Goal: Task Accomplishment & Management: Manage account settings

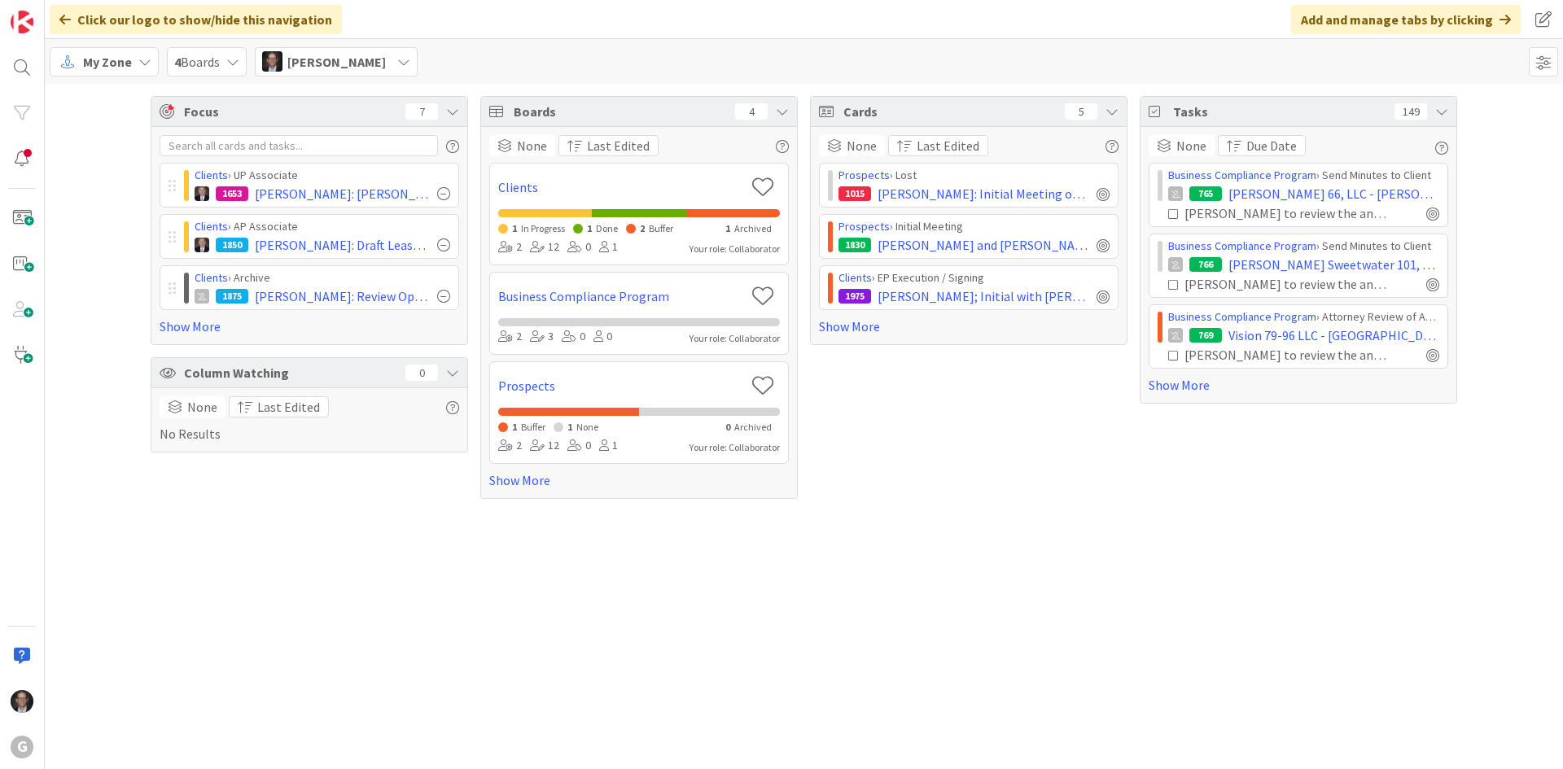
click at [130, 67] on span "My Zone" at bounding box center [107, 62] width 49 height 20
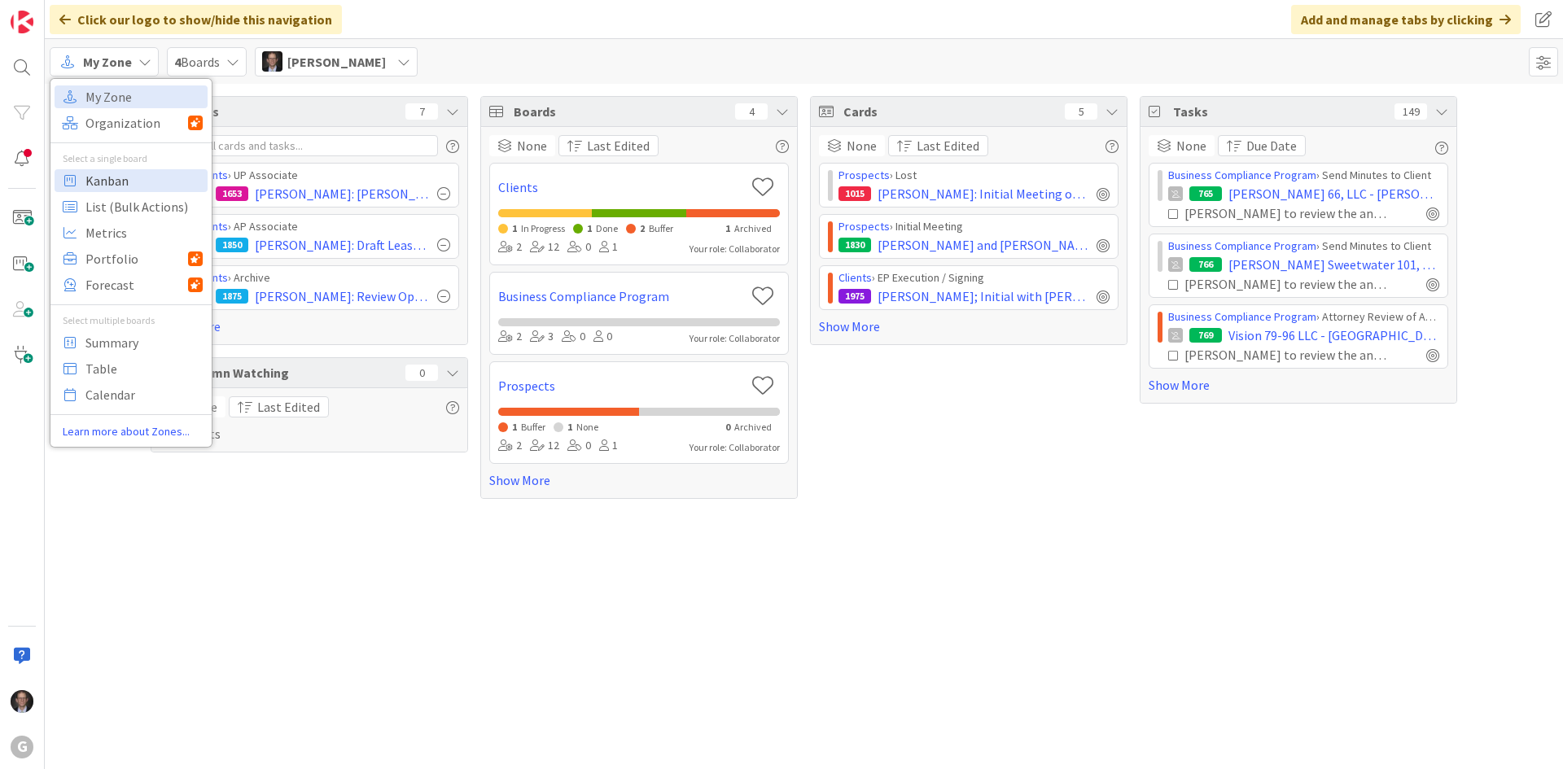
click at [115, 178] on span "Kanban" at bounding box center [143, 181] width 117 height 24
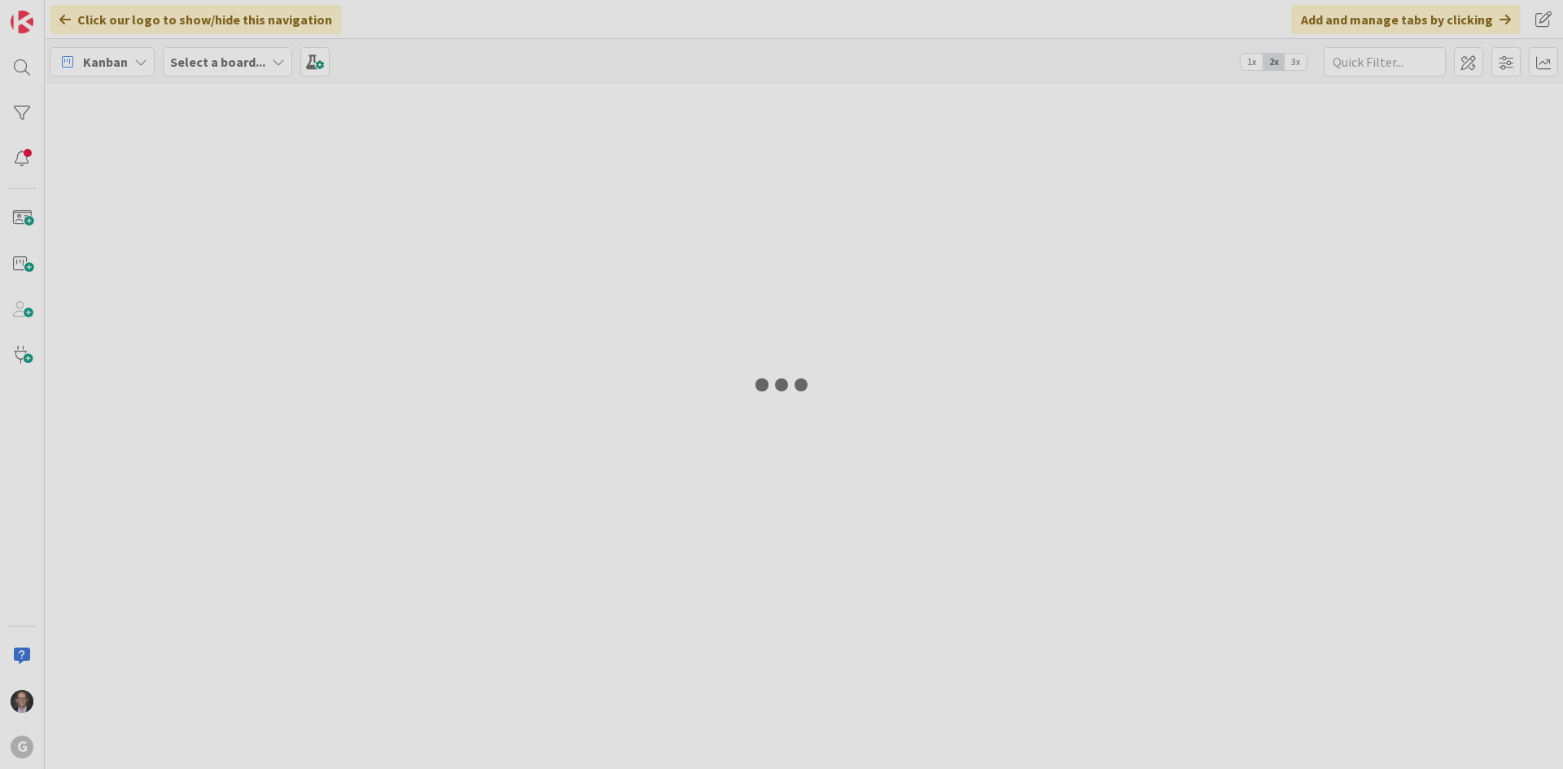
type input "[PERSON_NAME]"
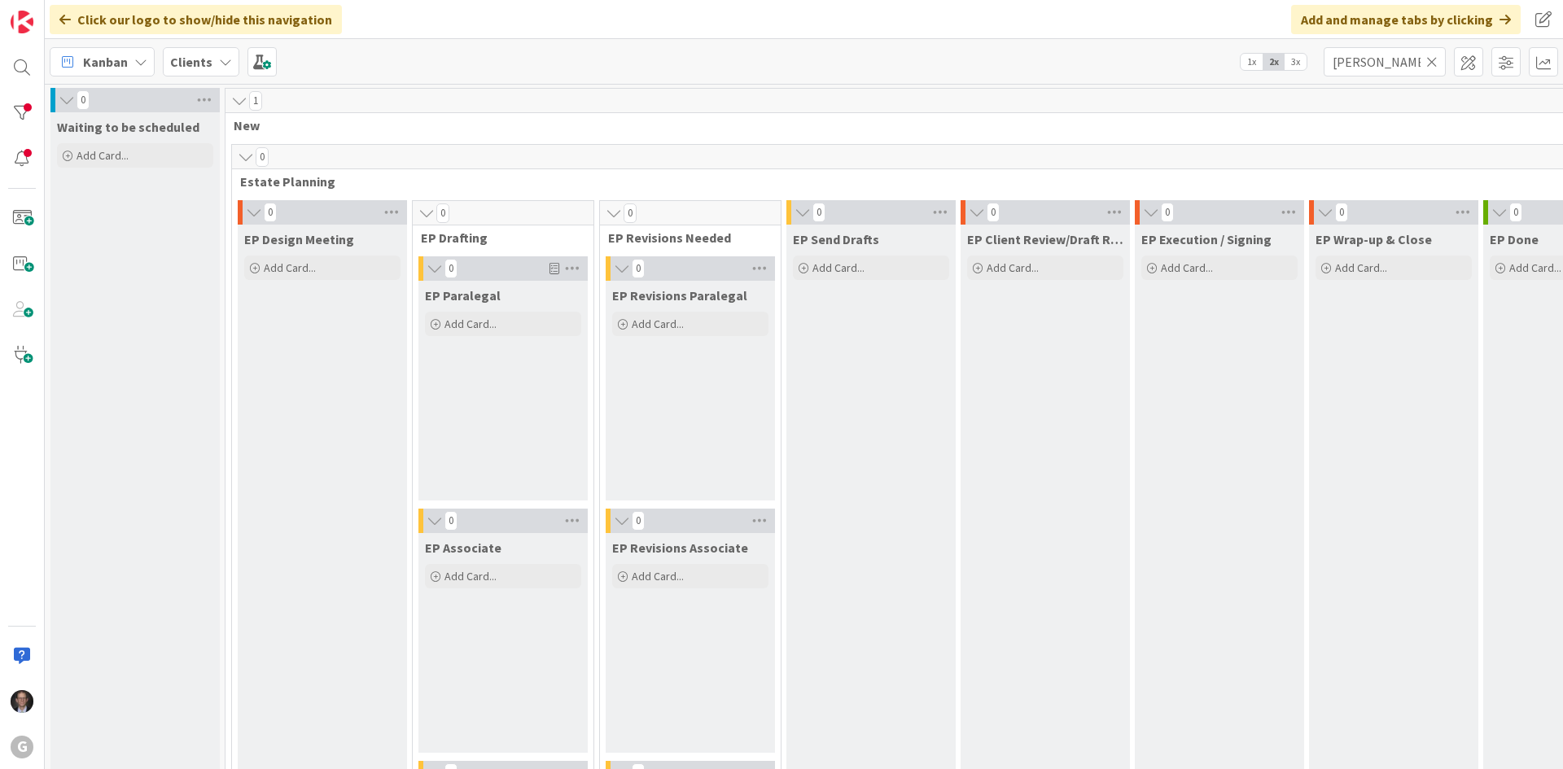
click at [1435, 61] on icon at bounding box center [1431, 62] width 11 height 15
click at [1398, 66] on input "text" at bounding box center [1385, 61] width 122 height 29
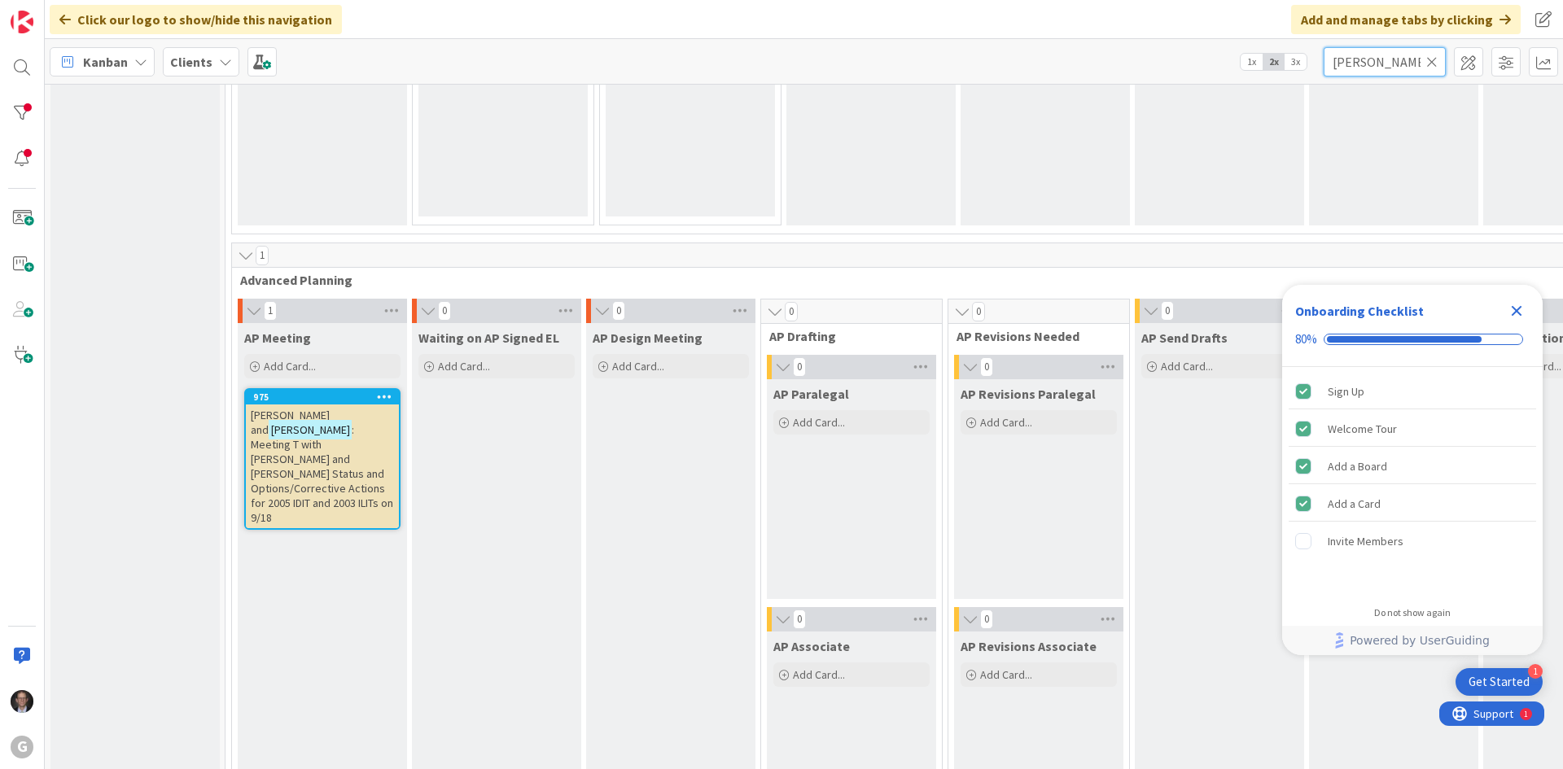
scroll to position [1024, 0]
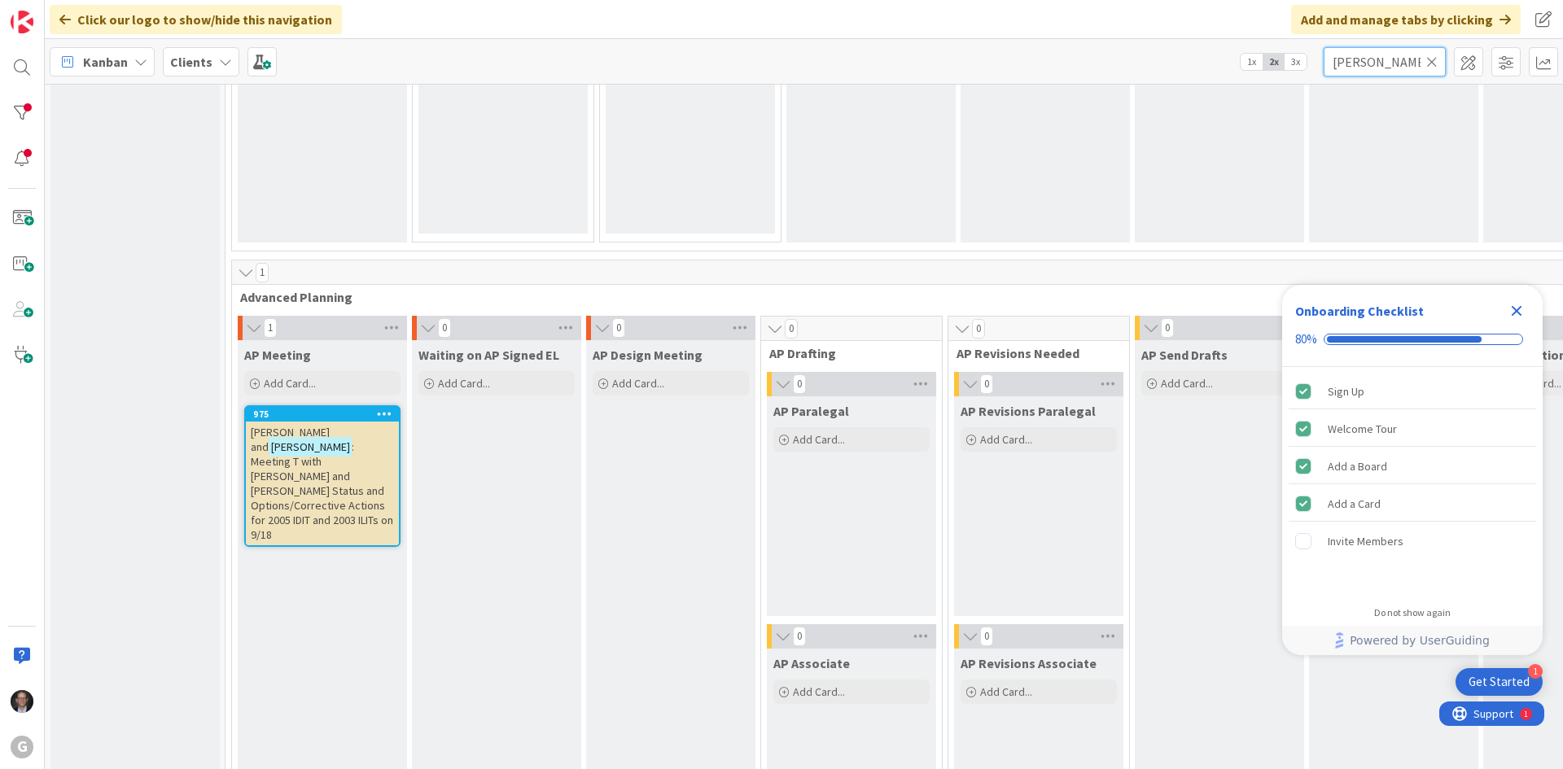
type input "[PERSON_NAME]"
click at [320, 467] on span ": Meeting T with [PERSON_NAME] and [PERSON_NAME] Status and Options/Corrective …" at bounding box center [322, 491] width 142 height 103
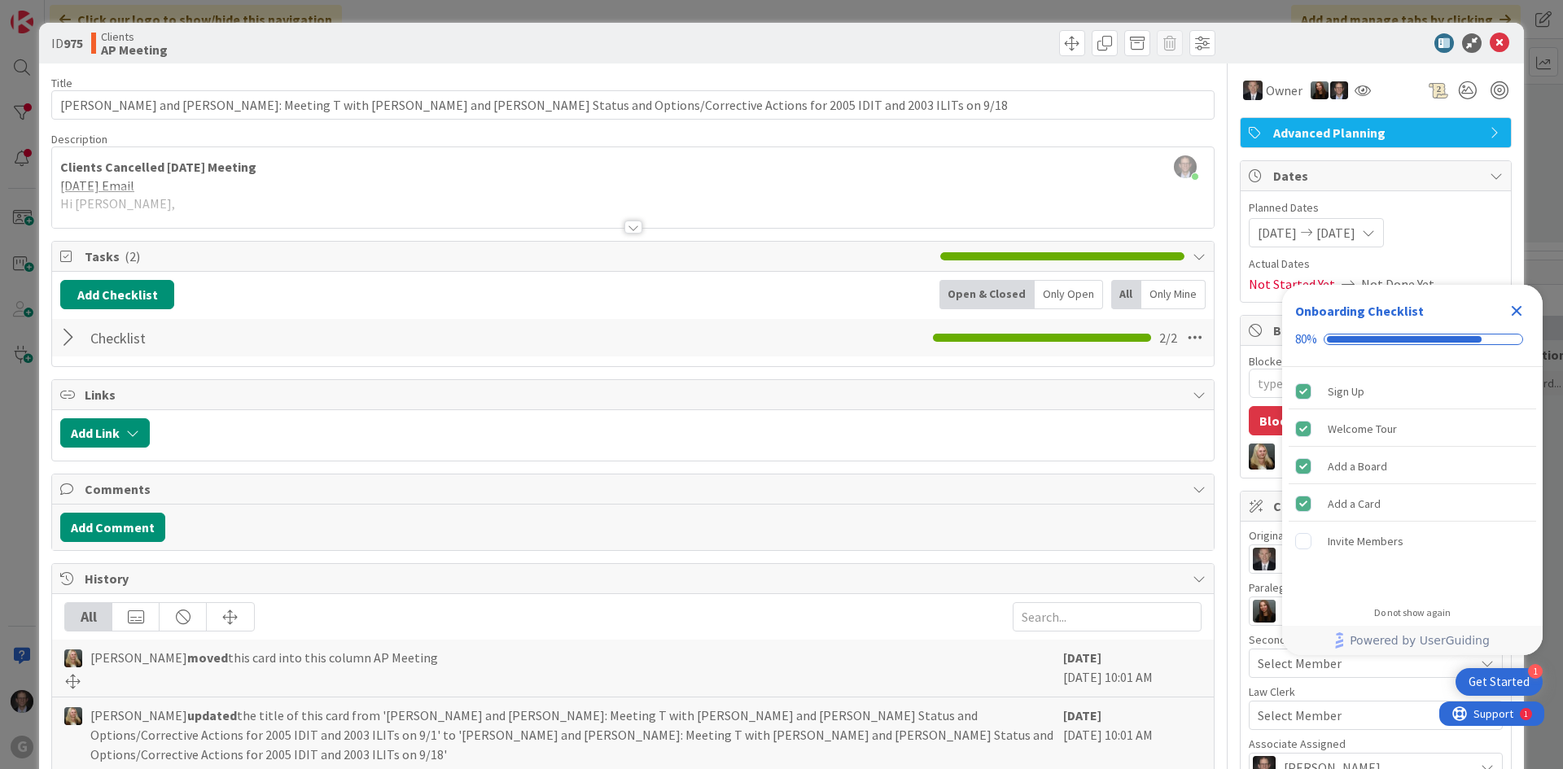
click at [1515, 309] on icon "Close Checklist" at bounding box center [1517, 311] width 11 height 11
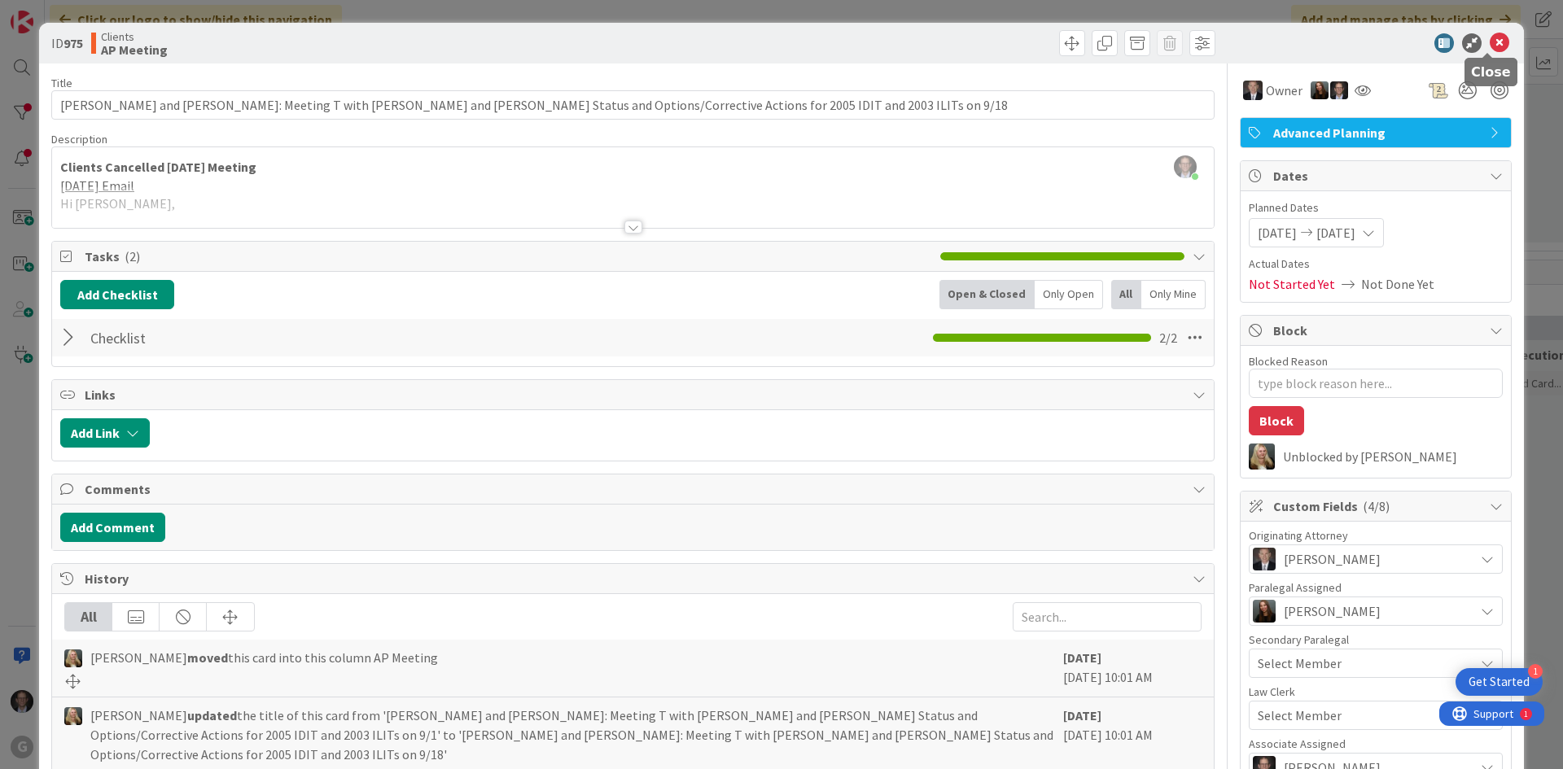
click at [1492, 42] on icon at bounding box center [1500, 43] width 20 height 20
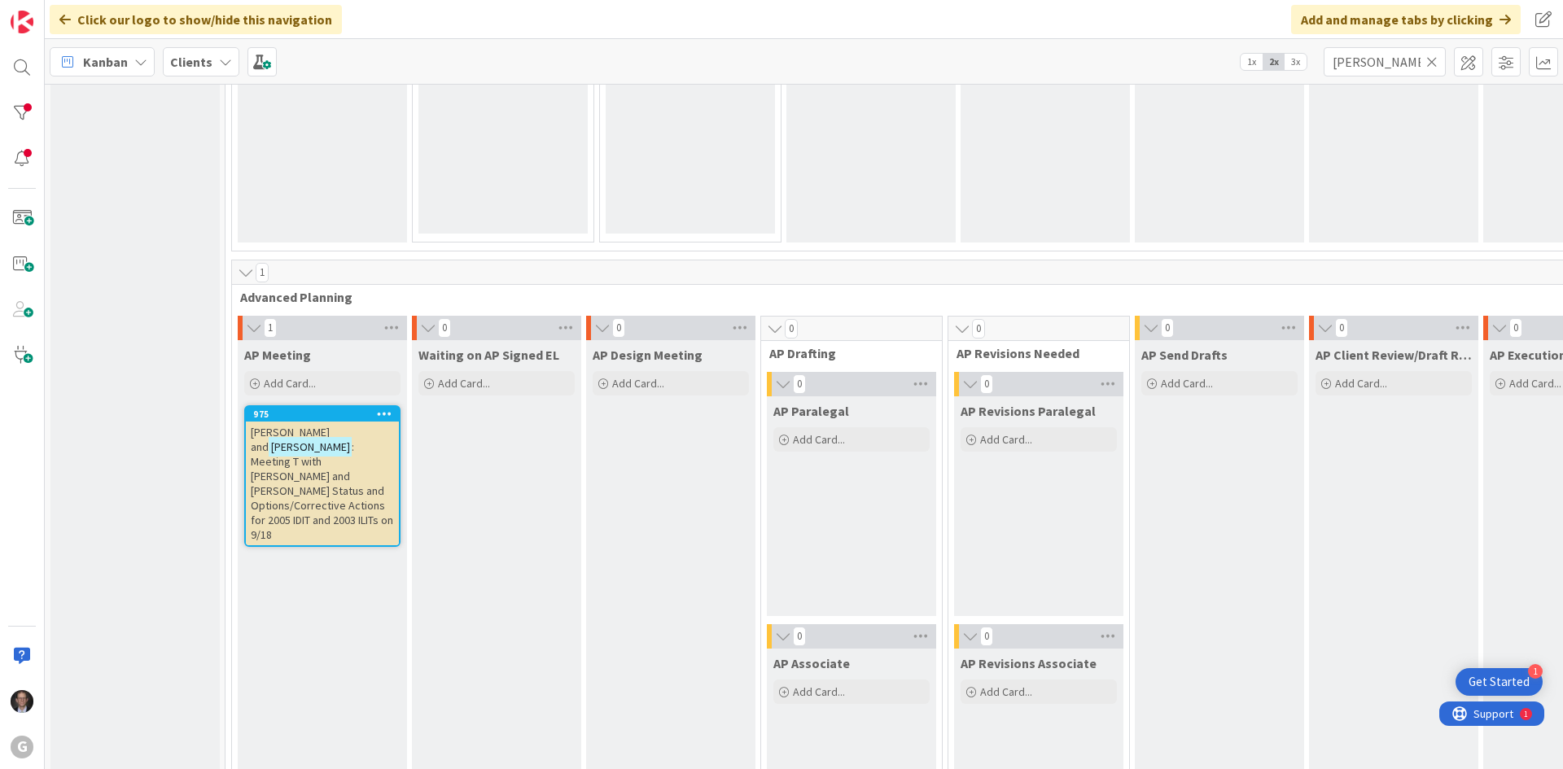
click at [291, 457] on span ": Meeting T with [PERSON_NAME] and [PERSON_NAME] Status and Options/Corrective …" at bounding box center [322, 491] width 142 height 103
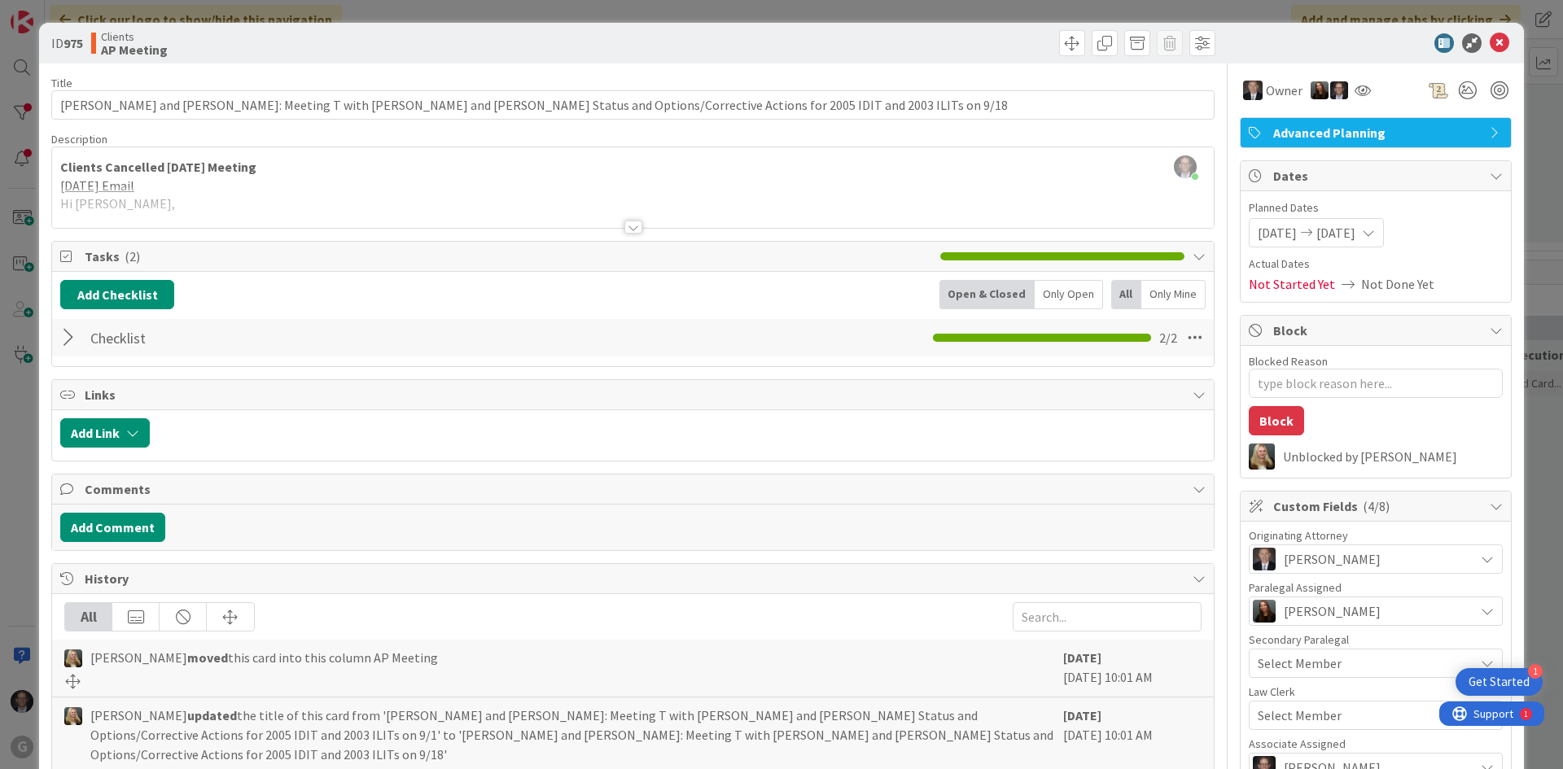
click at [626, 229] on div at bounding box center [633, 227] width 18 height 13
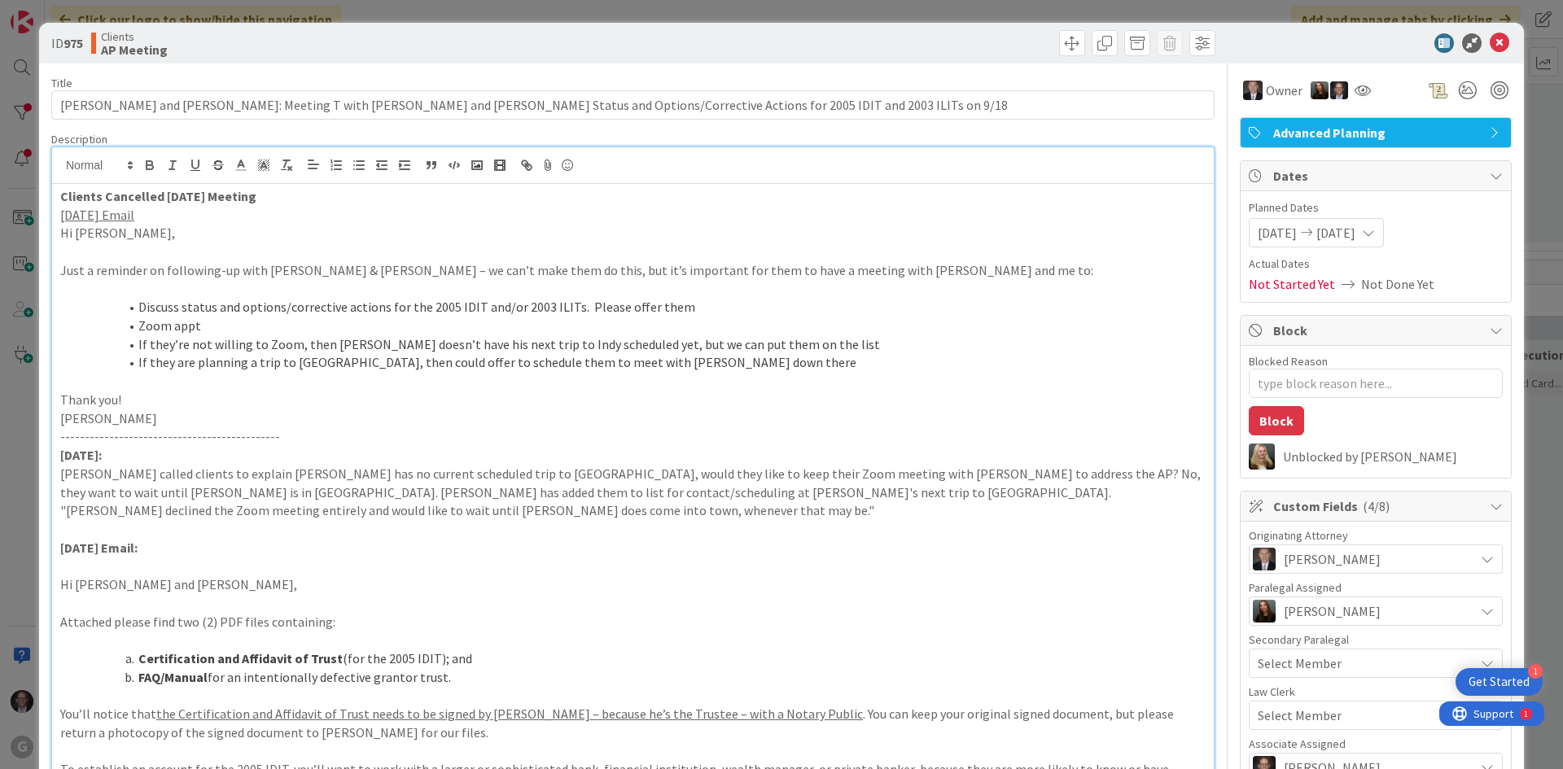
click at [99, 234] on p "Hi [PERSON_NAME]," at bounding box center [633, 233] width 1146 height 19
click at [63, 191] on strong "Clients Cancelled [DATE] Meeting" at bounding box center [158, 196] width 196 height 16
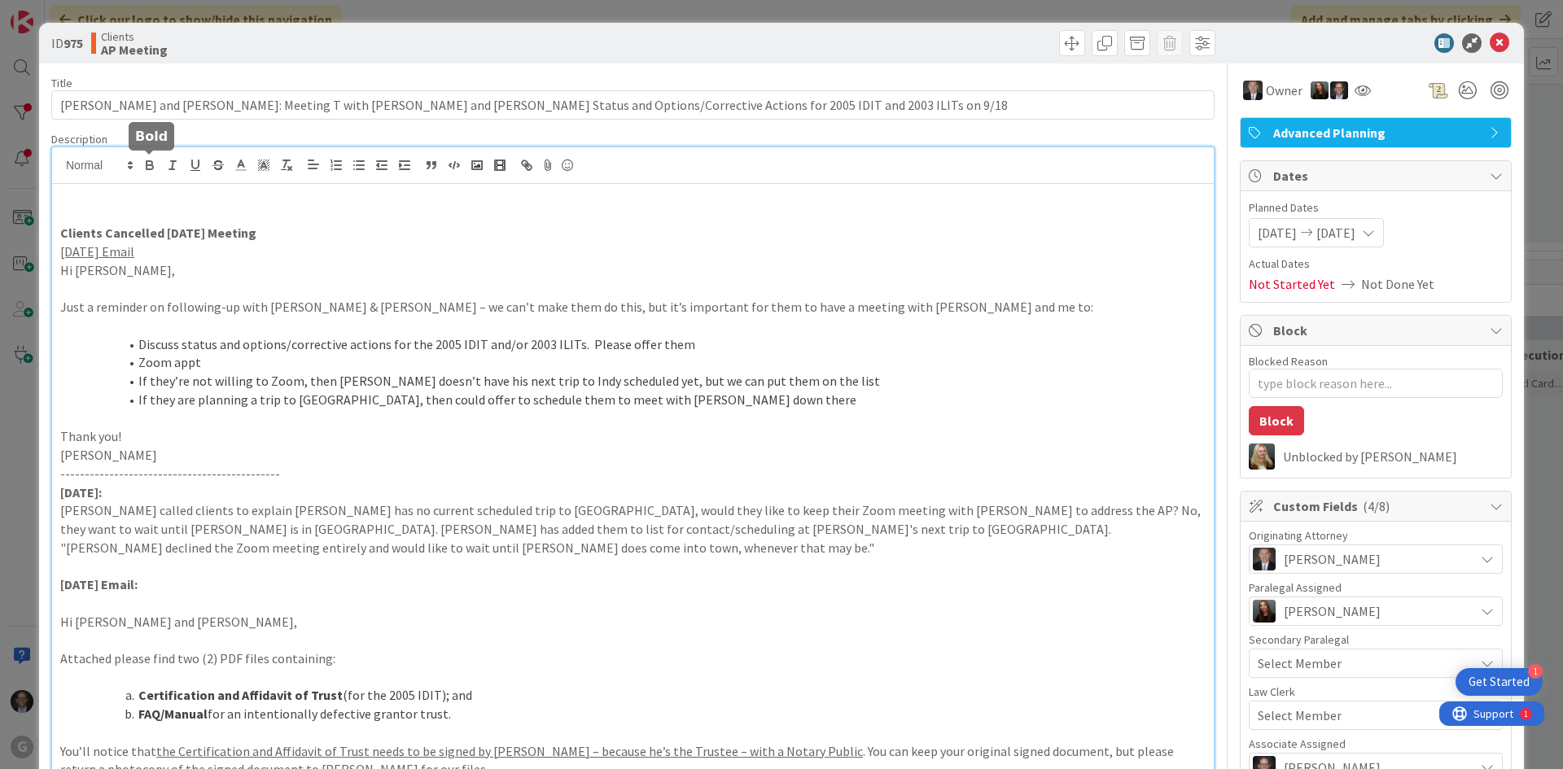
type textarea "x"
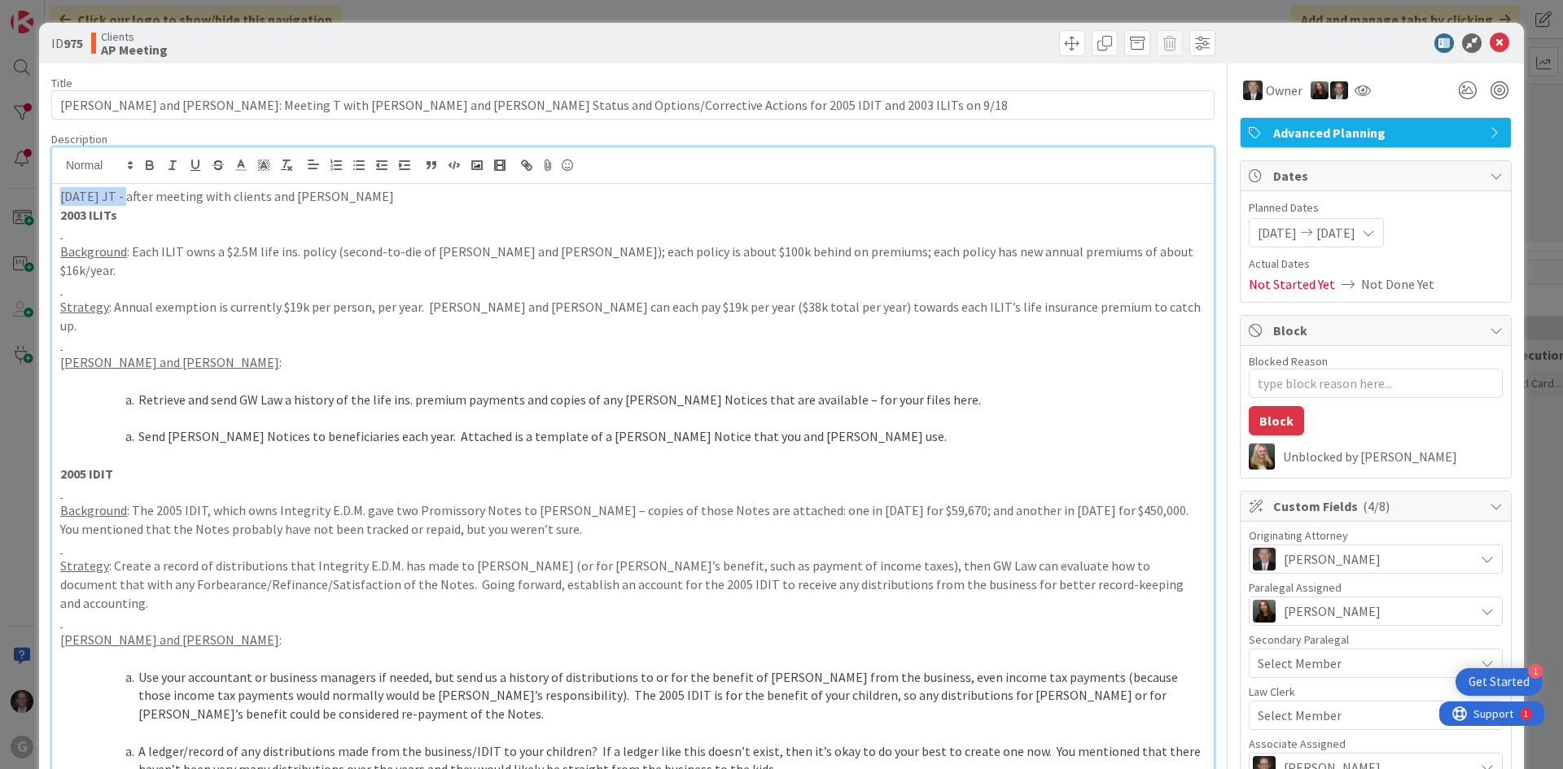
drag, startPoint x: 58, startPoint y: 194, endPoint x: 128, endPoint y: 192, distance: 70.0
click at [148, 167] on icon "button" at bounding box center [149, 165] width 15 height 15
click at [132, 215] on p "2003 ILITs" at bounding box center [633, 215] width 1146 height 19
click at [87, 233] on p at bounding box center [633, 233] width 1146 height 19
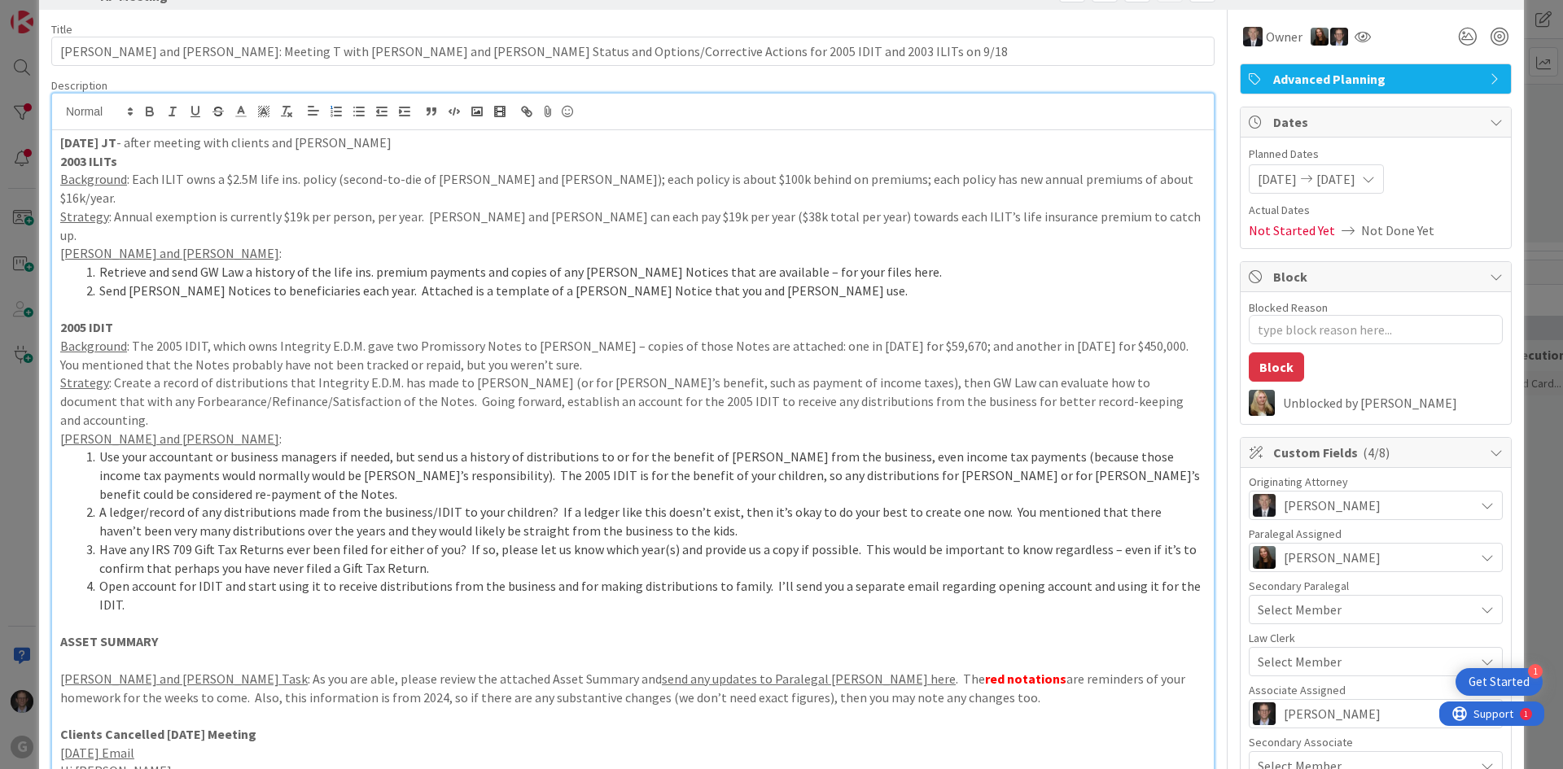
scroll to position [244, 0]
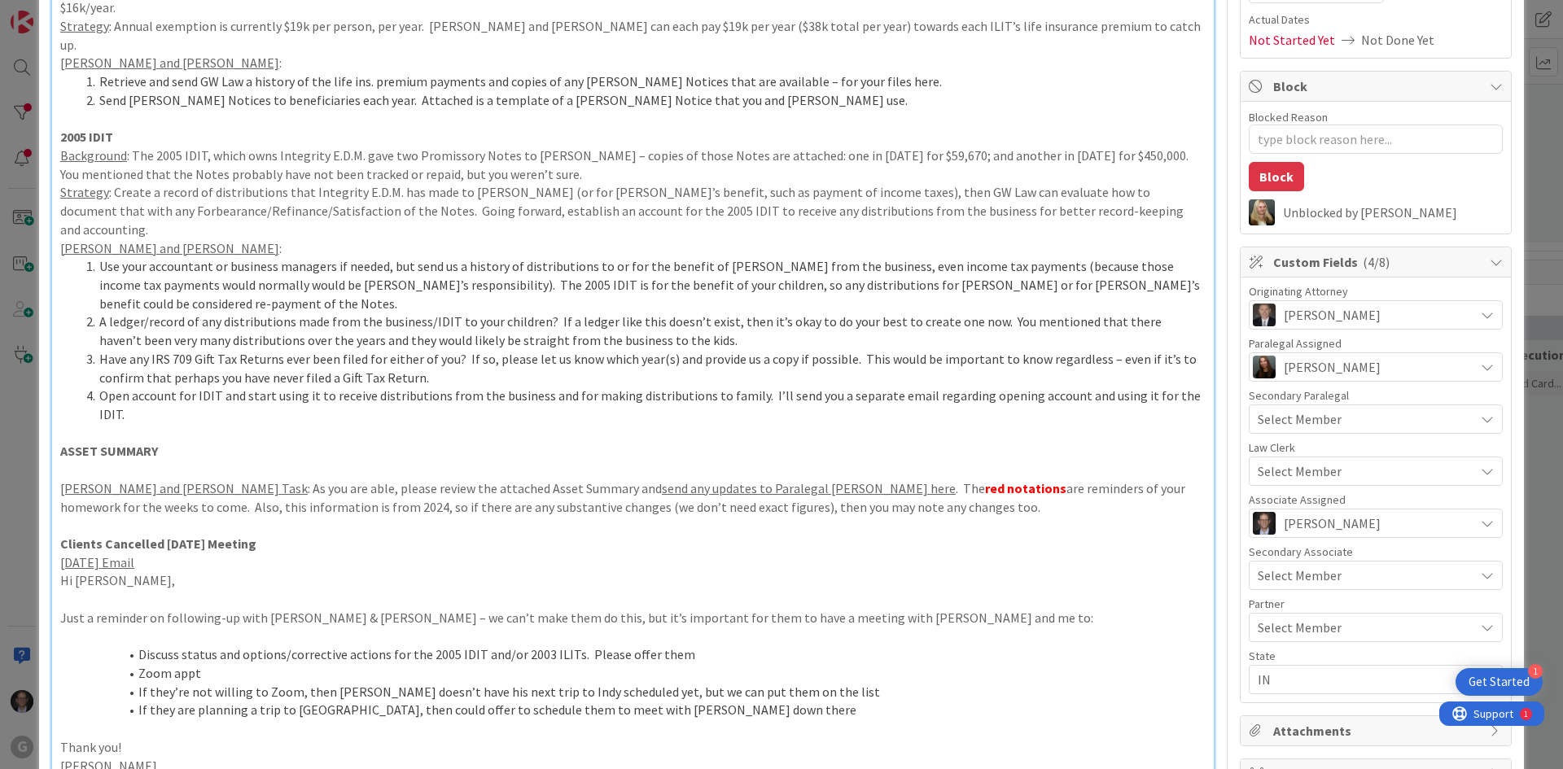
click at [89, 516] on p at bounding box center [633, 525] width 1146 height 19
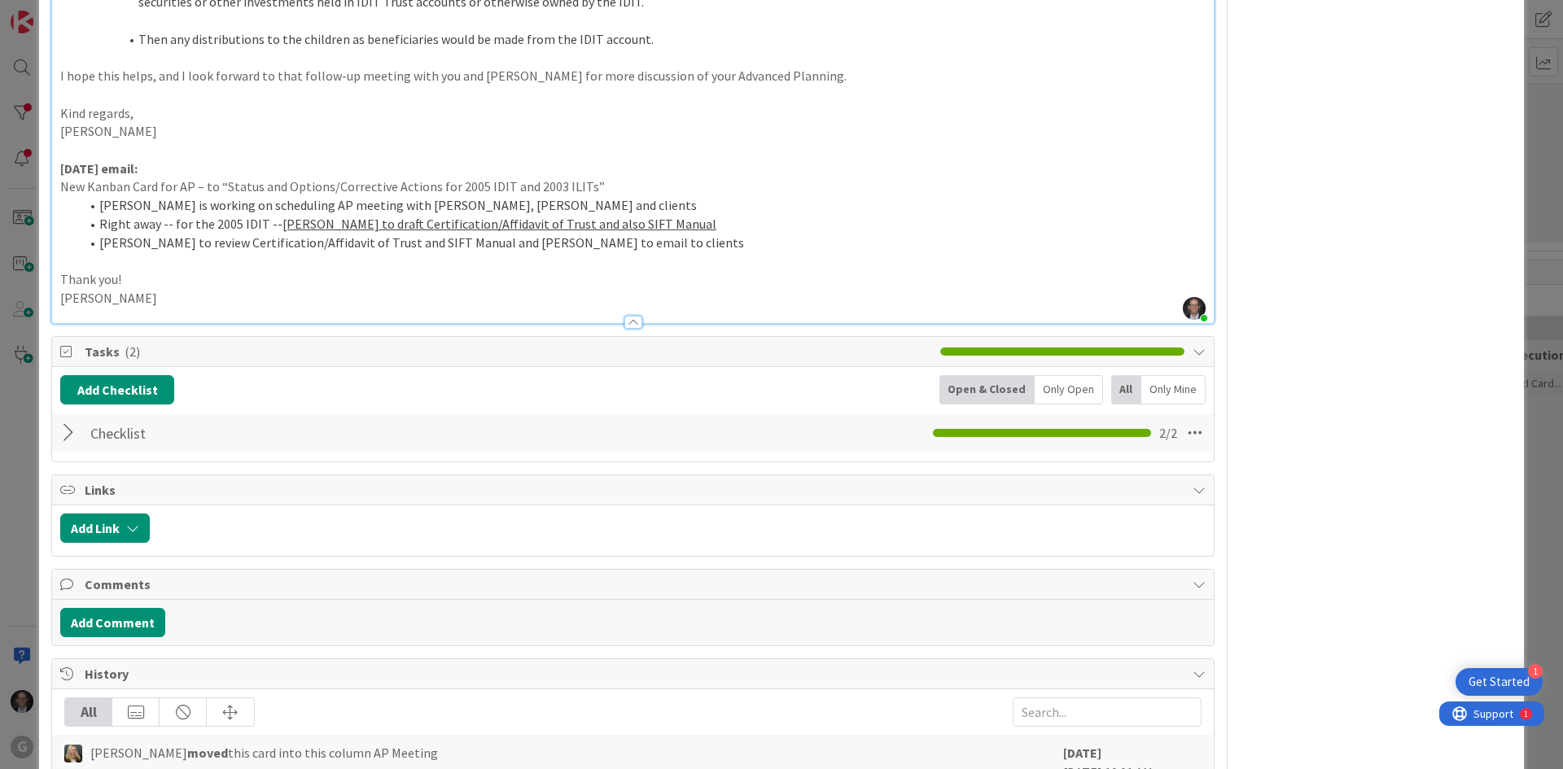
scroll to position [1534, 0]
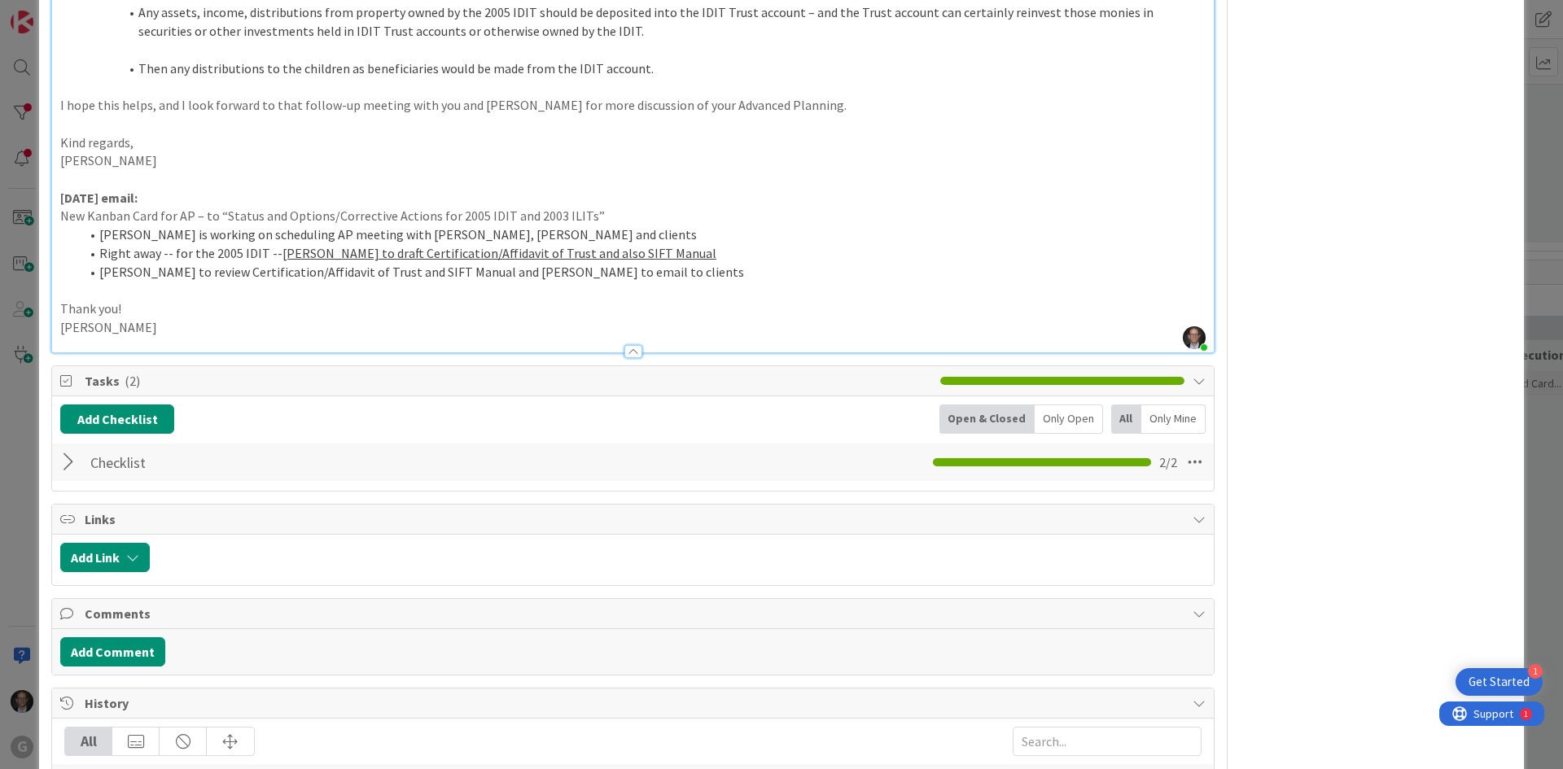
click at [66, 448] on div at bounding box center [70, 462] width 21 height 29
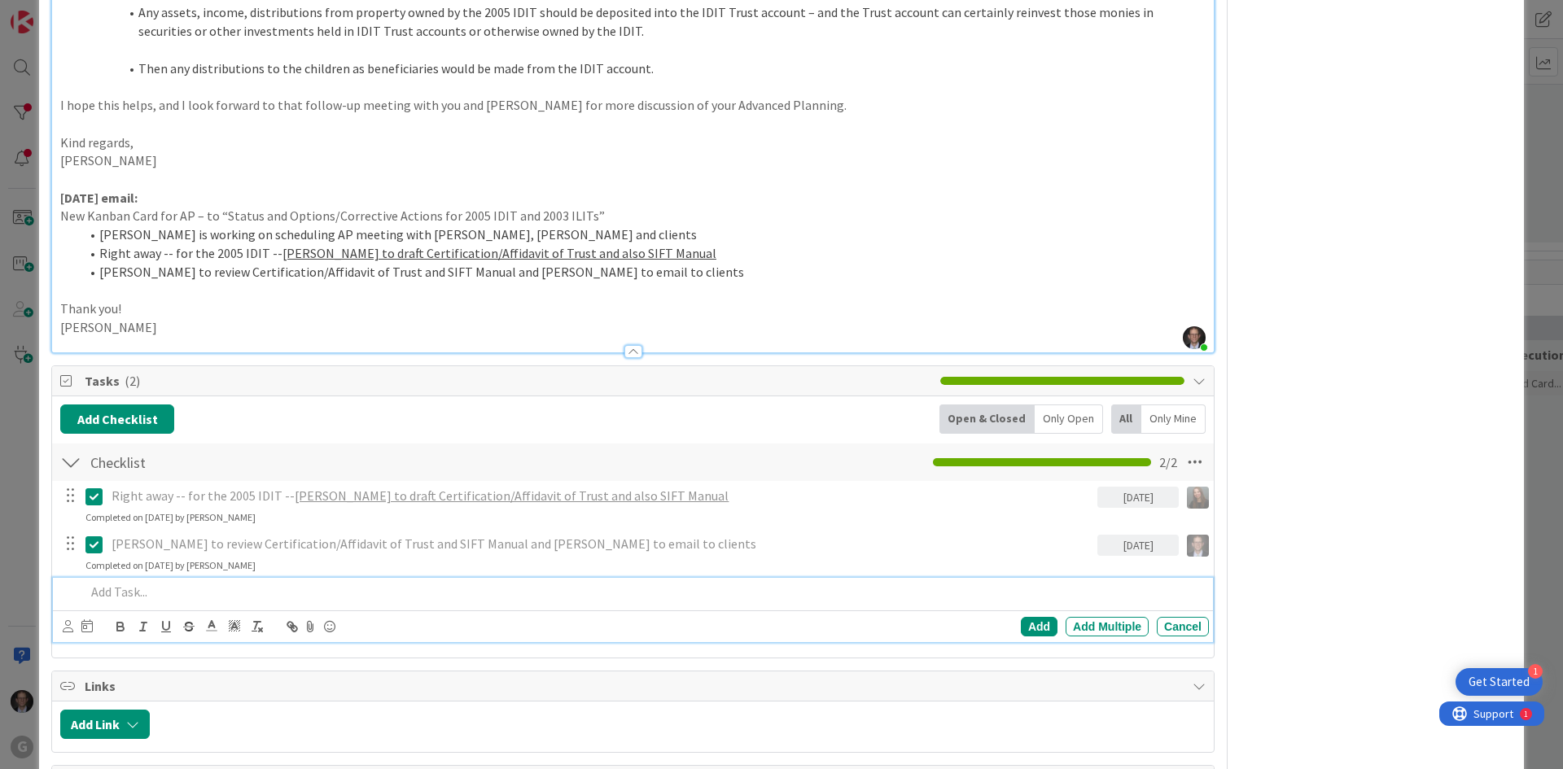
type textarea "x"
click at [126, 583] on p at bounding box center [643, 592] width 1117 height 19
click at [1027, 617] on div "Add" at bounding box center [1039, 627] width 37 height 20
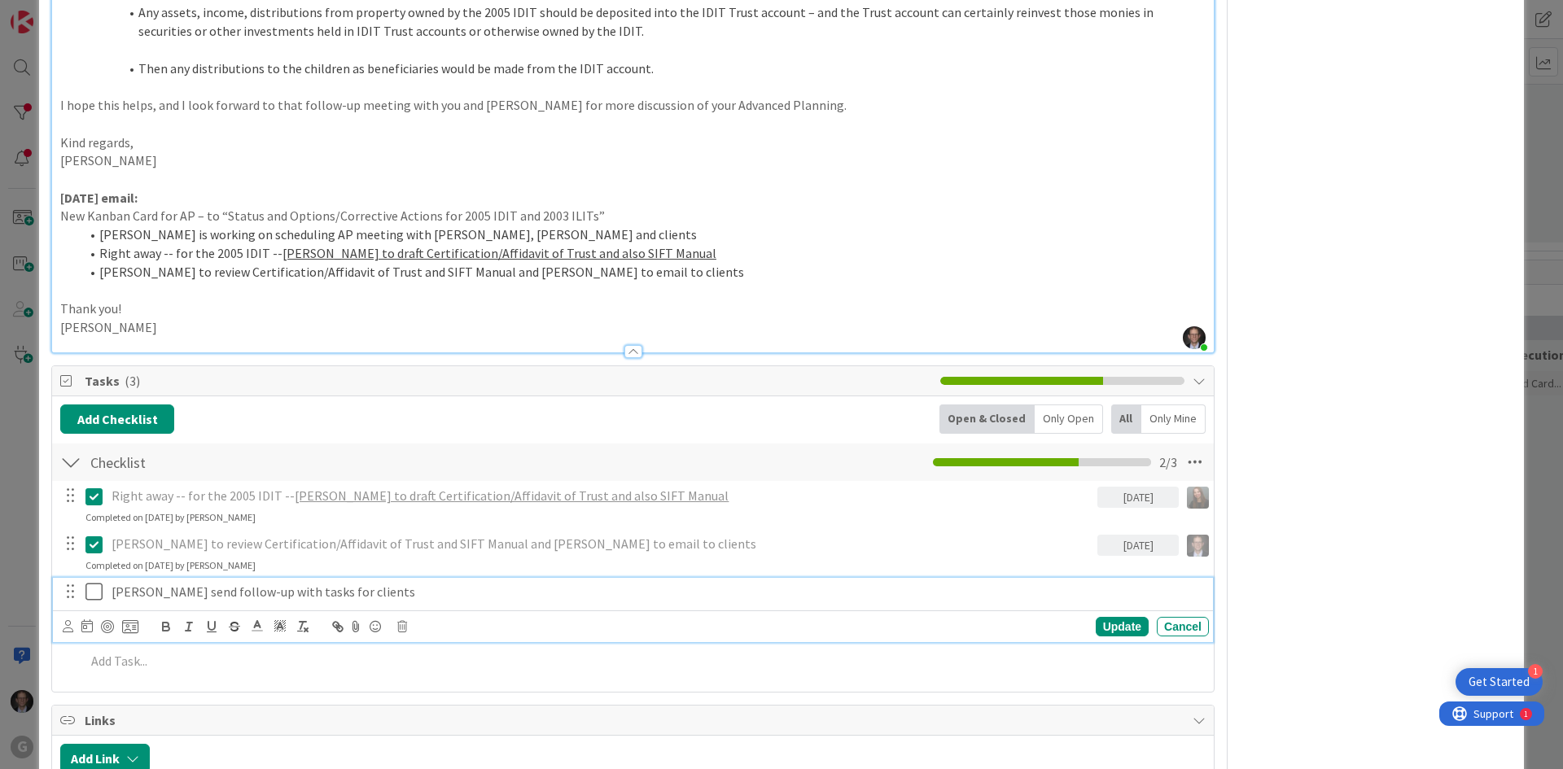
click at [91, 582] on icon at bounding box center [93, 592] width 17 height 20
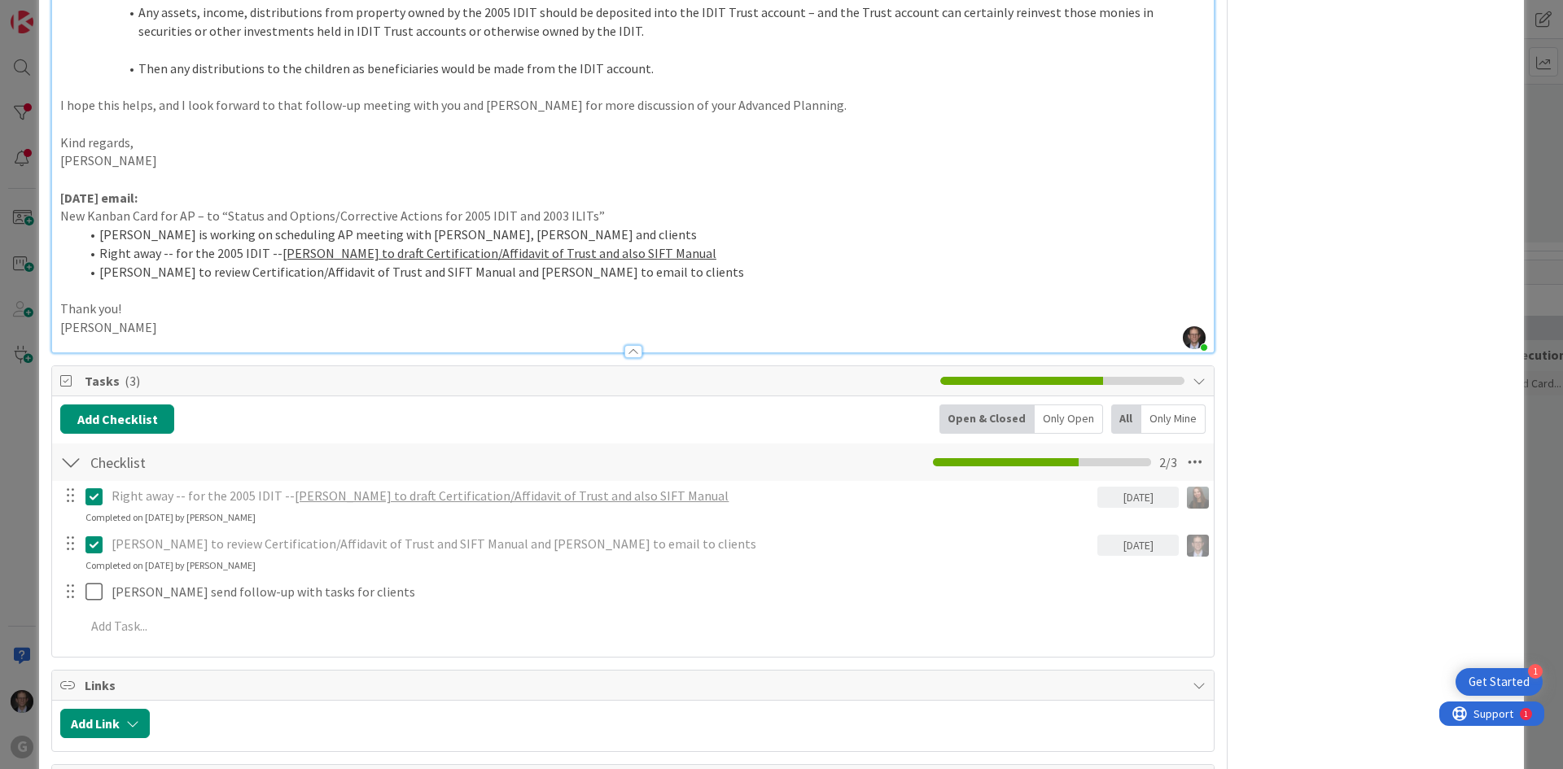
type textarea "x"
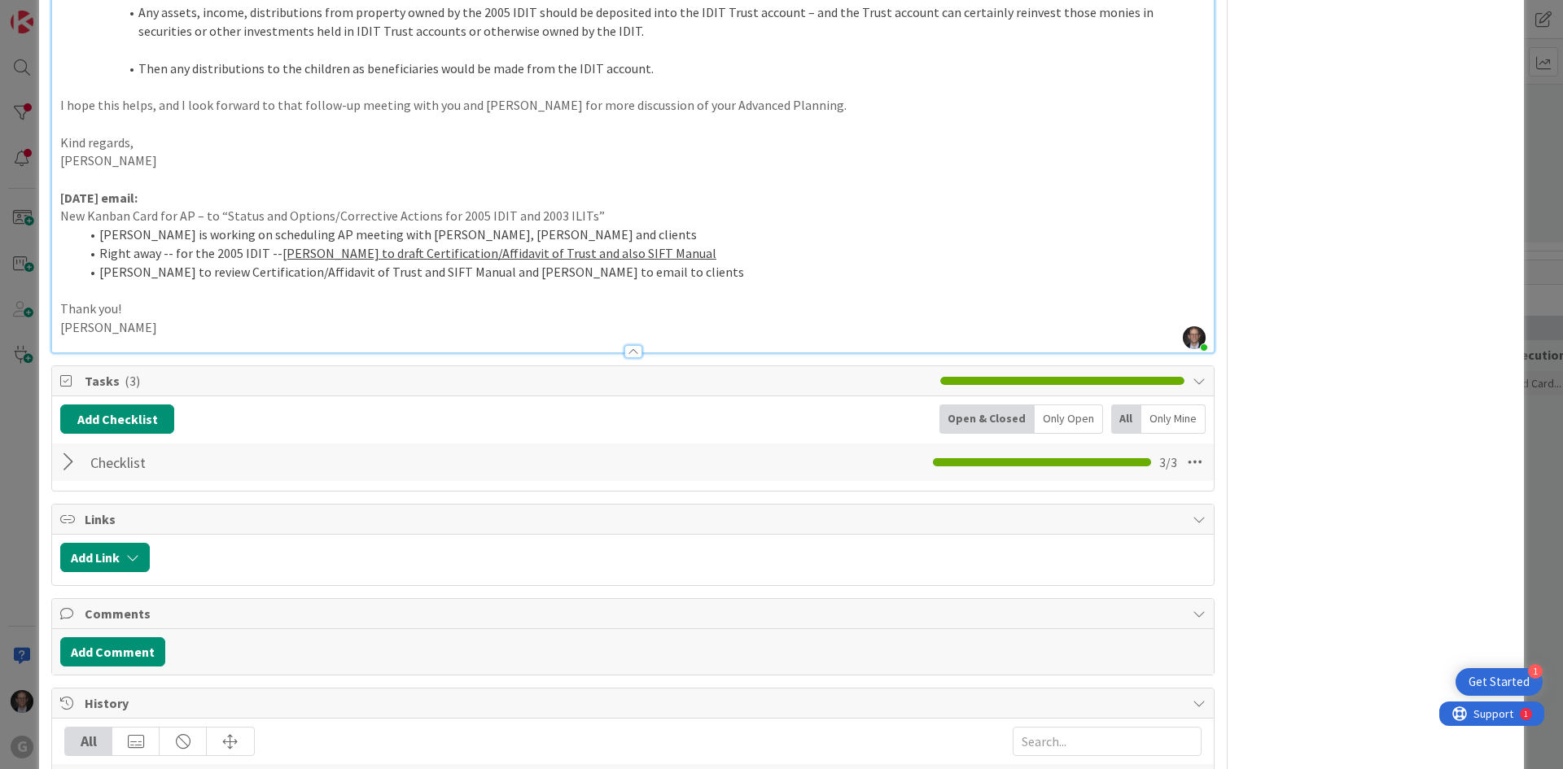
click at [71, 448] on div at bounding box center [70, 462] width 21 height 29
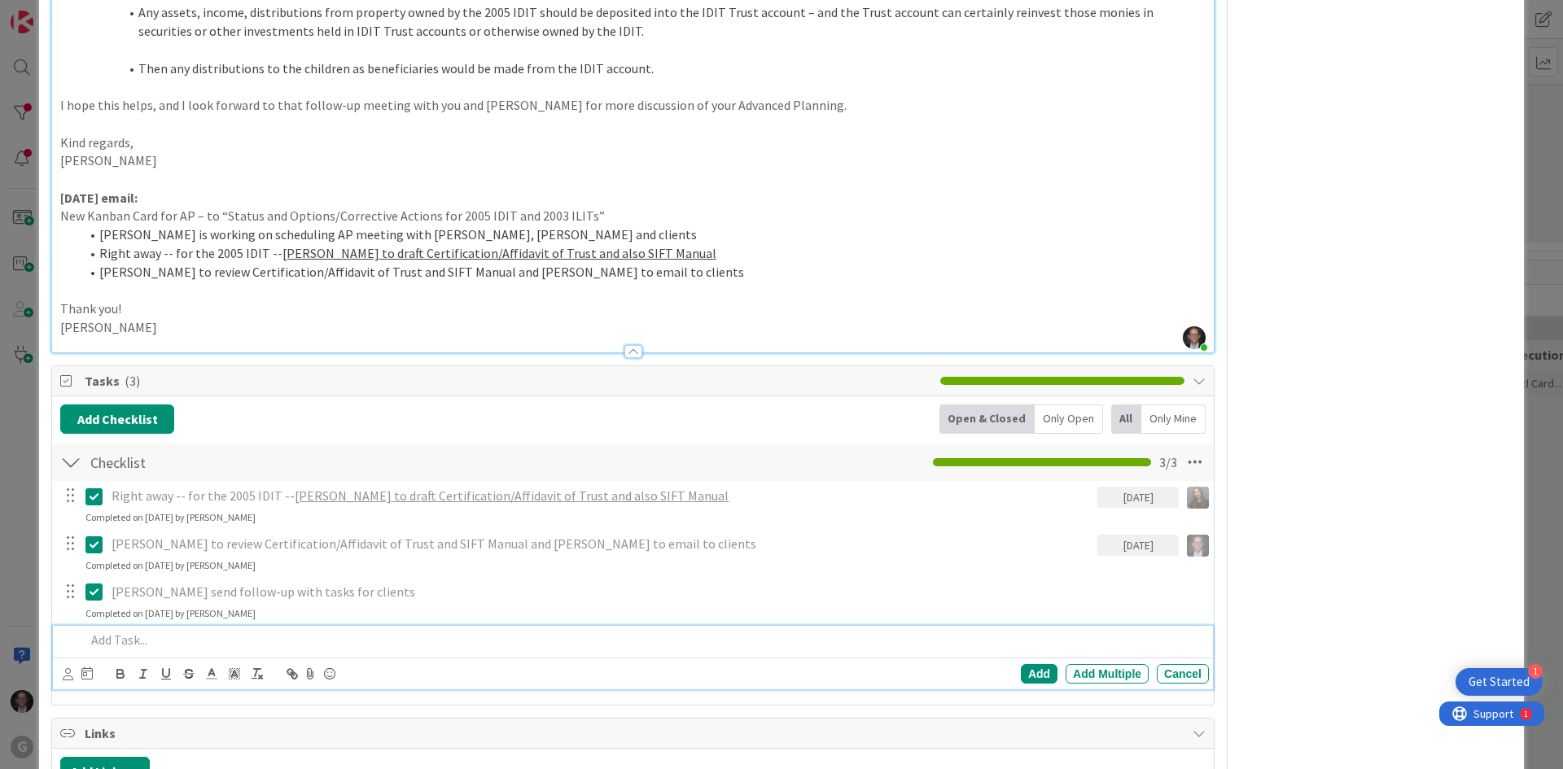
click at [159, 631] on p at bounding box center [643, 640] width 1117 height 19
click at [1022, 664] on div "Add" at bounding box center [1039, 674] width 37 height 20
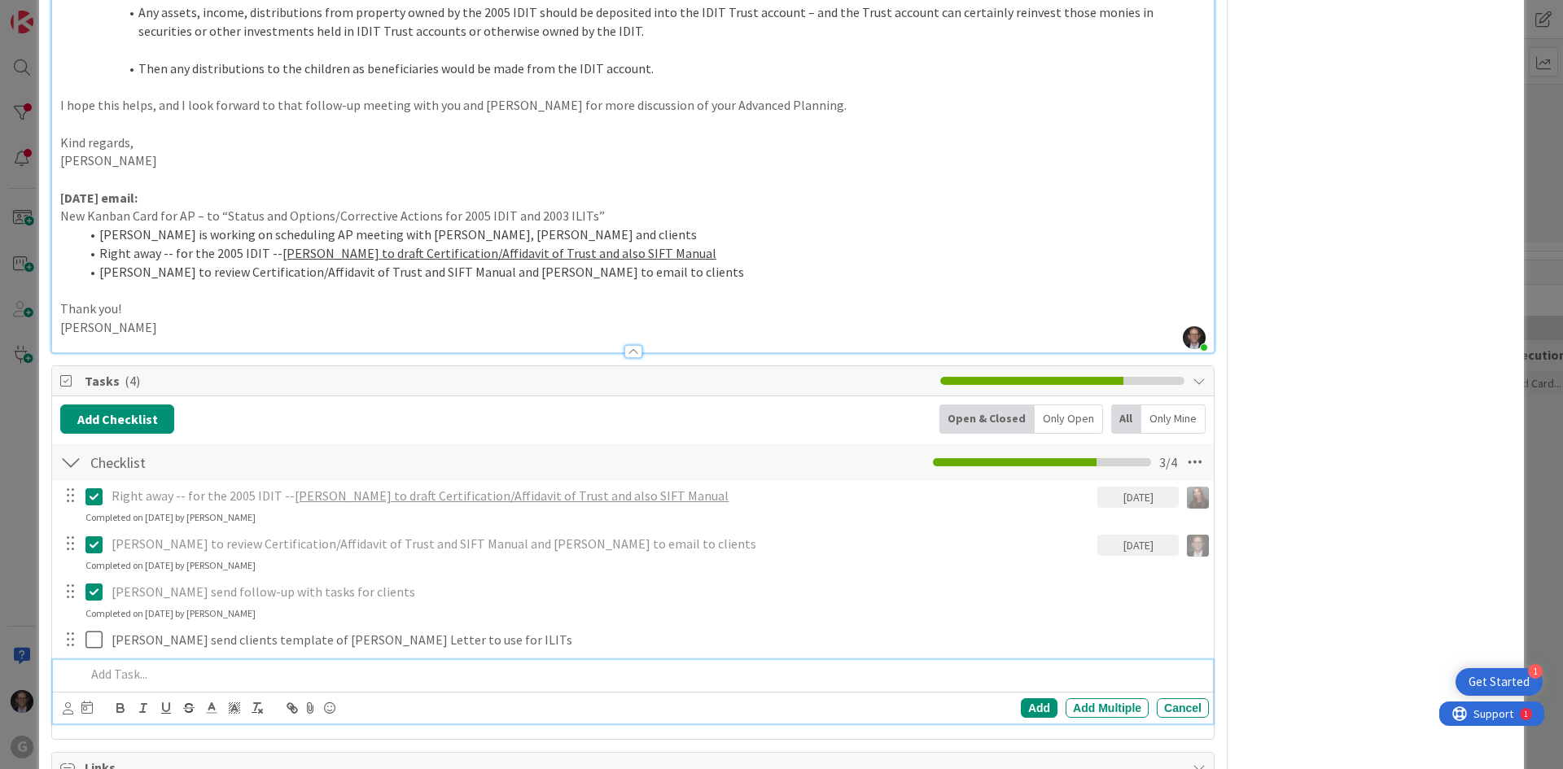
click at [126, 665] on p at bounding box center [643, 674] width 1117 height 19
click at [72, 703] on icon at bounding box center [68, 709] width 11 height 12
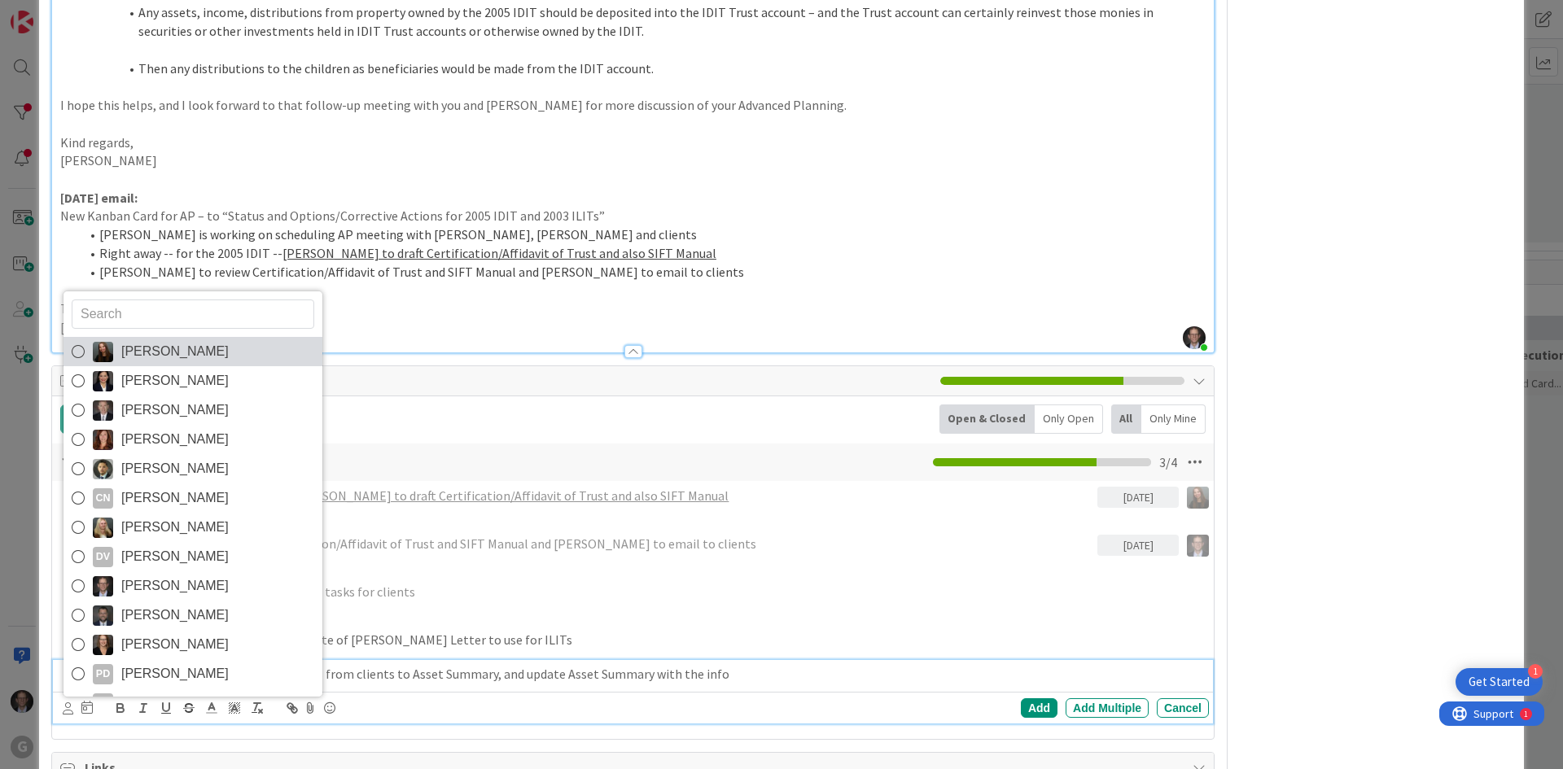
click at [83, 340] on icon at bounding box center [78, 352] width 13 height 24
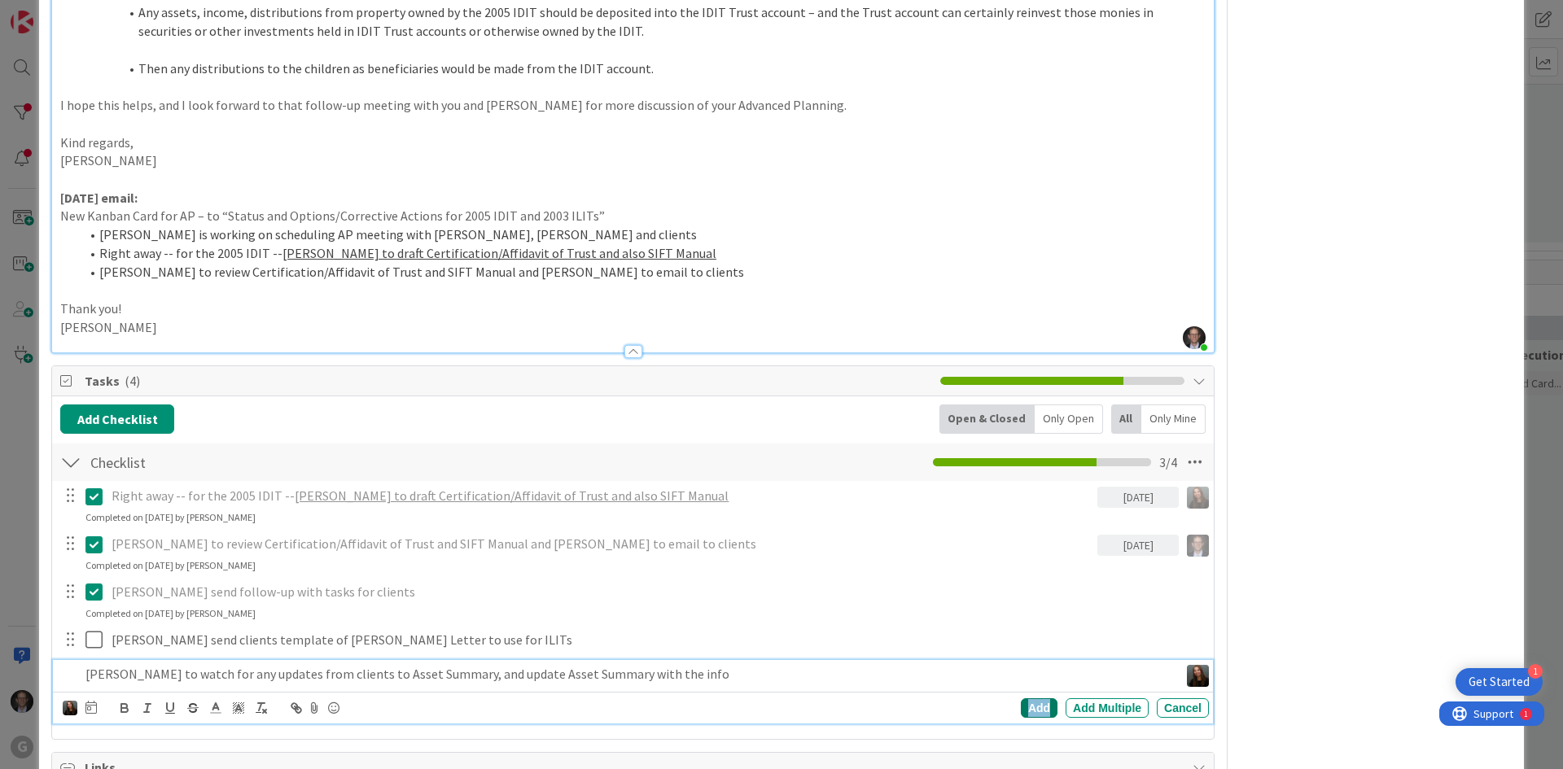
click at [1022, 699] on div "Add" at bounding box center [1039, 709] width 37 height 20
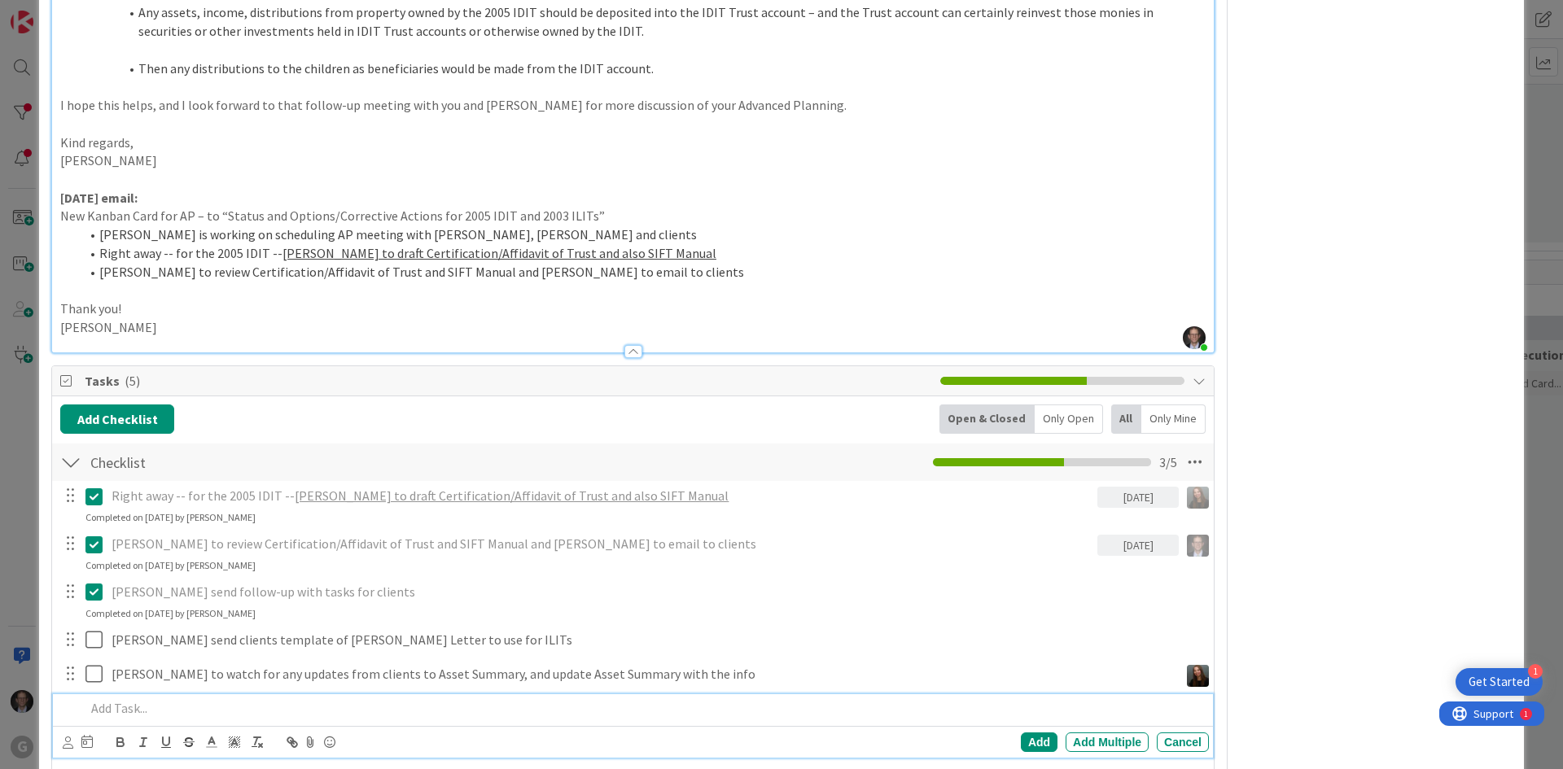
click at [108, 699] on p at bounding box center [643, 708] width 1117 height 19
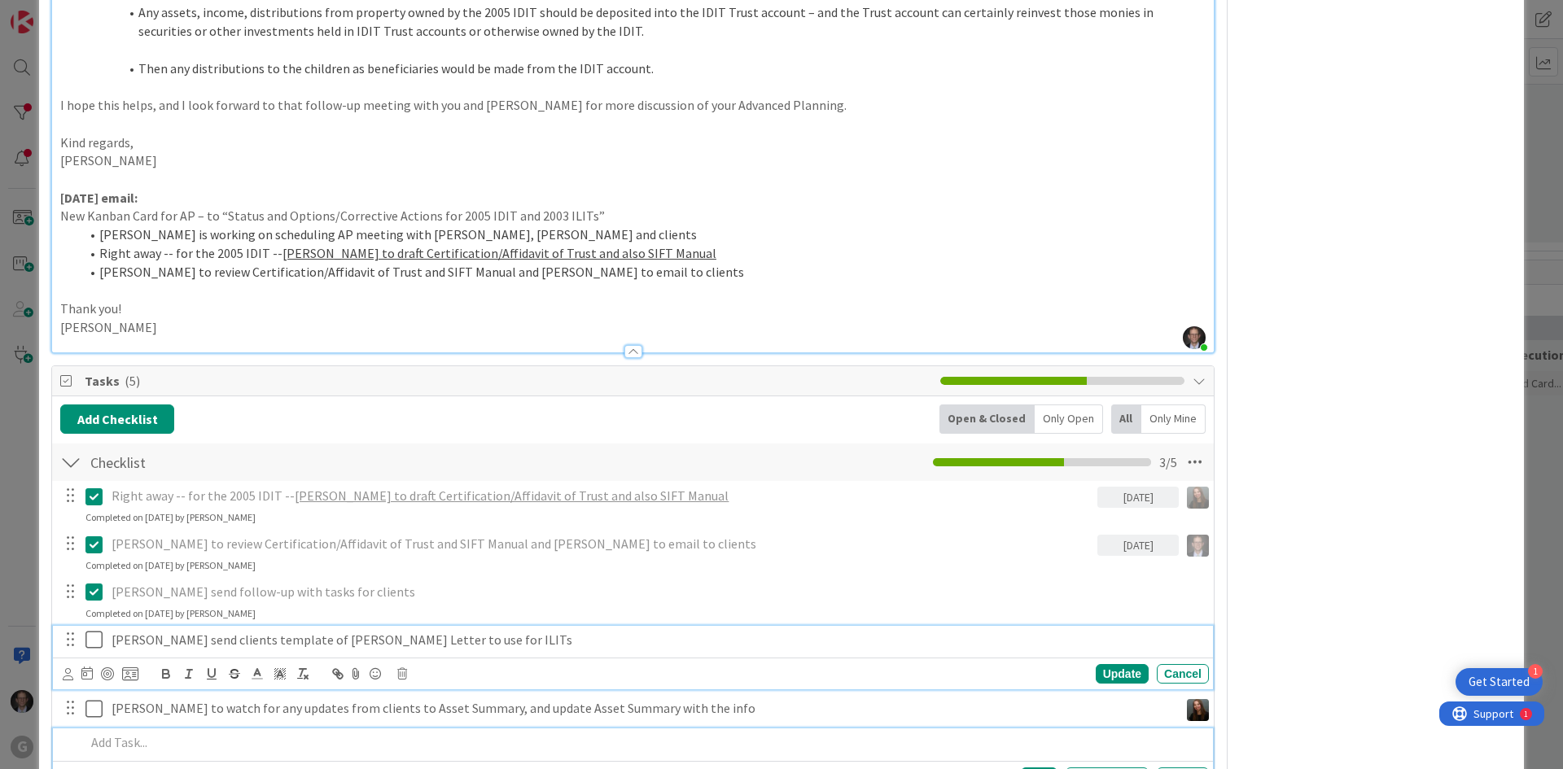
click at [90, 630] on icon at bounding box center [93, 640] width 17 height 20
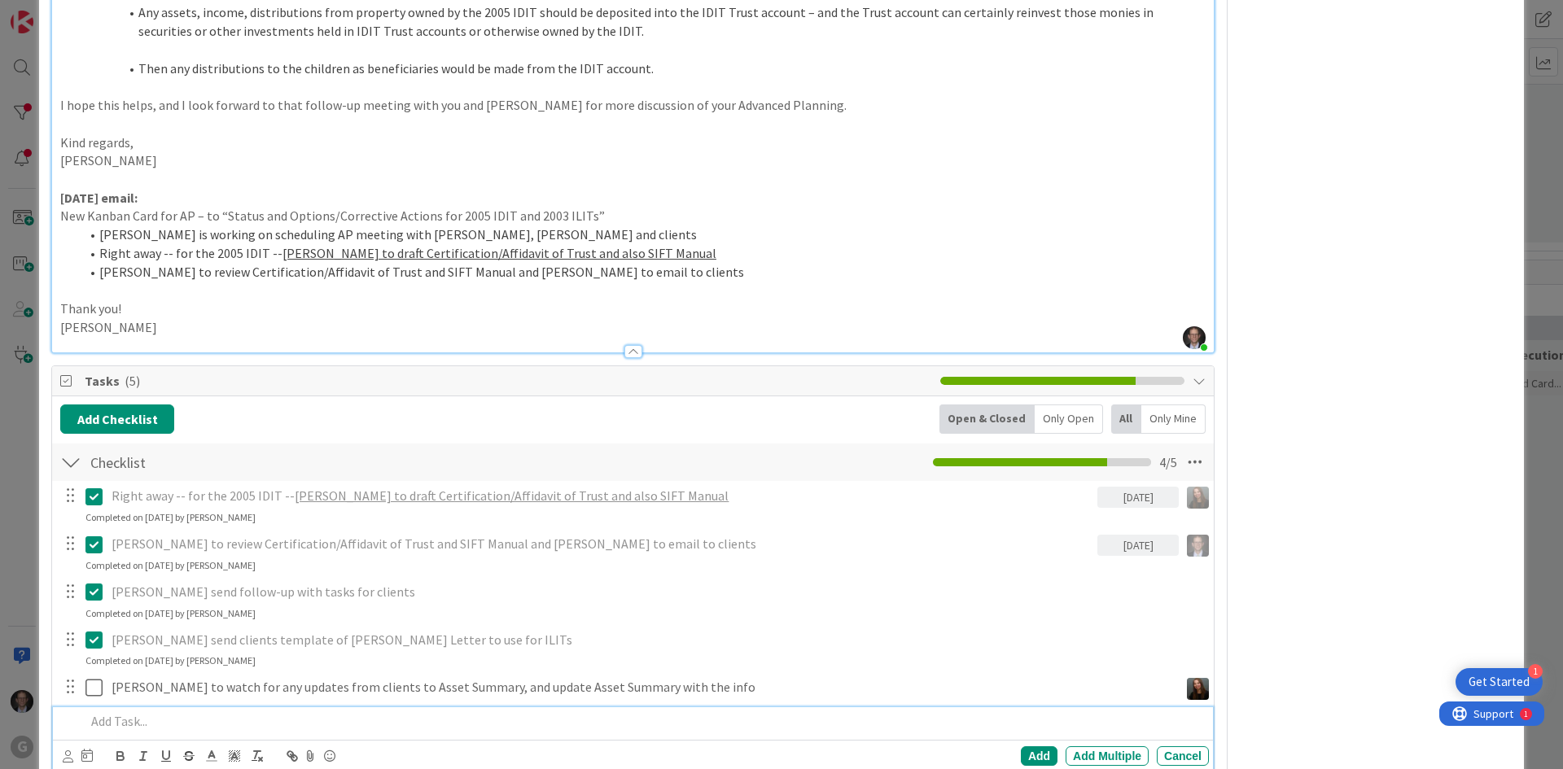
click at [172, 712] on p at bounding box center [643, 721] width 1117 height 19
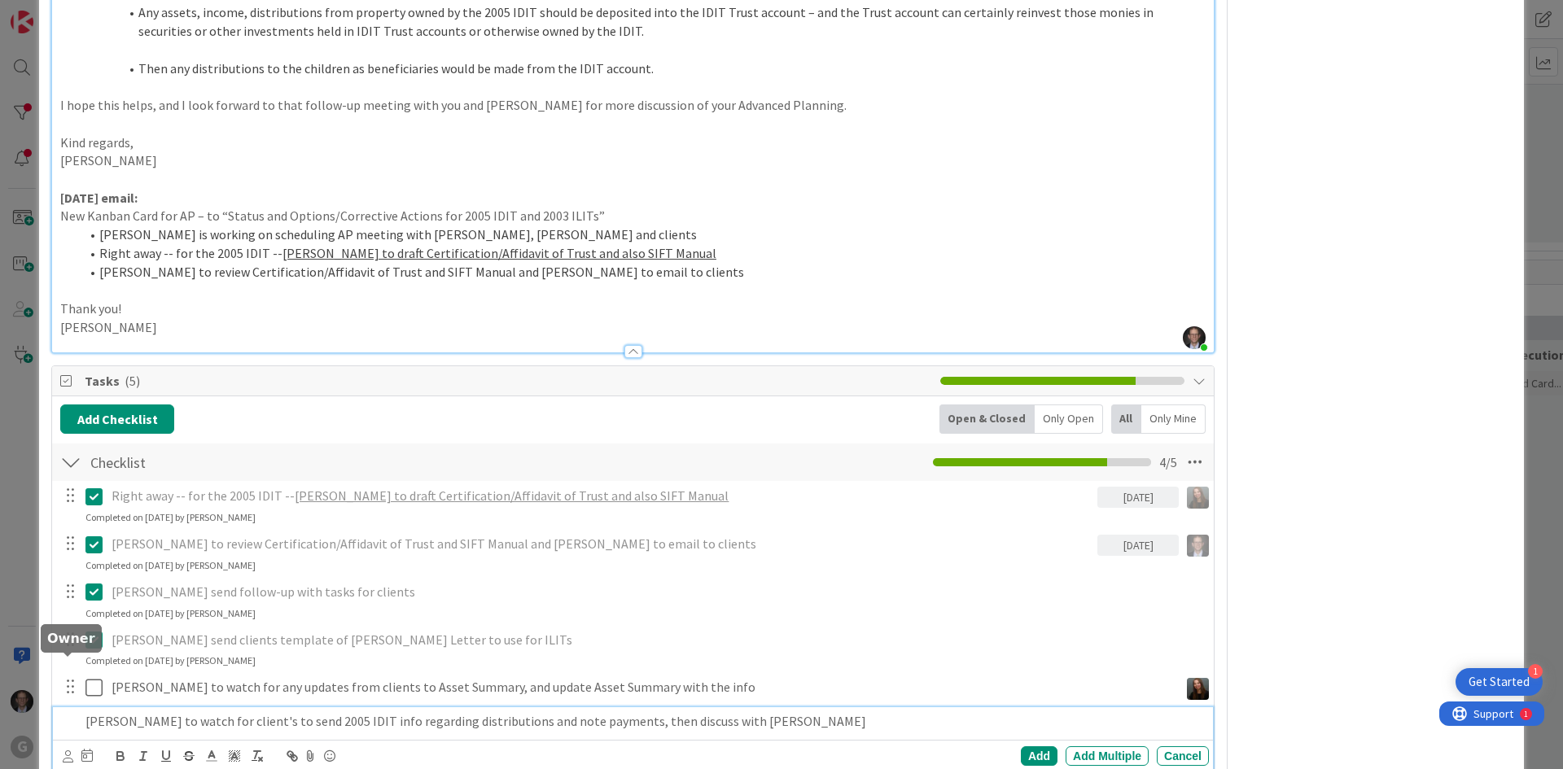
click at [68, 751] on icon at bounding box center [68, 757] width 11 height 12
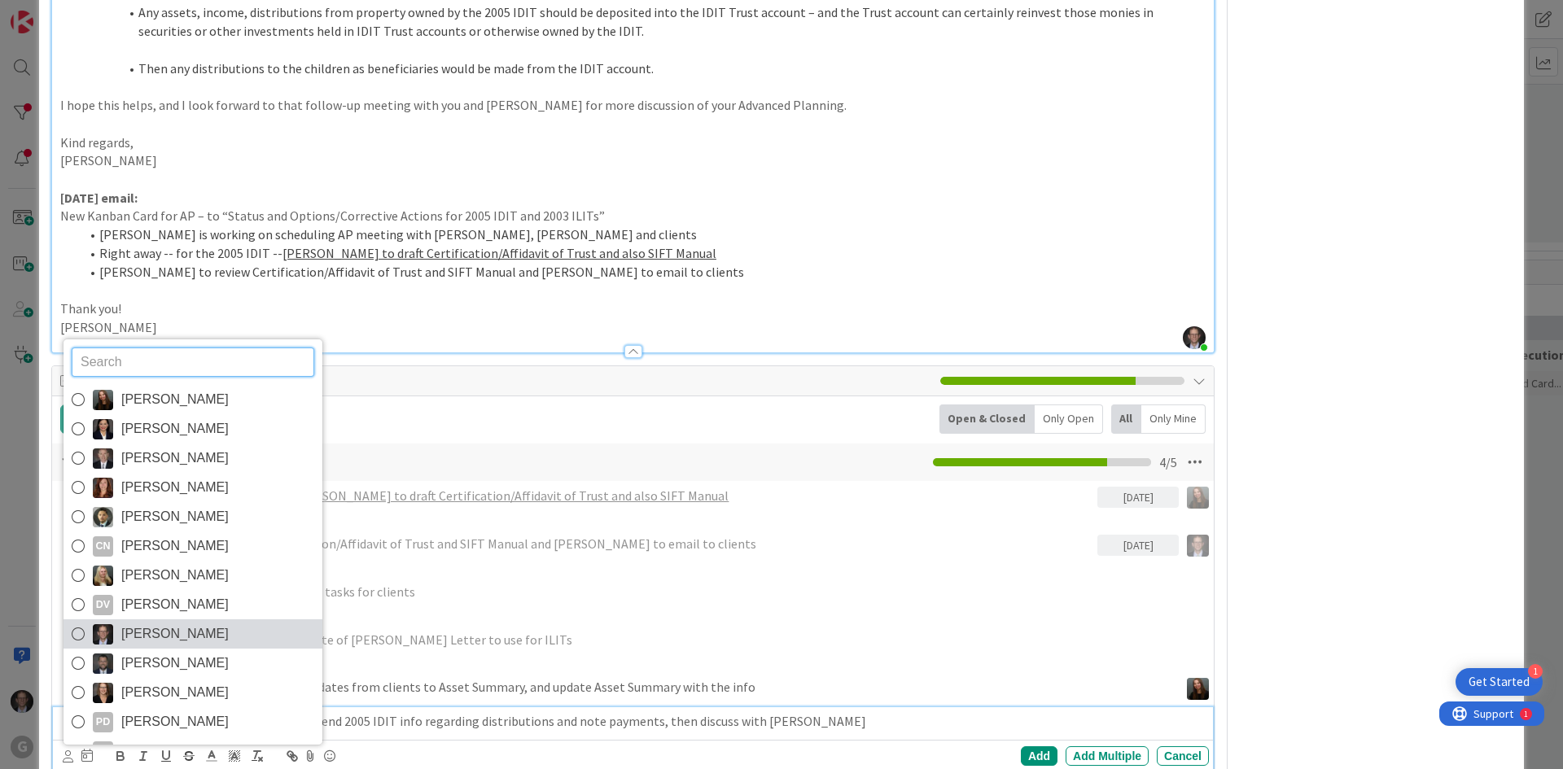
click at [72, 622] on icon at bounding box center [78, 634] width 13 height 24
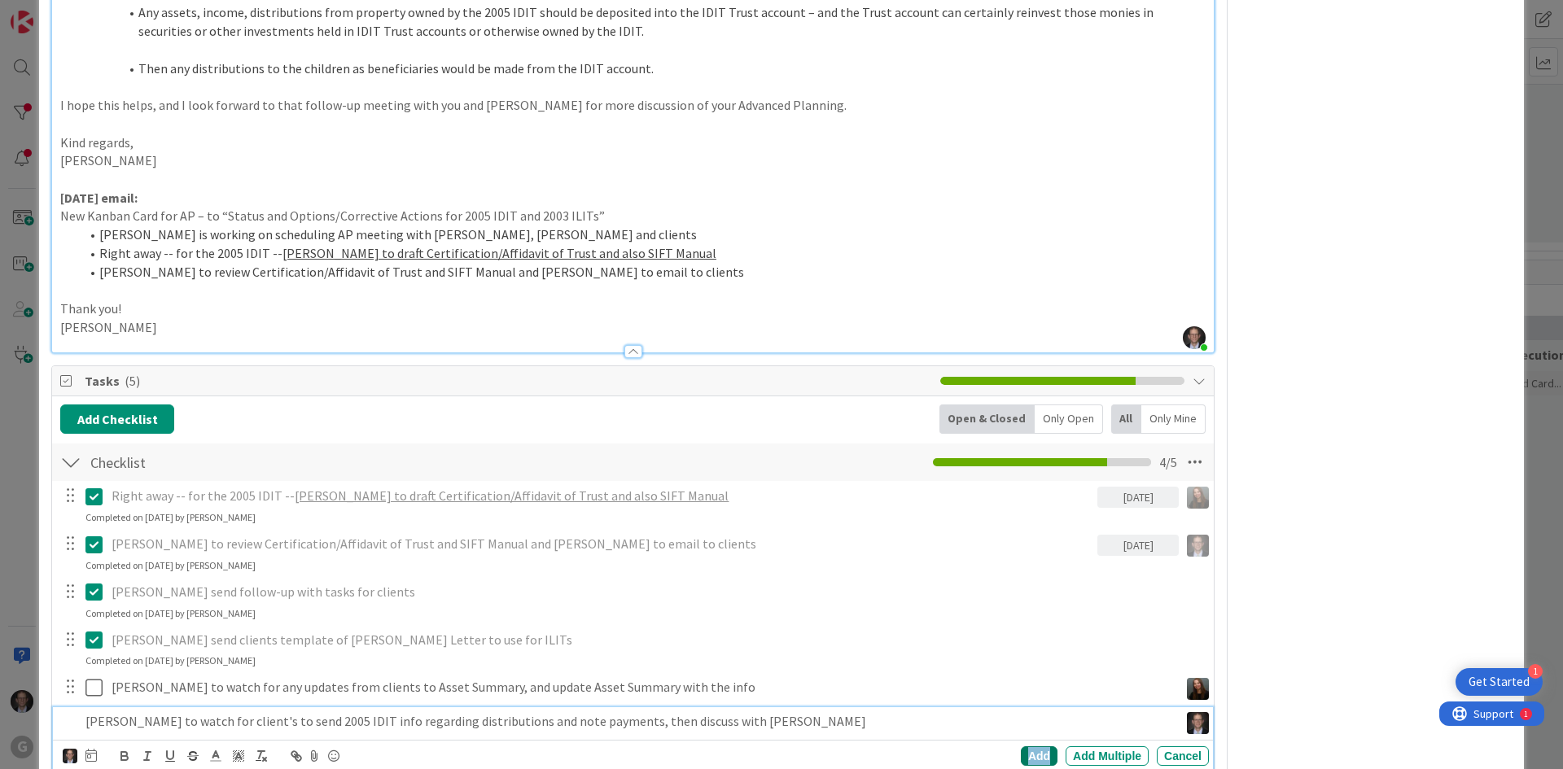
click at [1030, 747] on div "Add" at bounding box center [1039, 757] width 37 height 20
type textarea "x"
click at [140, 747] on p at bounding box center [643, 756] width 1117 height 19
click at [738, 707] on div "[PERSON_NAME] to watch for client's to send 2005 IDIT info regarding distributi…" at bounding box center [633, 739] width 1160 height 64
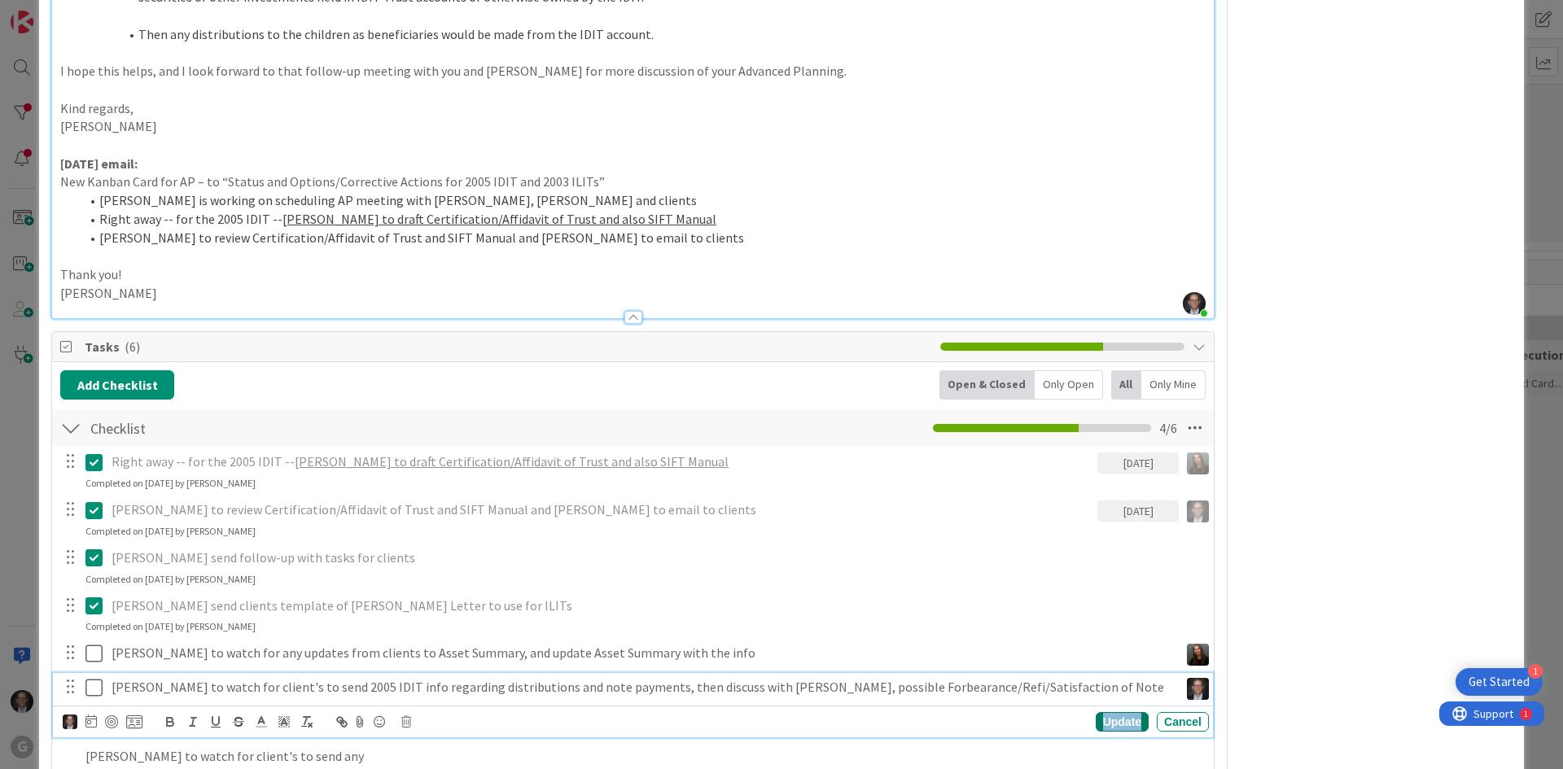
click at [1113, 712] on div "Update" at bounding box center [1122, 722] width 53 height 20
click at [280, 712] on p "[PERSON_NAME] to watch for client's to send any" at bounding box center [643, 721] width 1117 height 19
click at [246, 678] on p "[PERSON_NAME] to watch for client's to send 2005 IDIT info regarding distributi…" at bounding box center [642, 687] width 1061 height 19
click at [280, 712] on p "[PERSON_NAME] to watch for client's to send any" at bounding box center [643, 721] width 1117 height 19
click at [216, 712] on p "[PERSON_NAME] to watch for client's to send any" at bounding box center [643, 721] width 1117 height 19
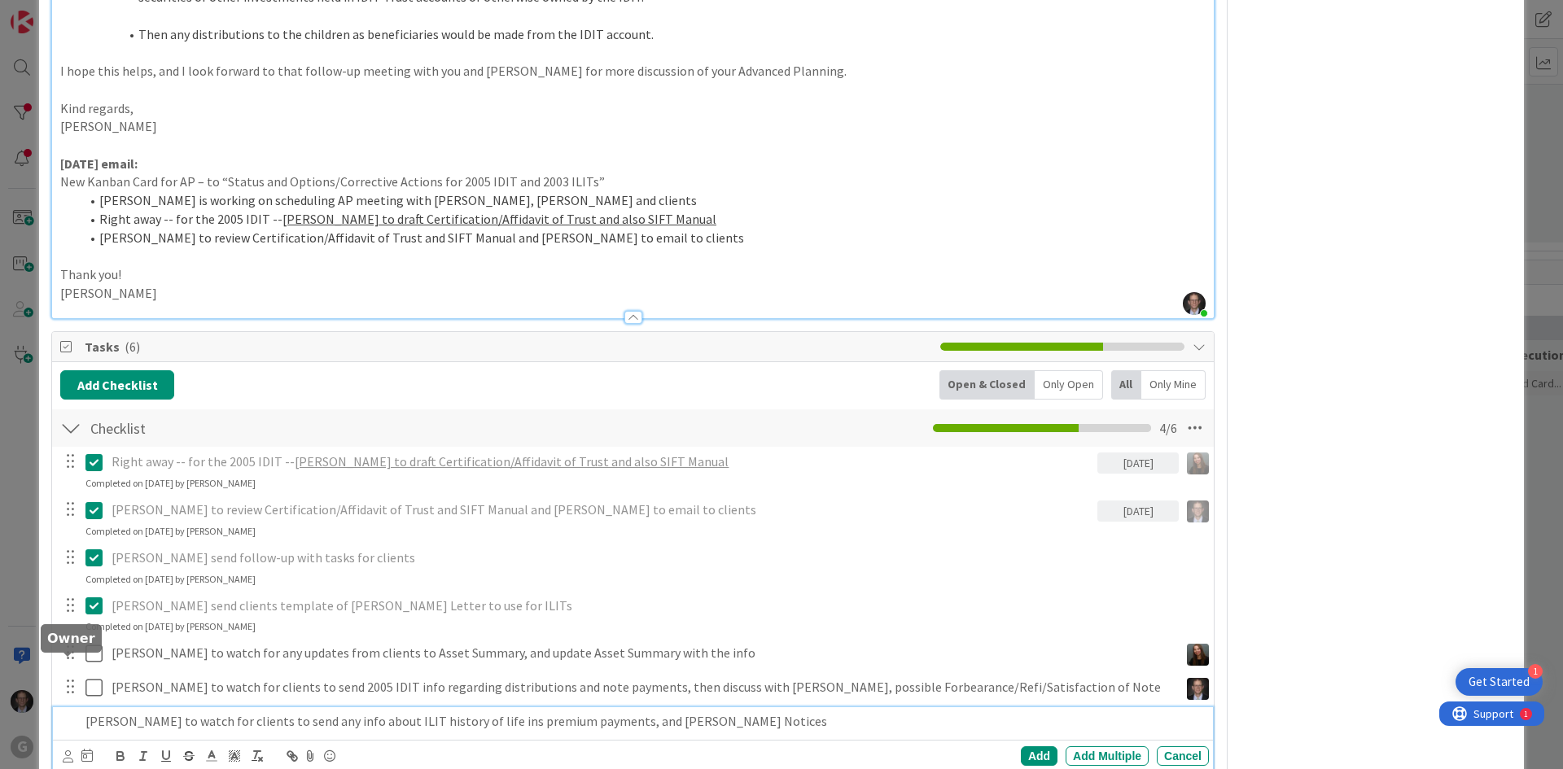
click at [68, 751] on icon at bounding box center [68, 757] width 11 height 12
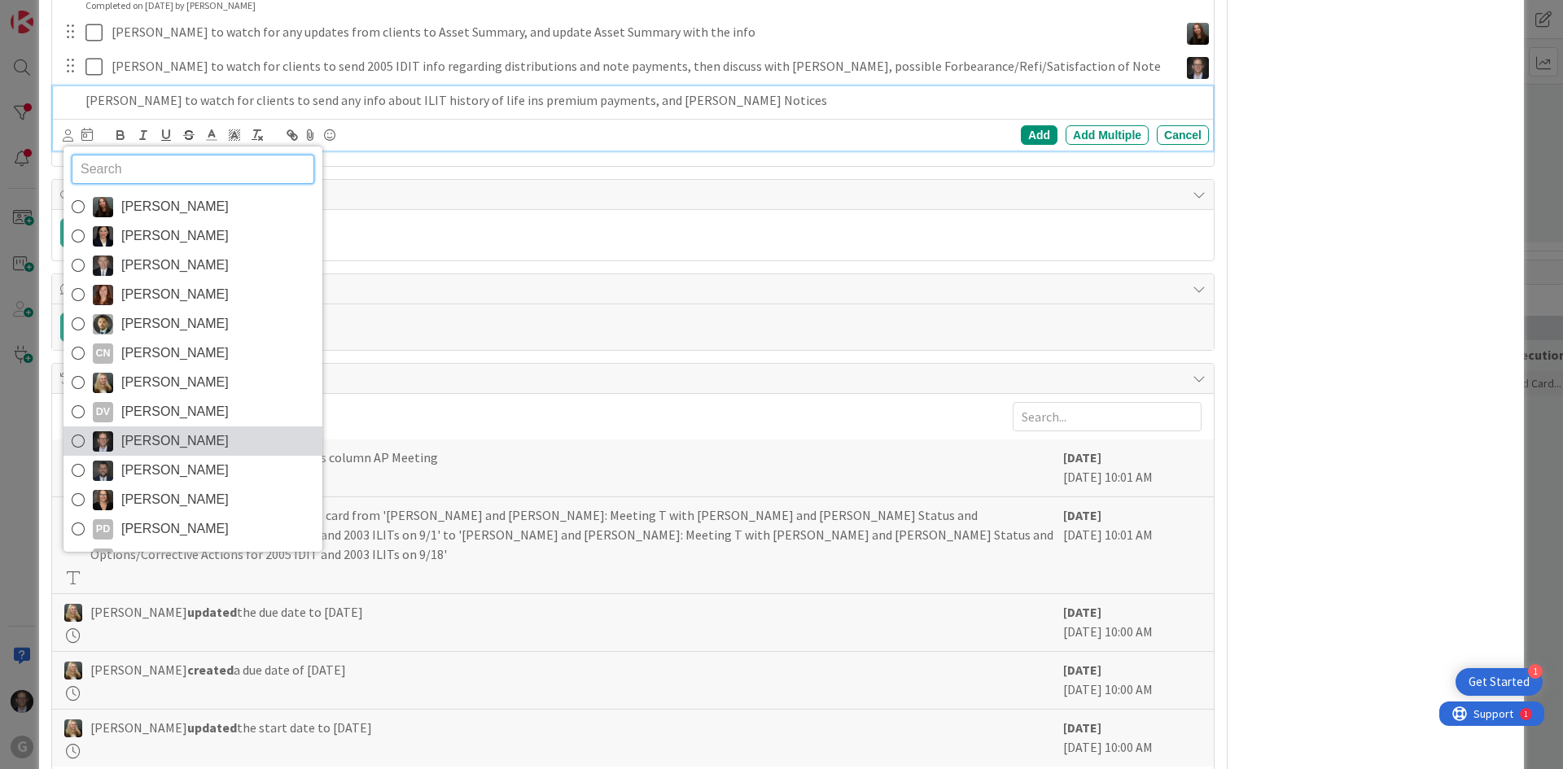
click at [76, 429] on icon at bounding box center [78, 441] width 13 height 24
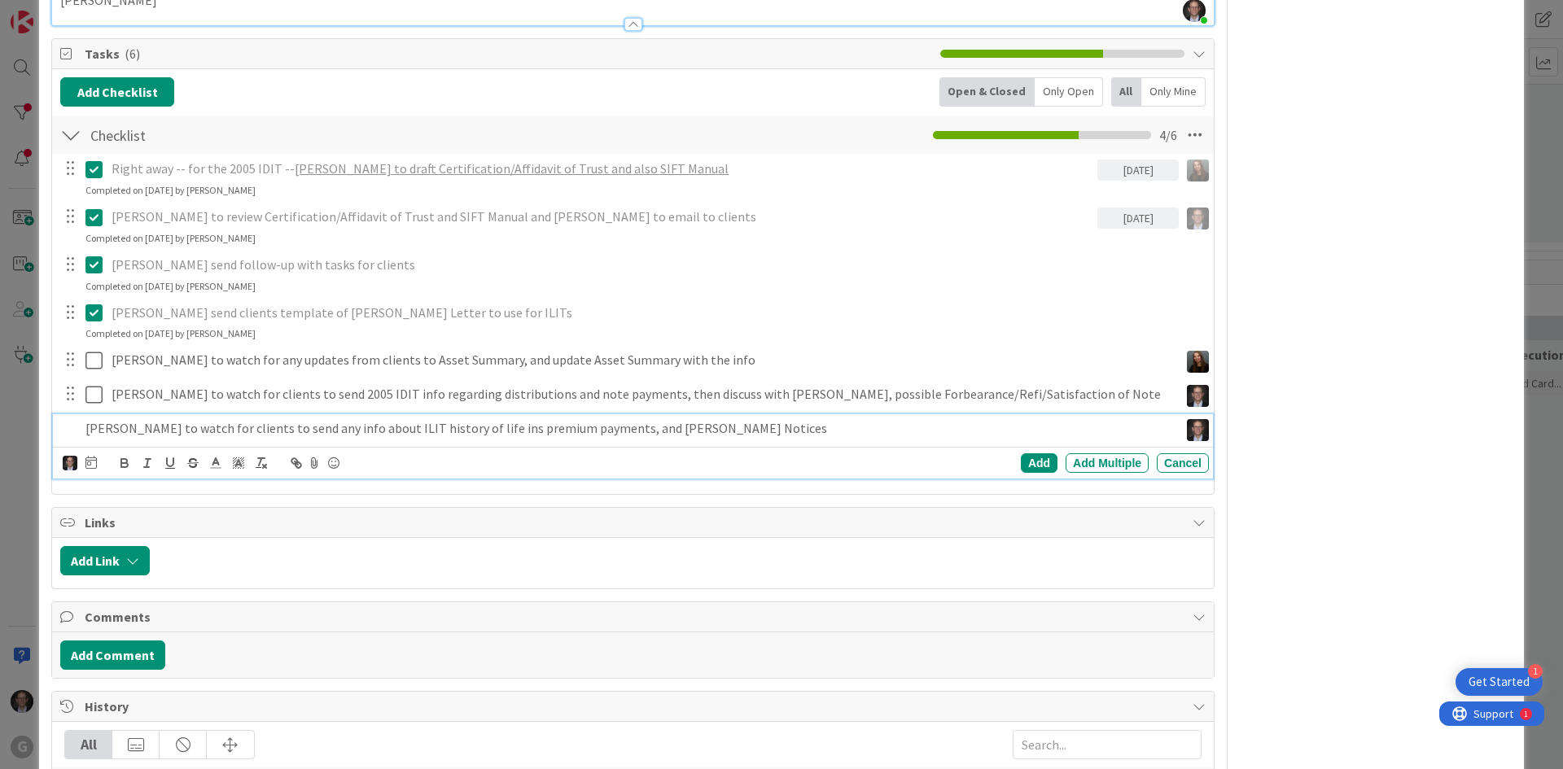
scroll to position [1782, 0]
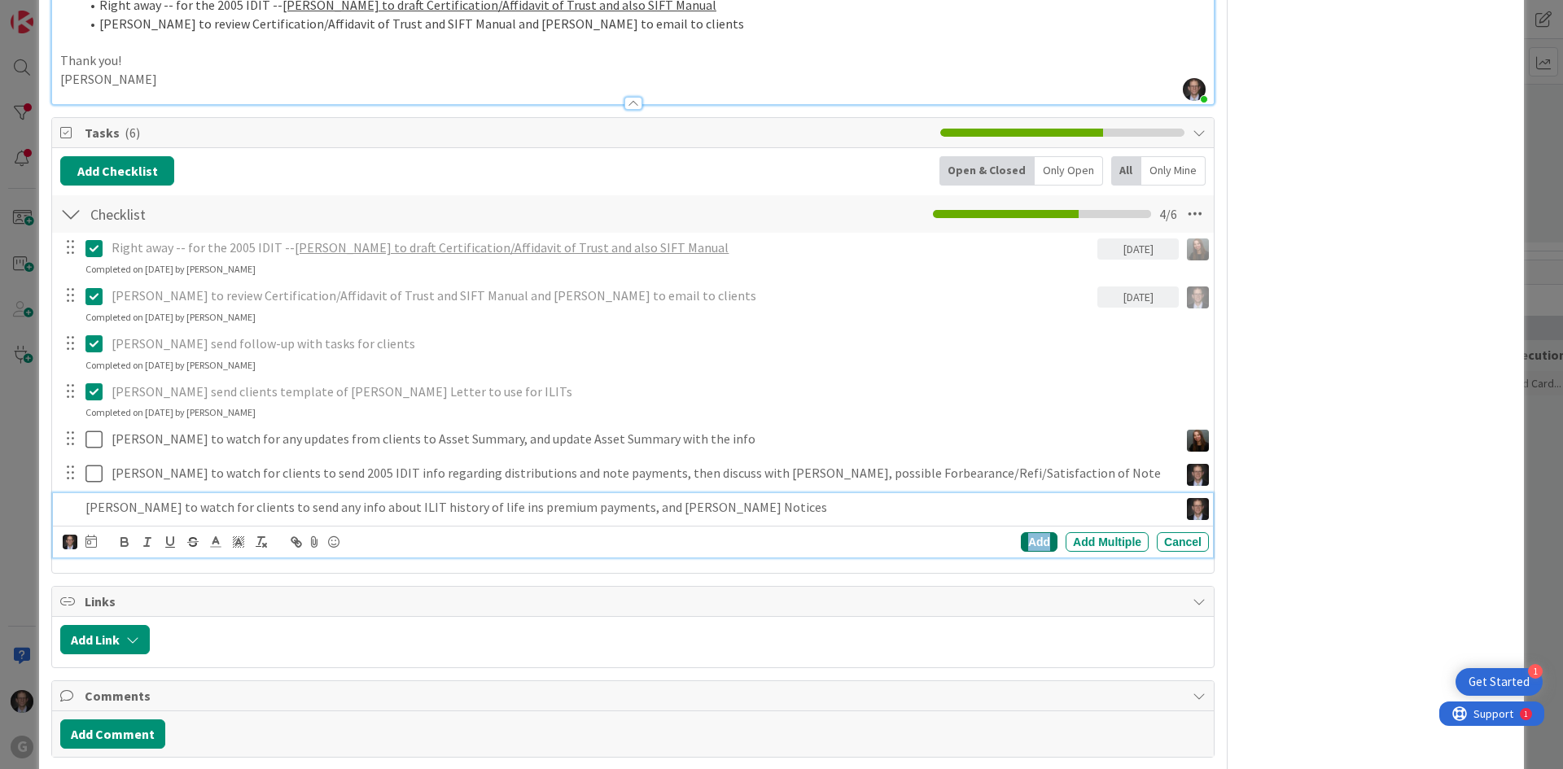
click at [1032, 532] on div "Add" at bounding box center [1039, 542] width 37 height 20
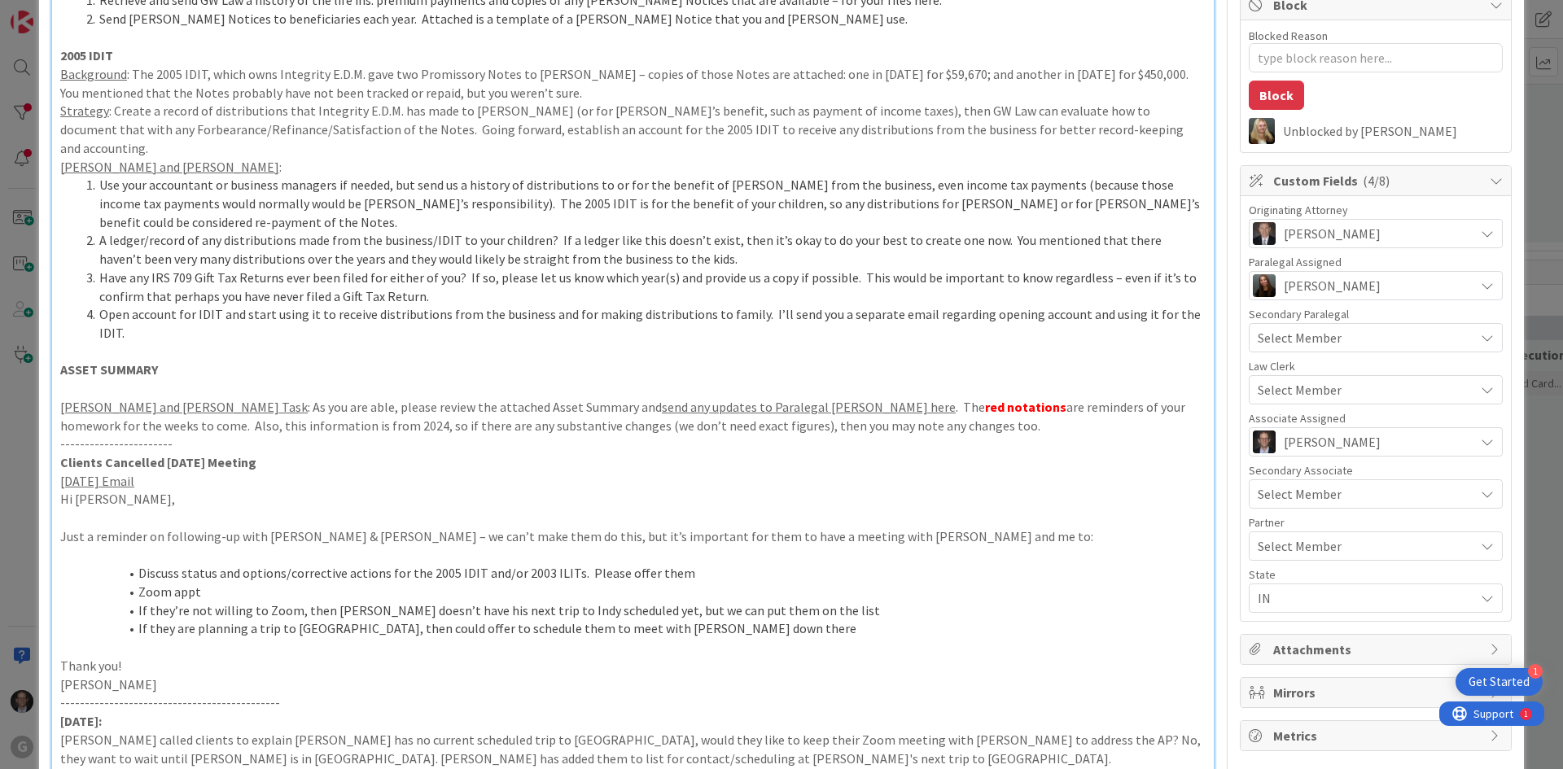
scroll to position [0, 0]
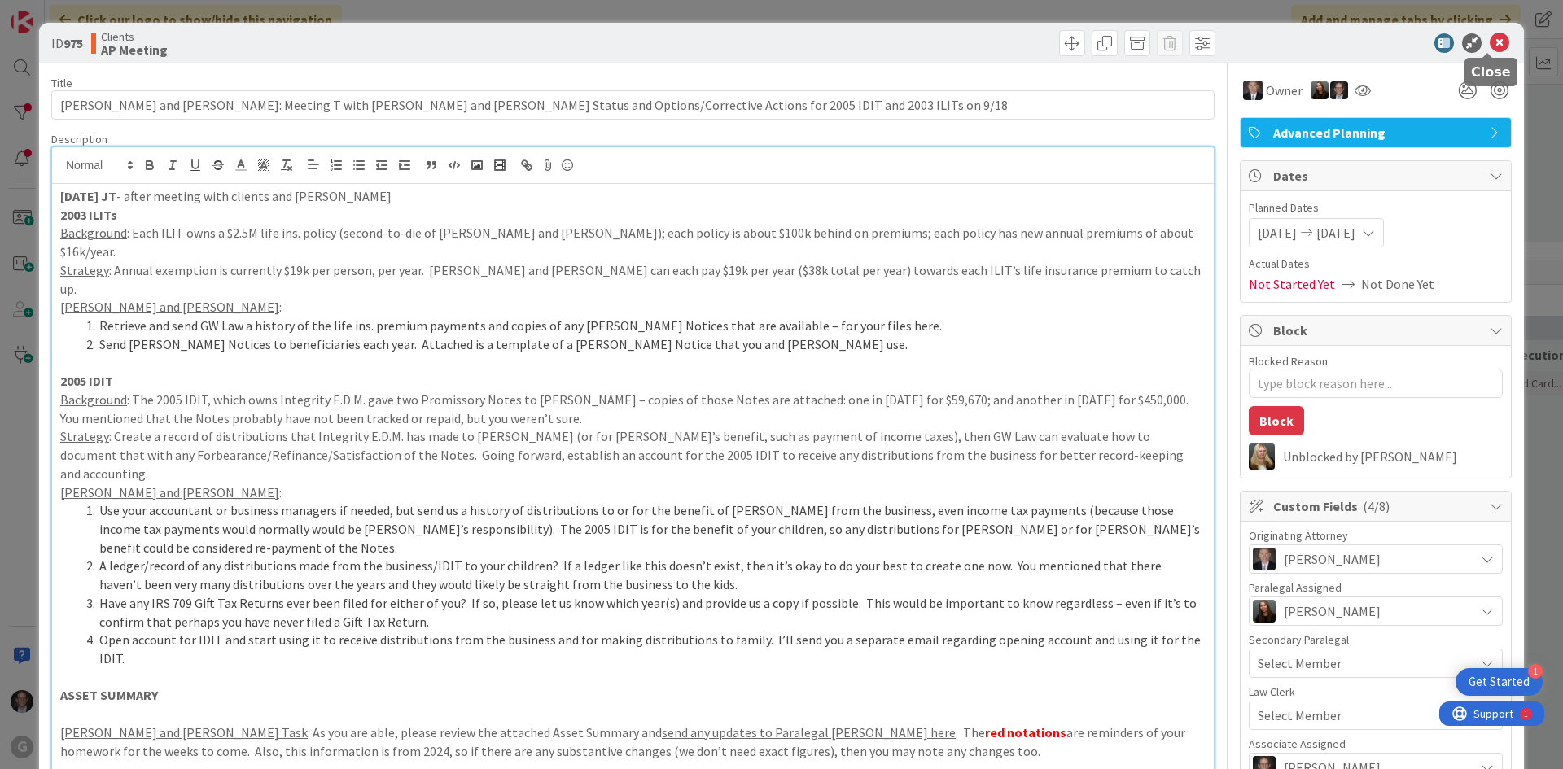
click at [1490, 45] on icon at bounding box center [1500, 43] width 20 height 20
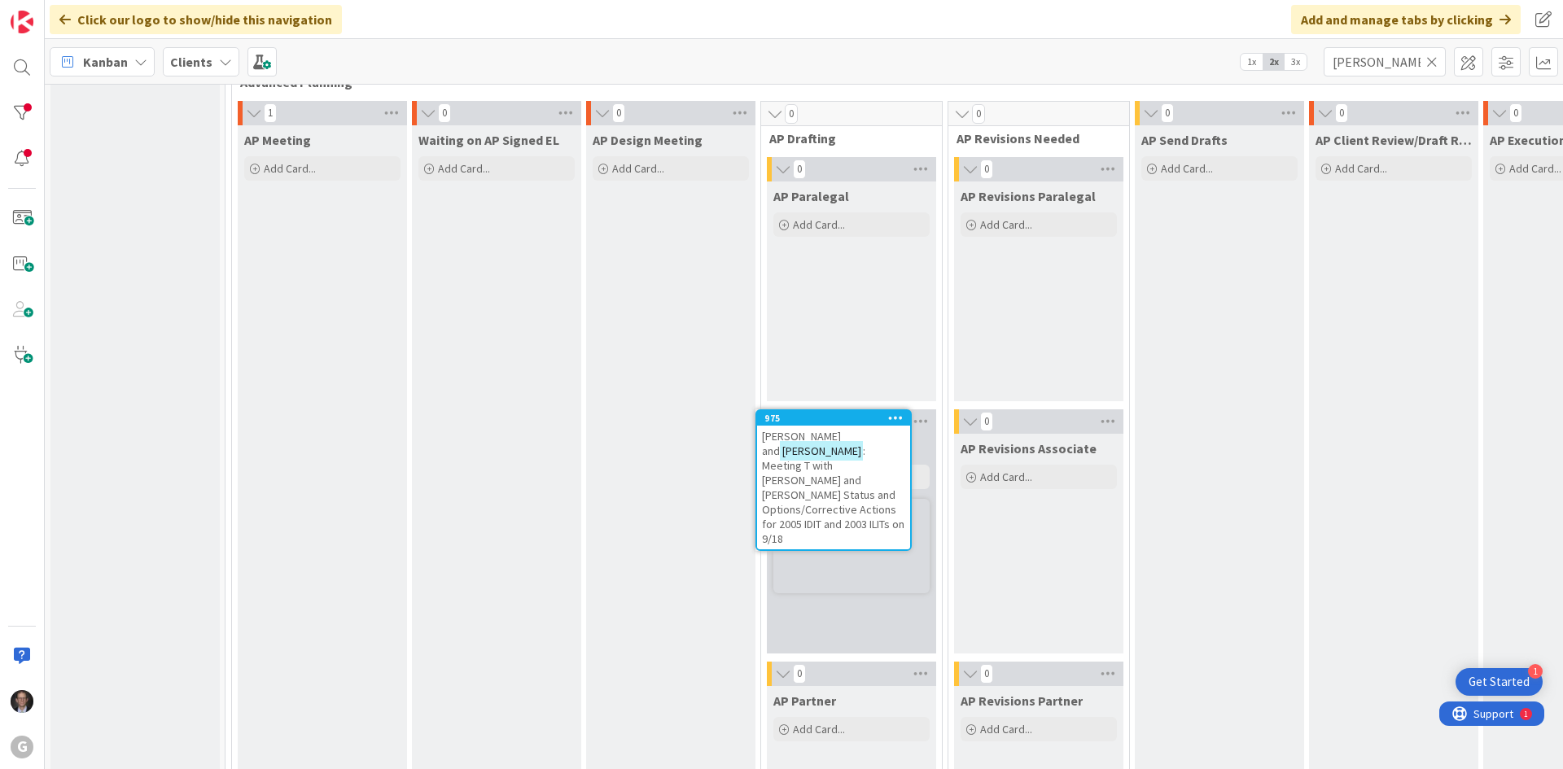
scroll to position [1252, 0]
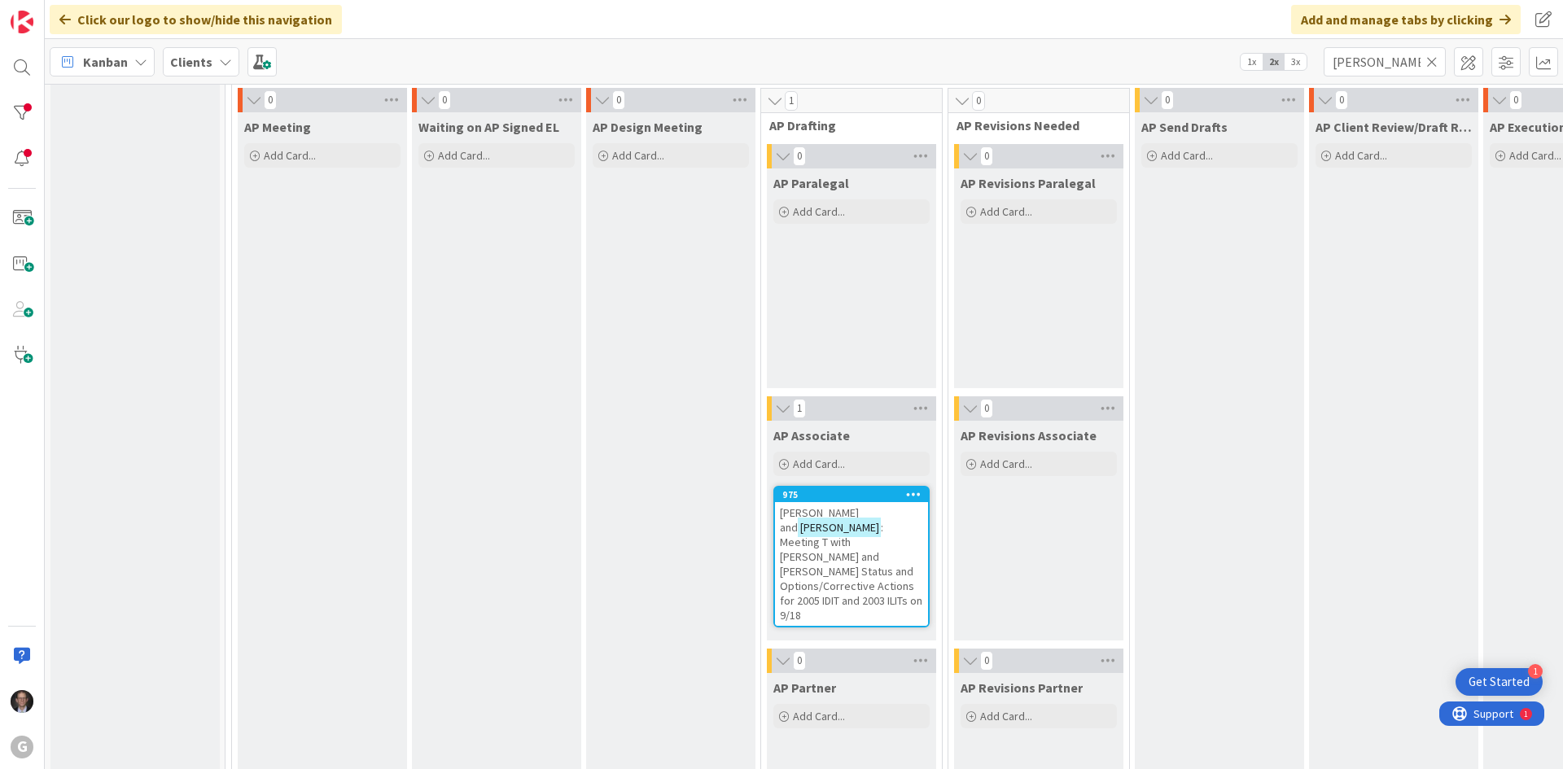
click at [840, 532] on span ": Meeting T with [PERSON_NAME] and [PERSON_NAME] Status and Options/Corrective …" at bounding box center [851, 571] width 142 height 103
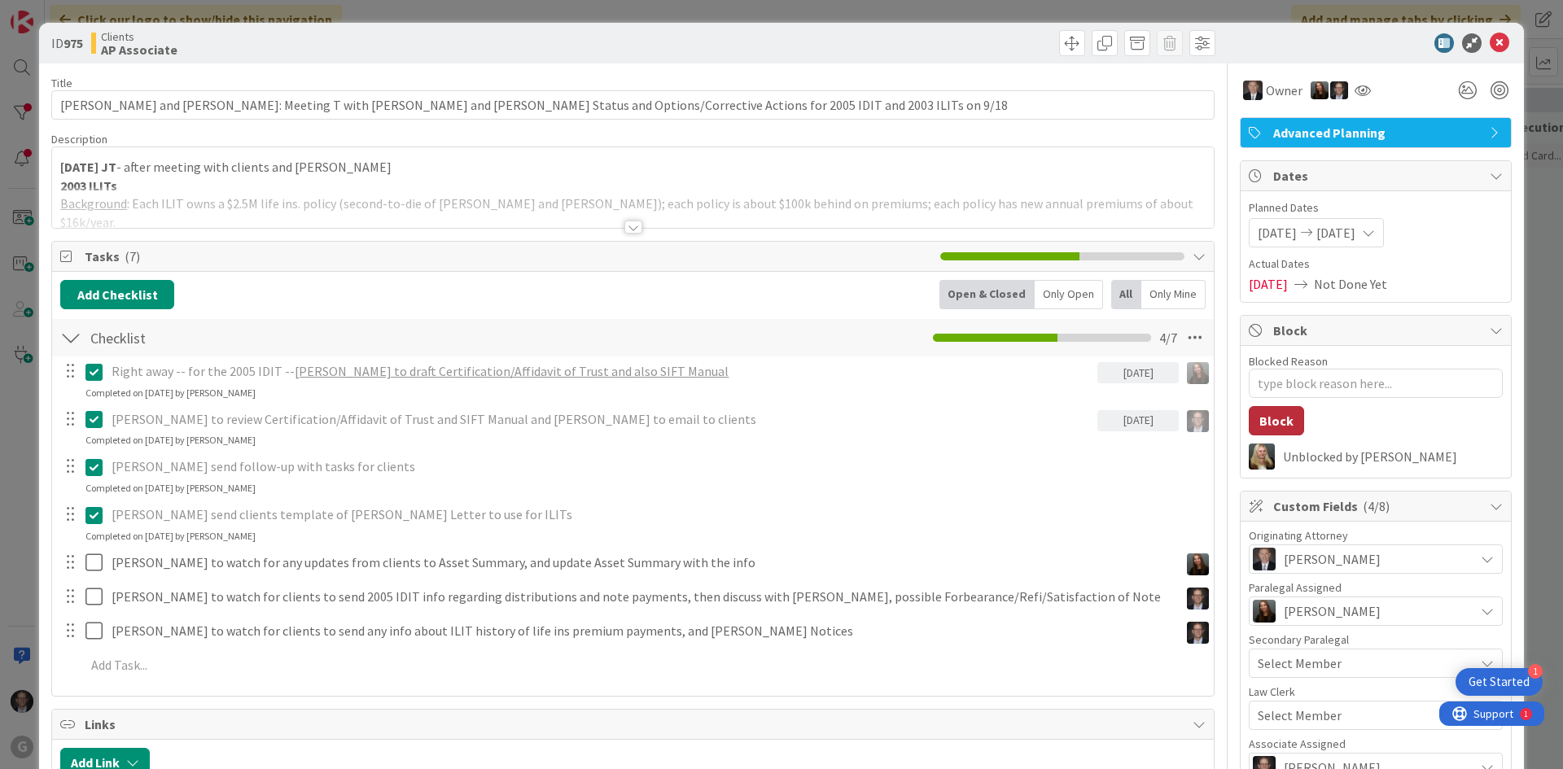
click at [1273, 414] on button "Block" at bounding box center [1276, 420] width 55 height 29
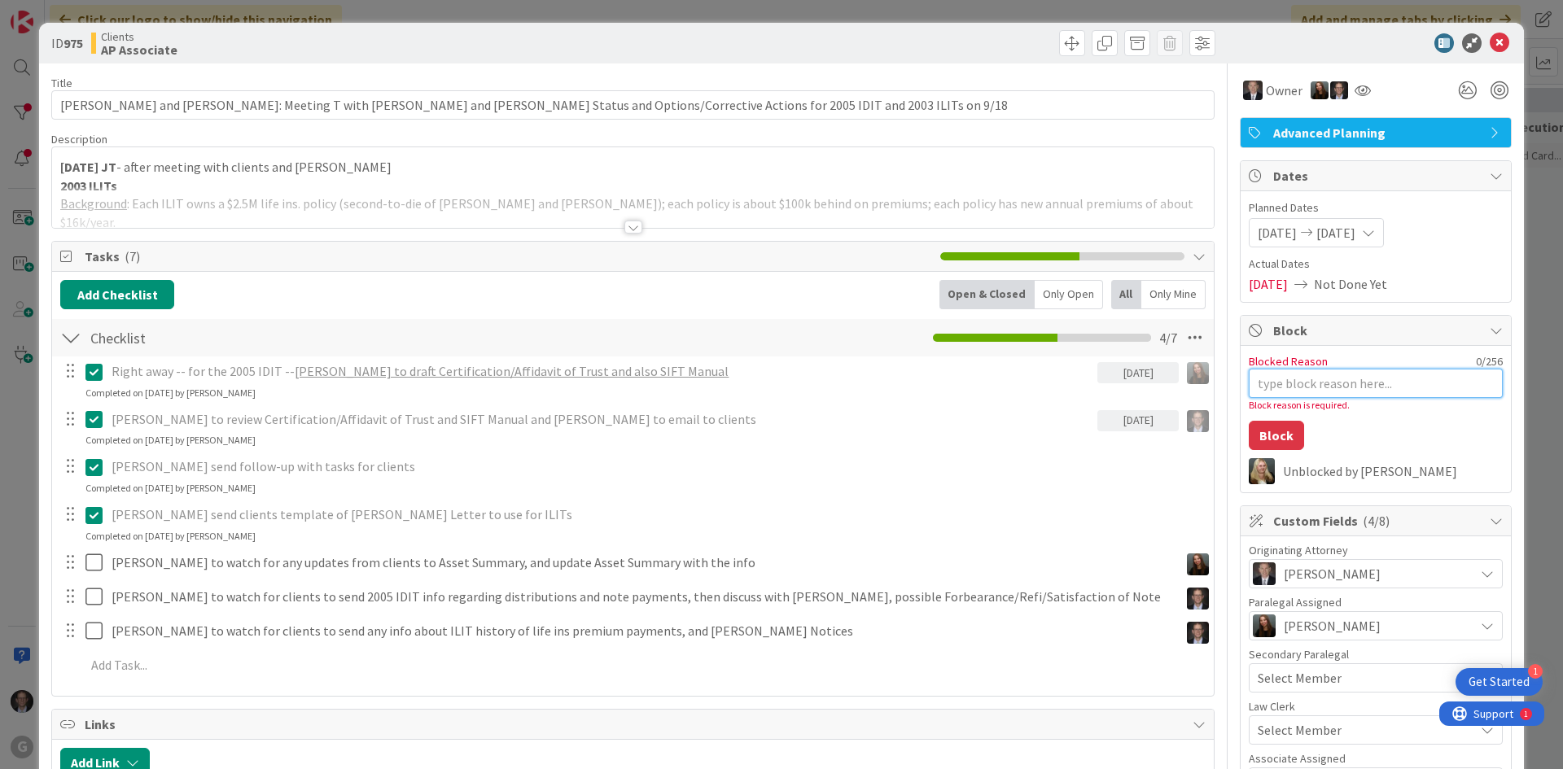
click at [1274, 383] on textarea "Blocked Reason" at bounding box center [1376, 383] width 254 height 29
type textarea "x"
type textarea "W"
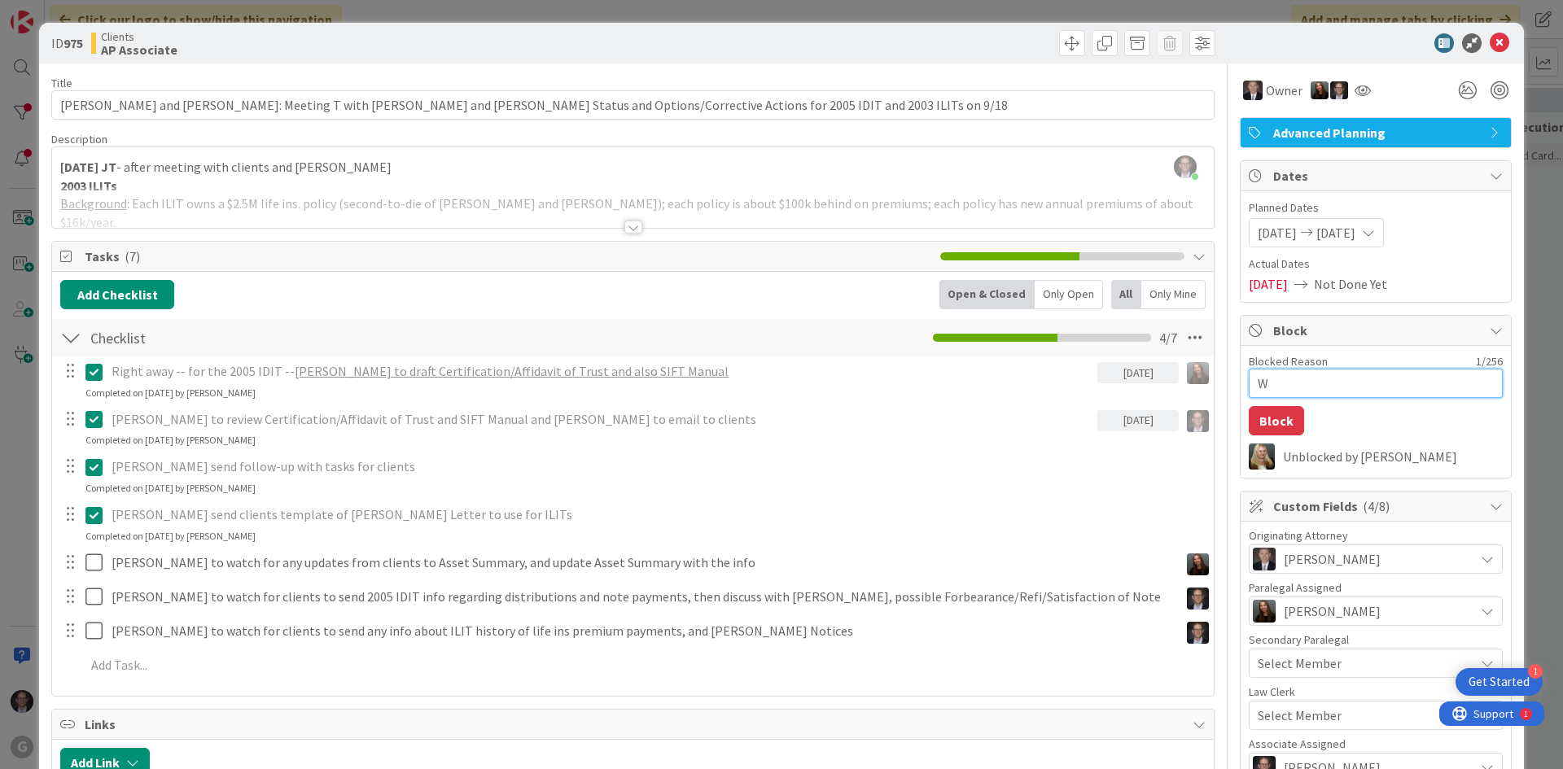
type textarea "x"
type textarea "Wi"
type textarea "x"
type textarea "Wia"
type textarea "x"
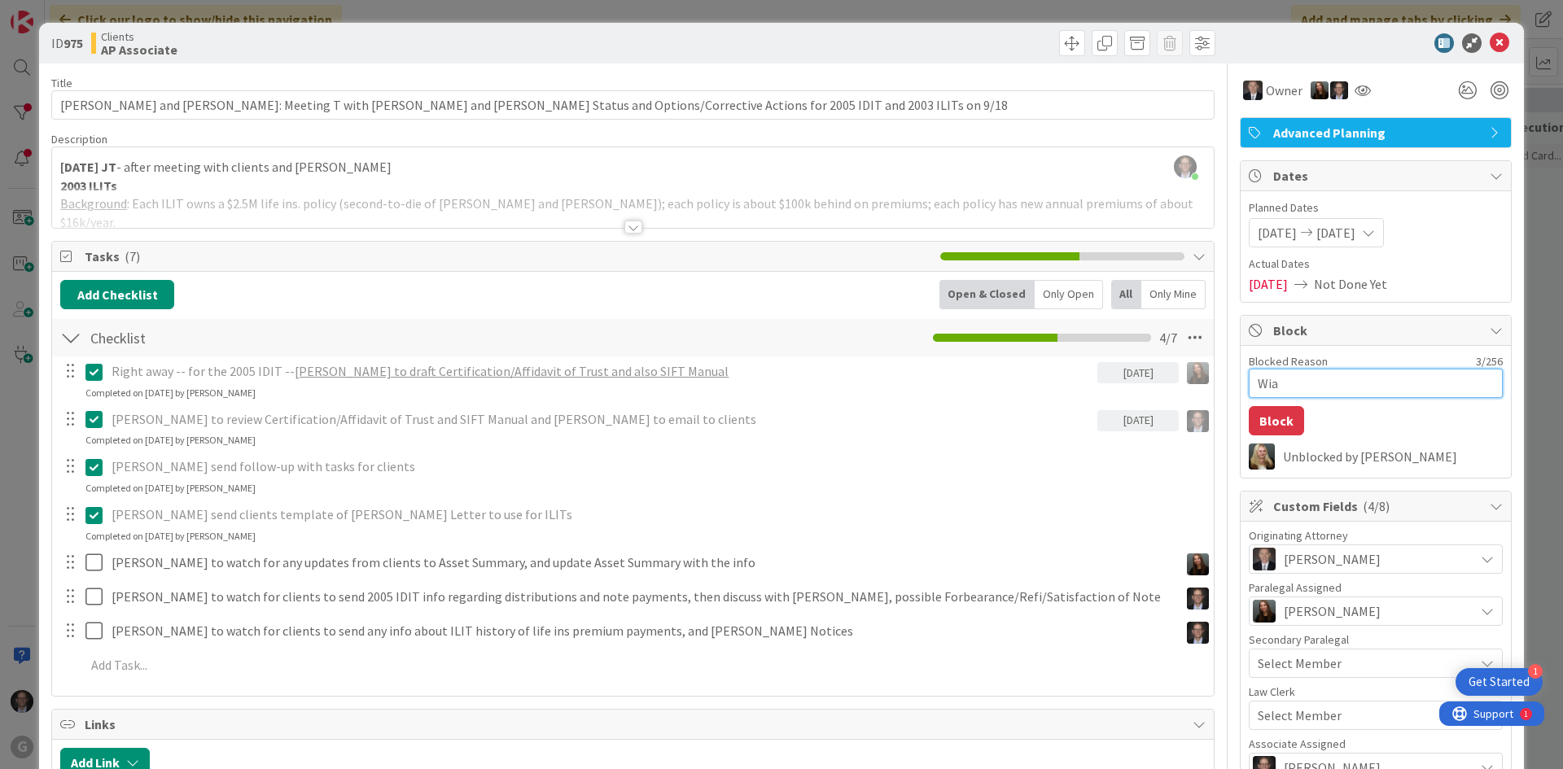
type textarea "Wiat"
type textarea "x"
type textarea "Wiati"
type textarea "x"
type textarea "Wiatin"
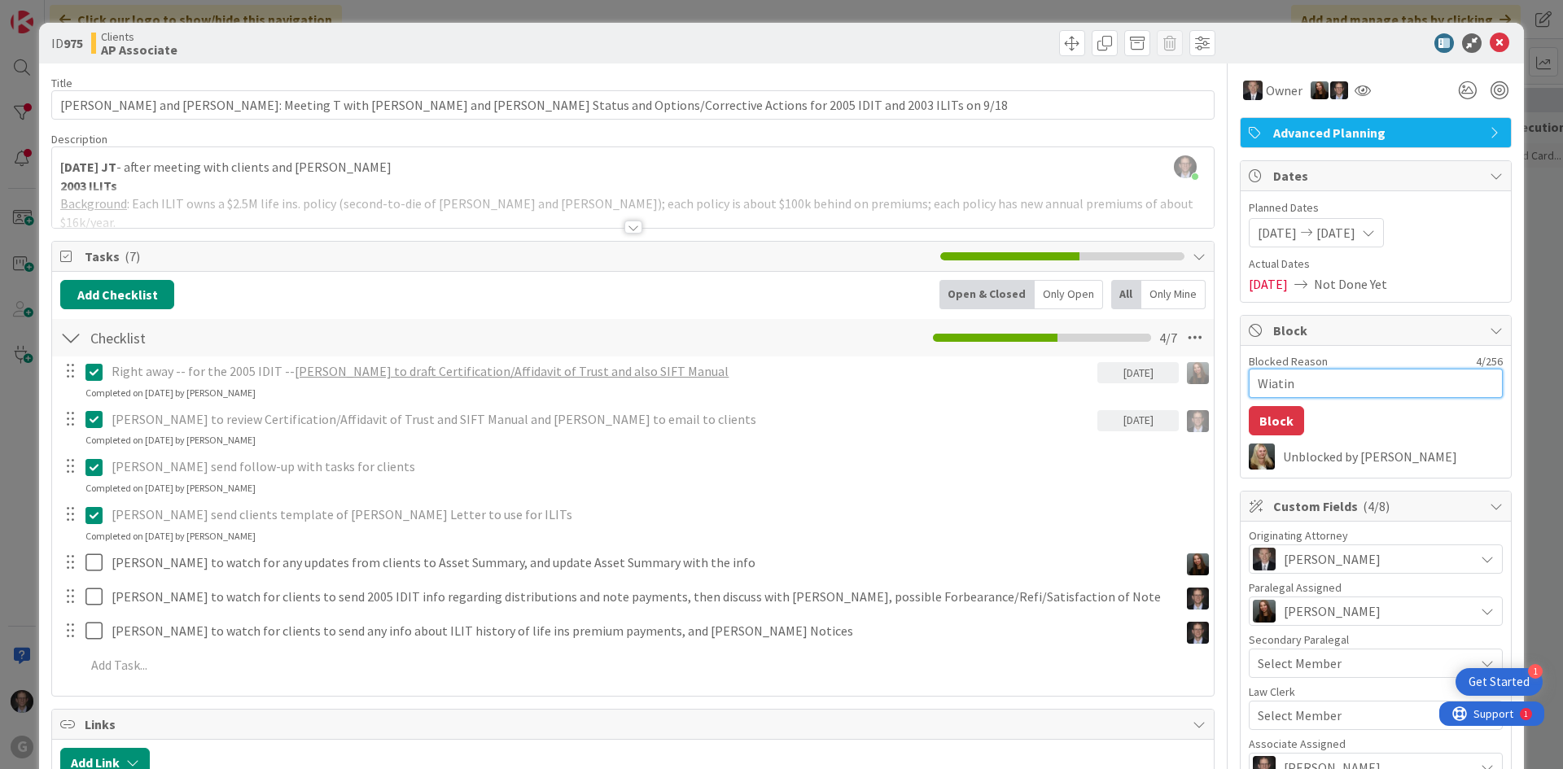
type textarea "x"
type textarea "Wiating"
type textarea "x"
type textarea "Wiating"
type textarea "x"
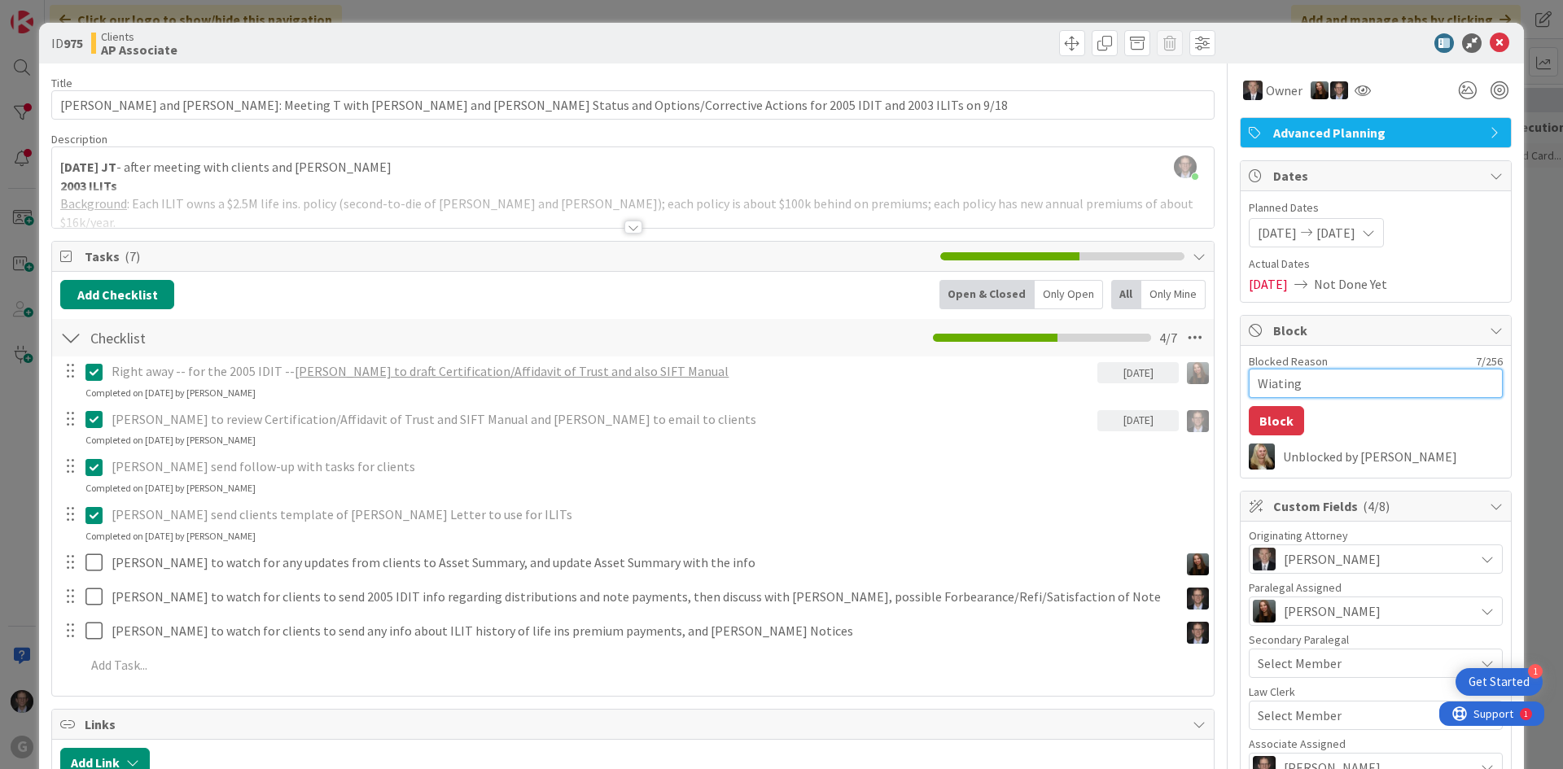
type textarea "Wiating o"
type textarea "x"
type textarea "Wiating on"
type textarea "x"
type textarea "Wiating on"
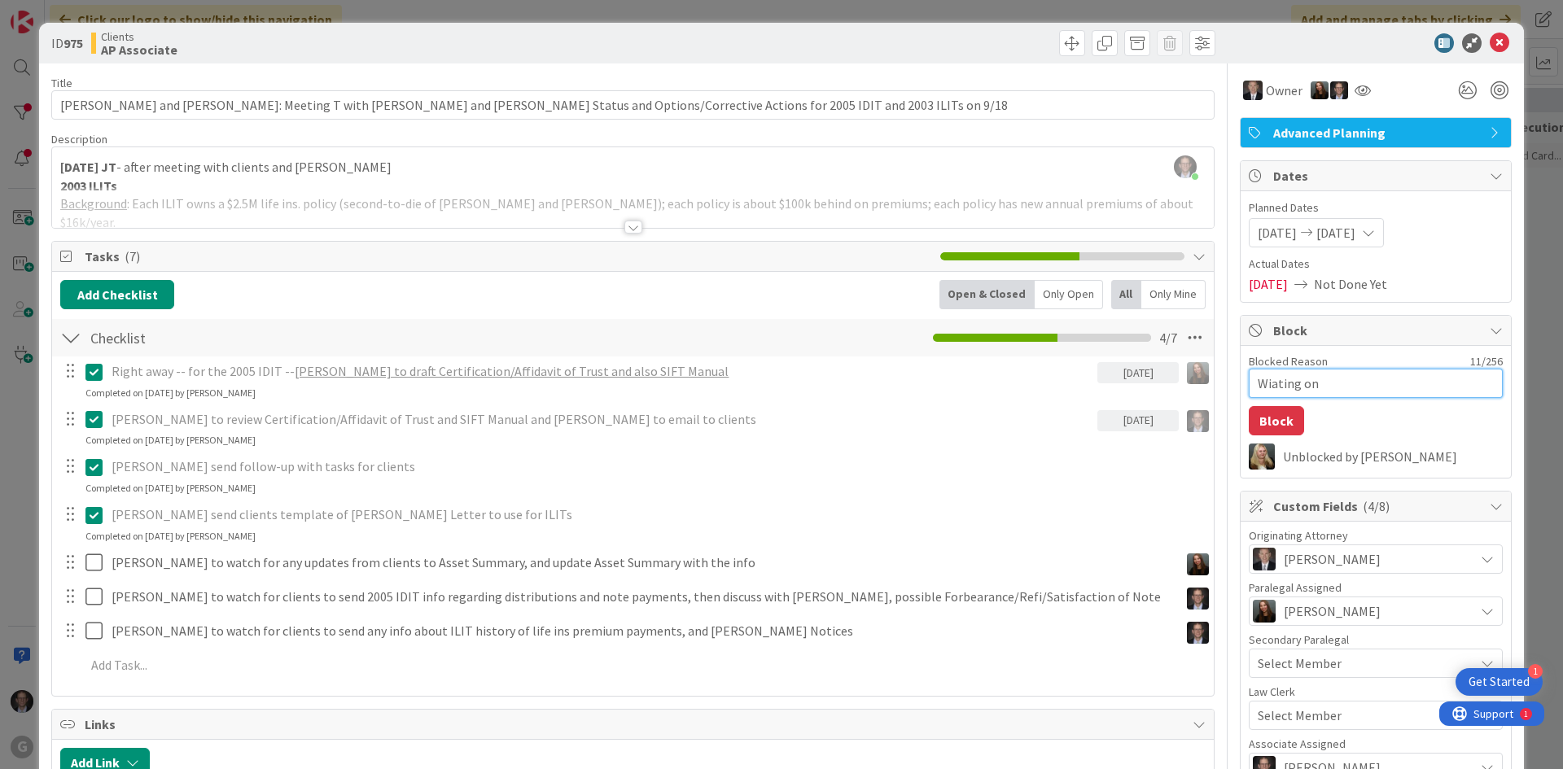
type textarea "x"
type textarea "Wiating on"
type textarea "x"
type textarea "Wiating o"
type textarea "x"
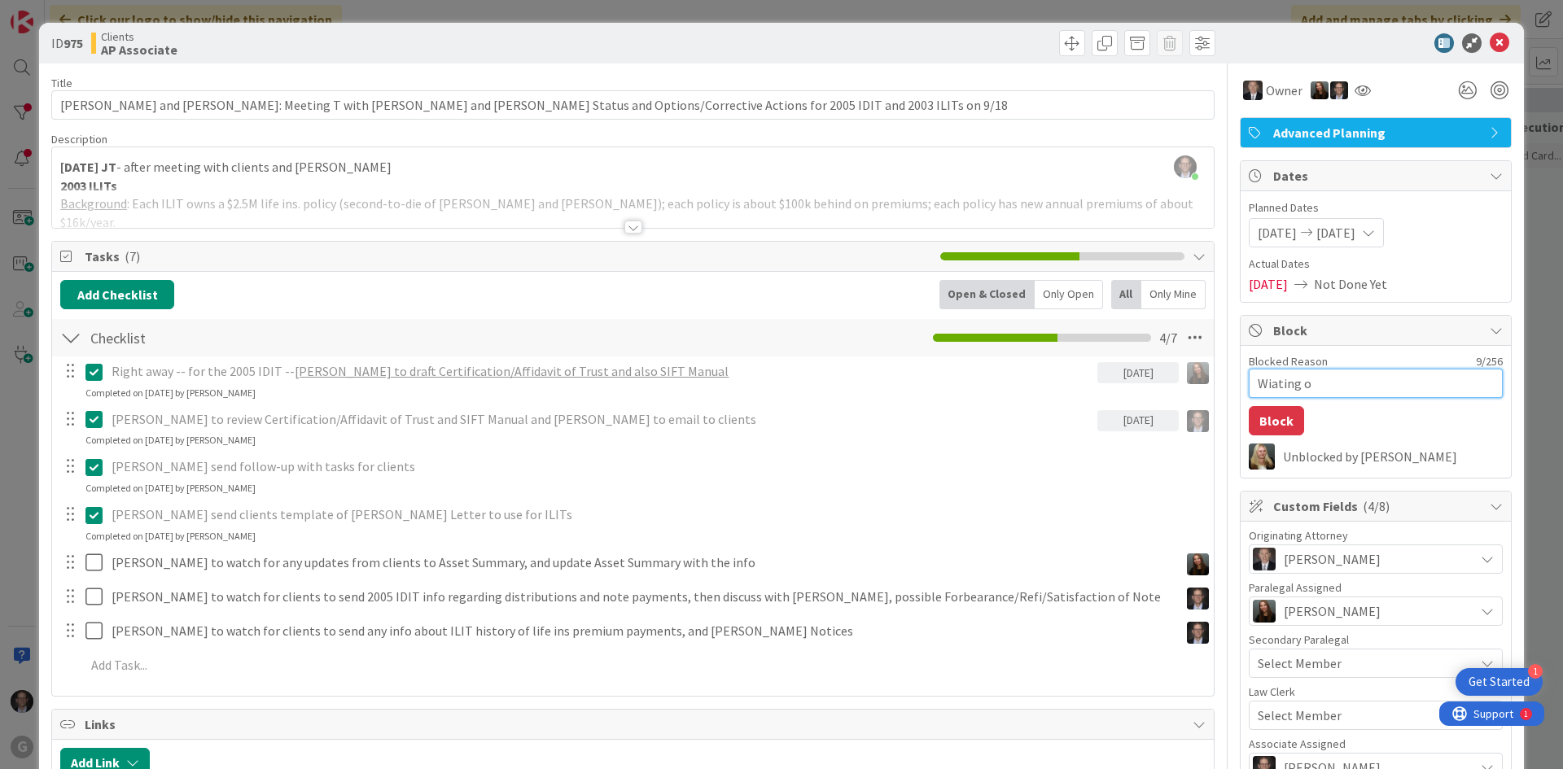
type textarea "Wiating"
type textarea "x"
type textarea "Wiating"
type textarea "x"
type textarea "Wiatin"
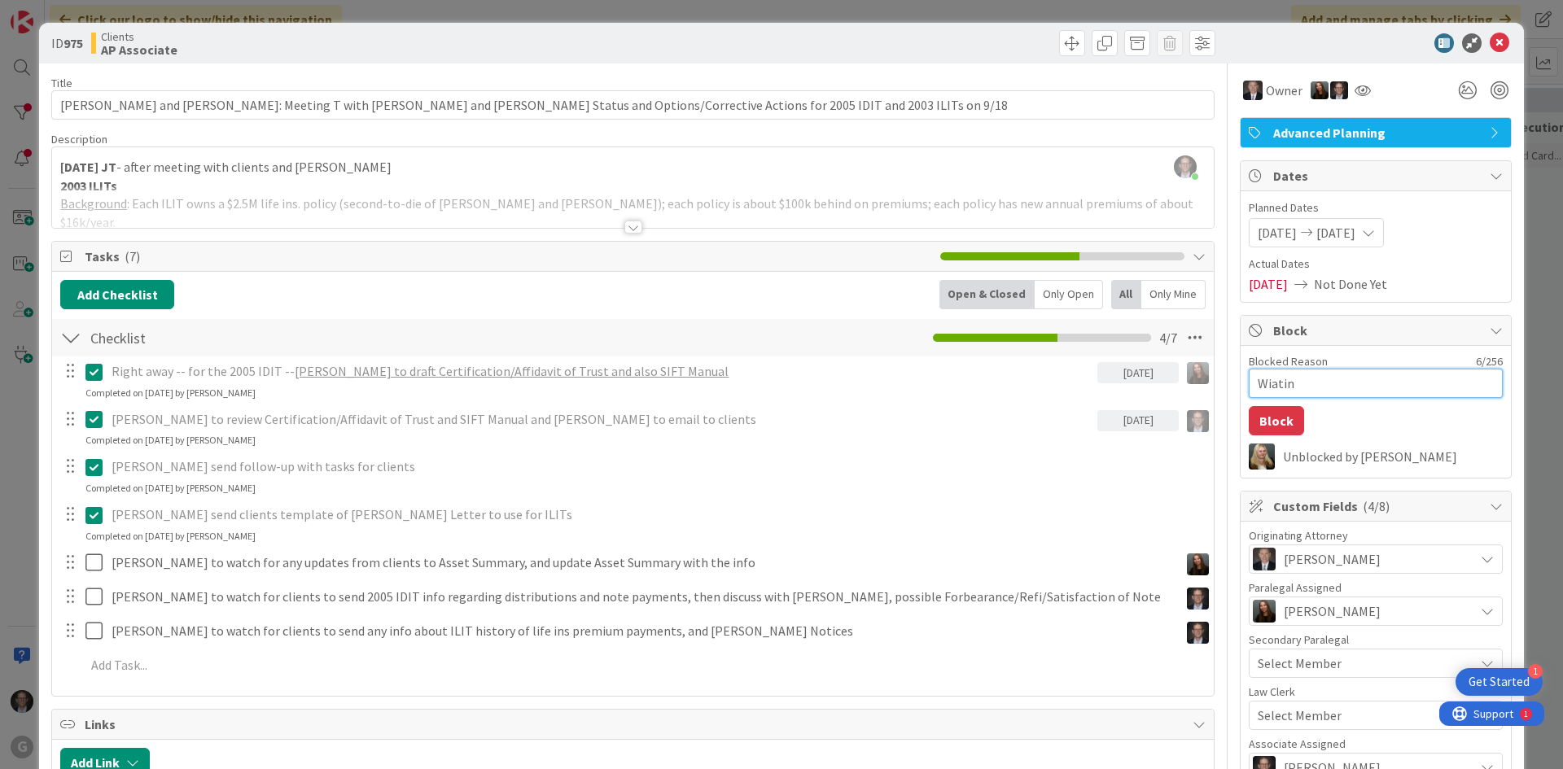
type textarea "x"
type textarea "Wiati"
type textarea "x"
type textarea "Wiat"
type textarea "x"
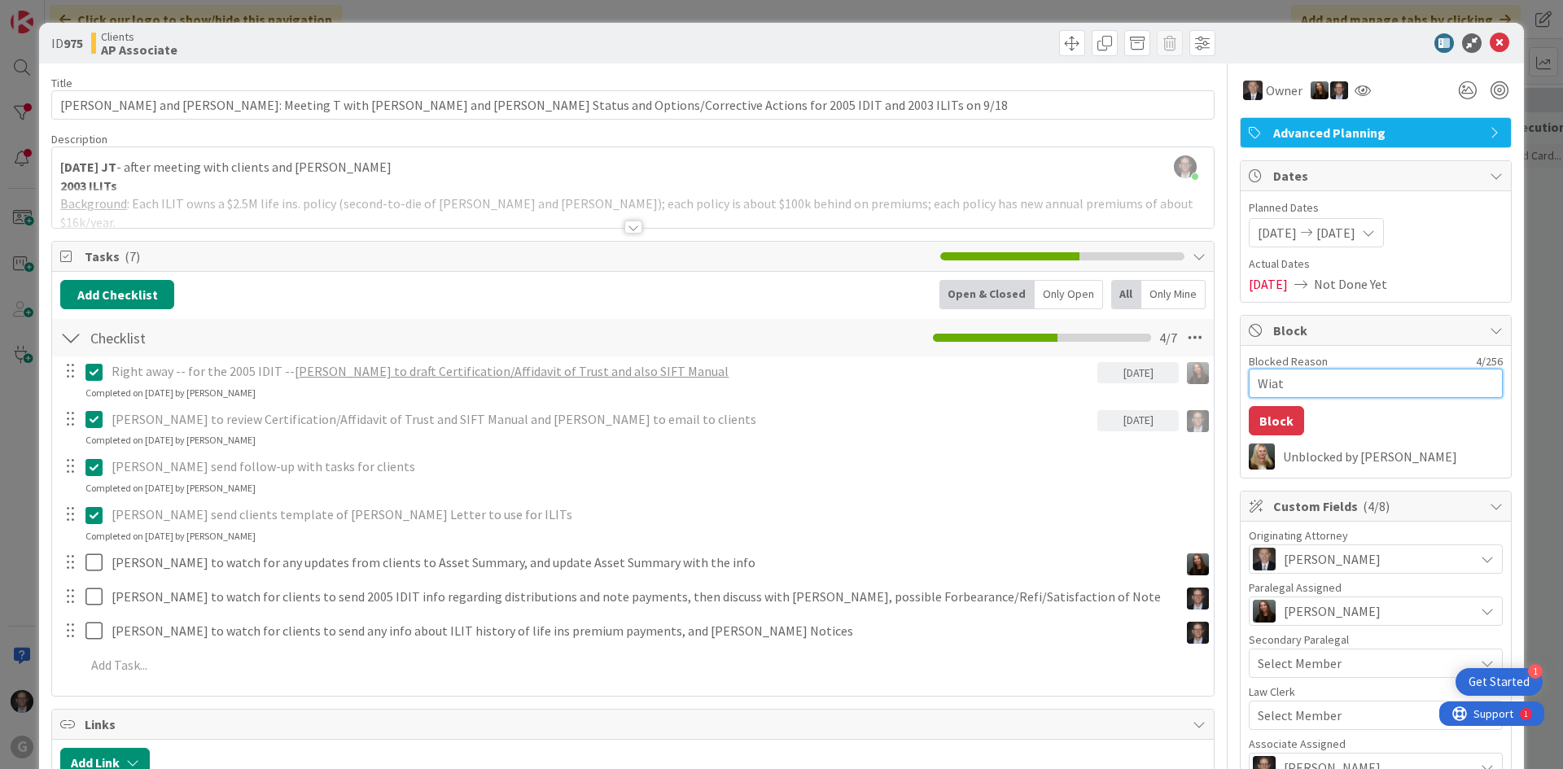
type textarea "Wia"
type textarea "x"
type textarea "Wi"
type textarea "x"
type textarea "W"
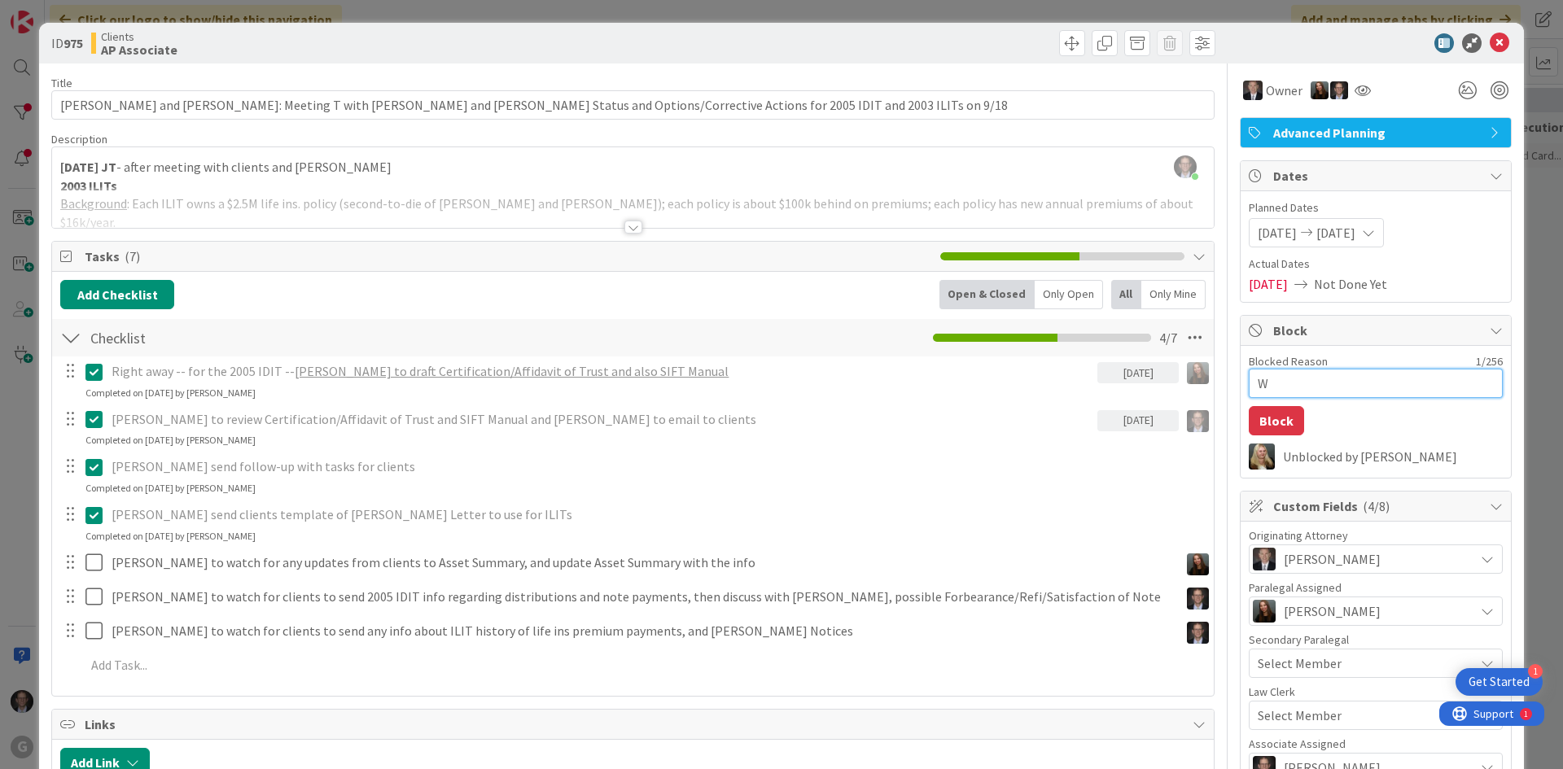
type textarea "x"
type textarea "Wa"
type textarea "x"
type textarea "Wai"
type textarea "x"
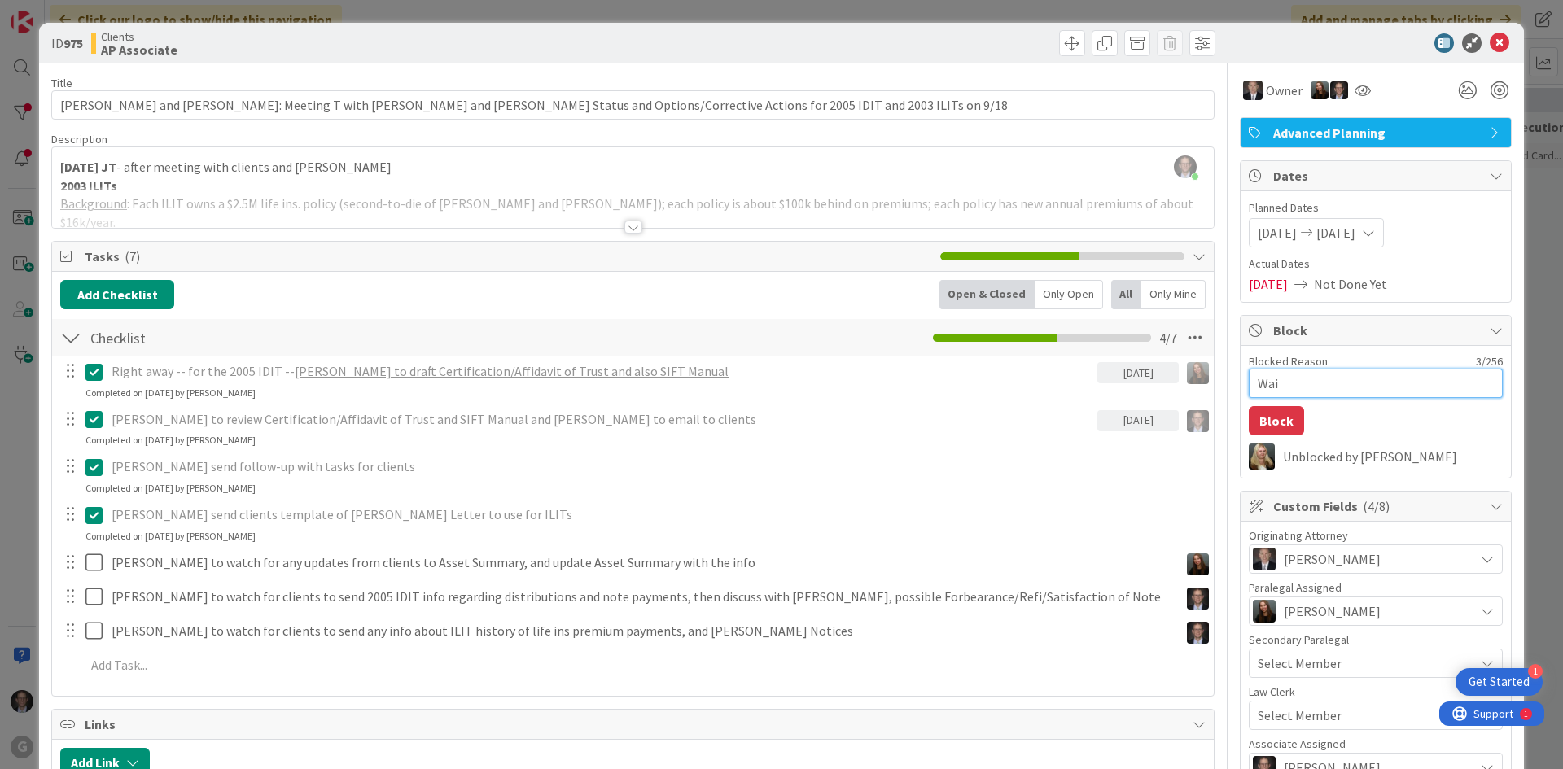
type textarea "Wain"
type textarea "x"
type textarea "Waint"
type textarea "x"
type textarea "Wainti"
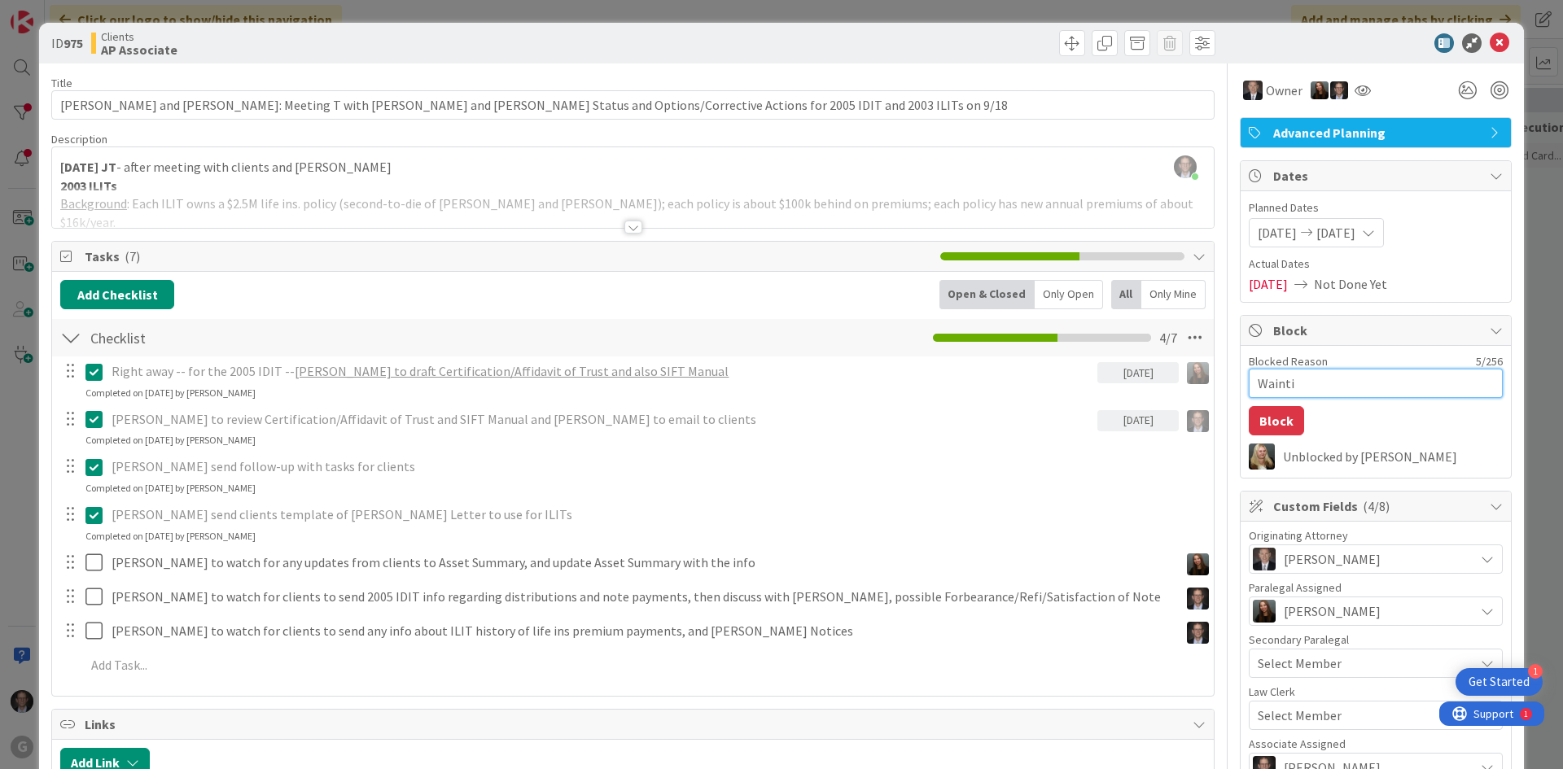
type textarea "x"
type textarea "Waintin"
type textarea "x"
type textarea "Wainting"
type textarea "x"
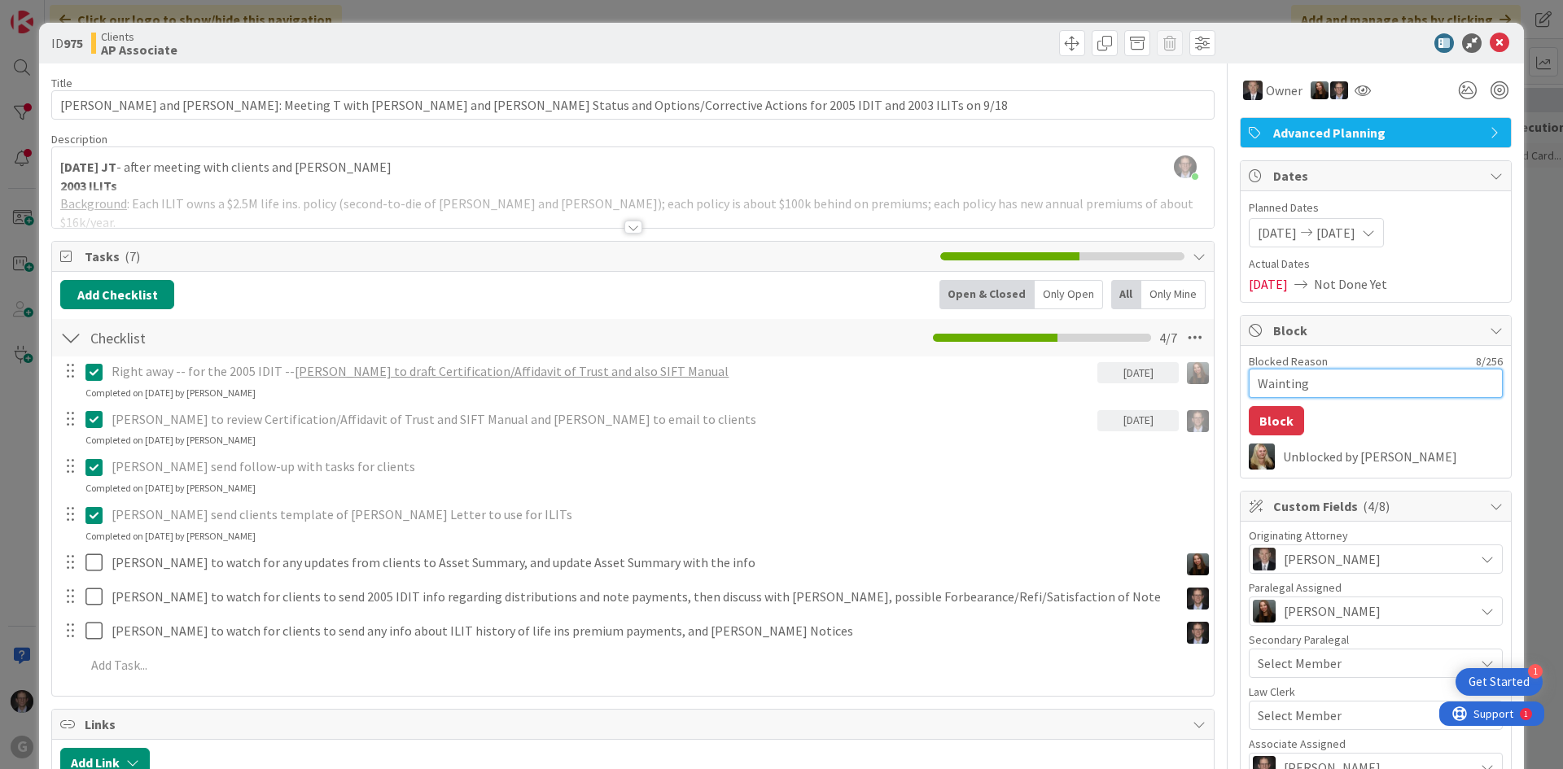
type textarea "Wainting"
type textarea "x"
type textarea "Wainting o"
type textarea "x"
type textarea "Wainting on"
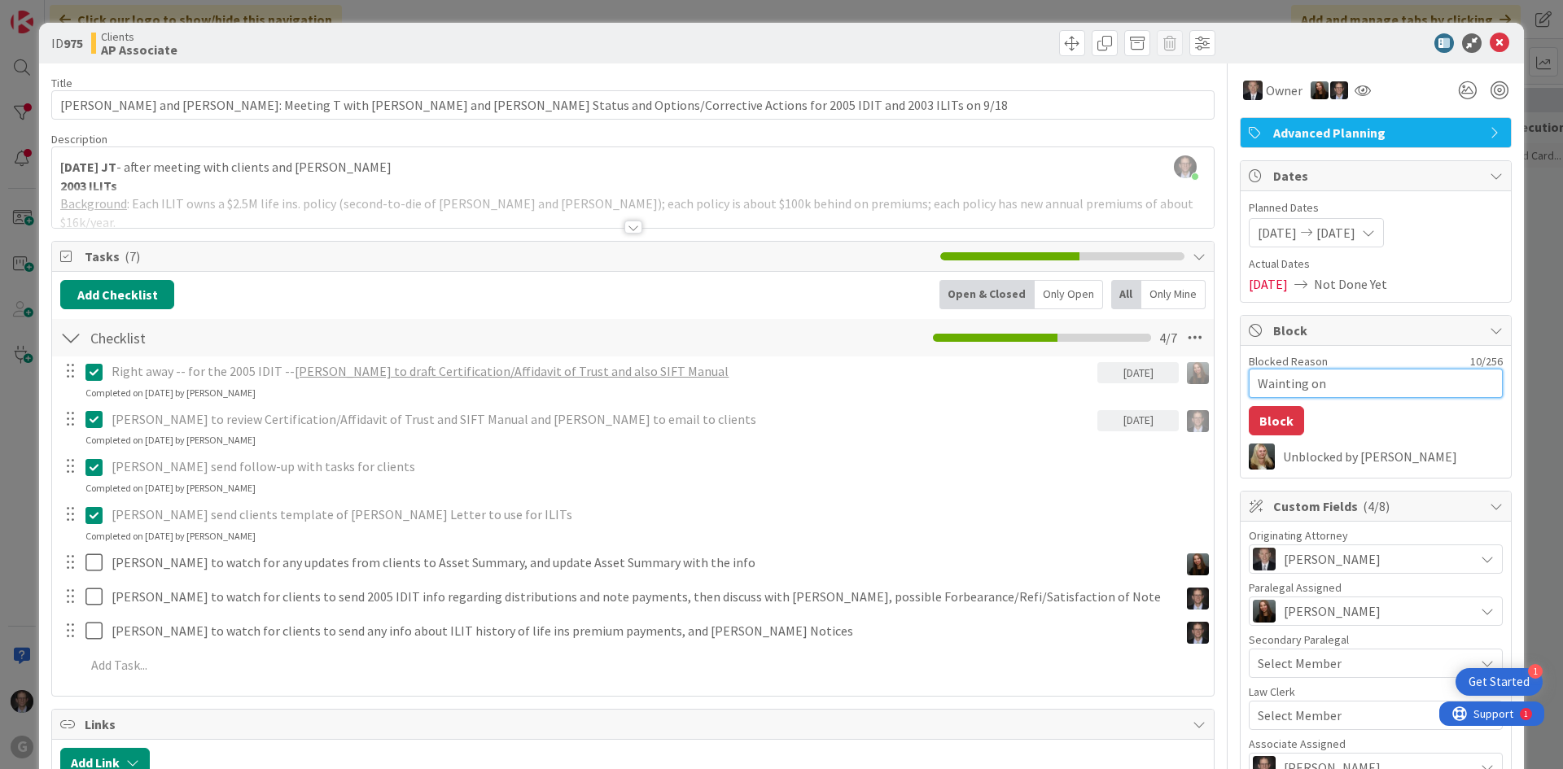
type textarea "x"
type textarea "Wainting on"
type textarea "x"
type textarea "Wainting on c"
type textarea "x"
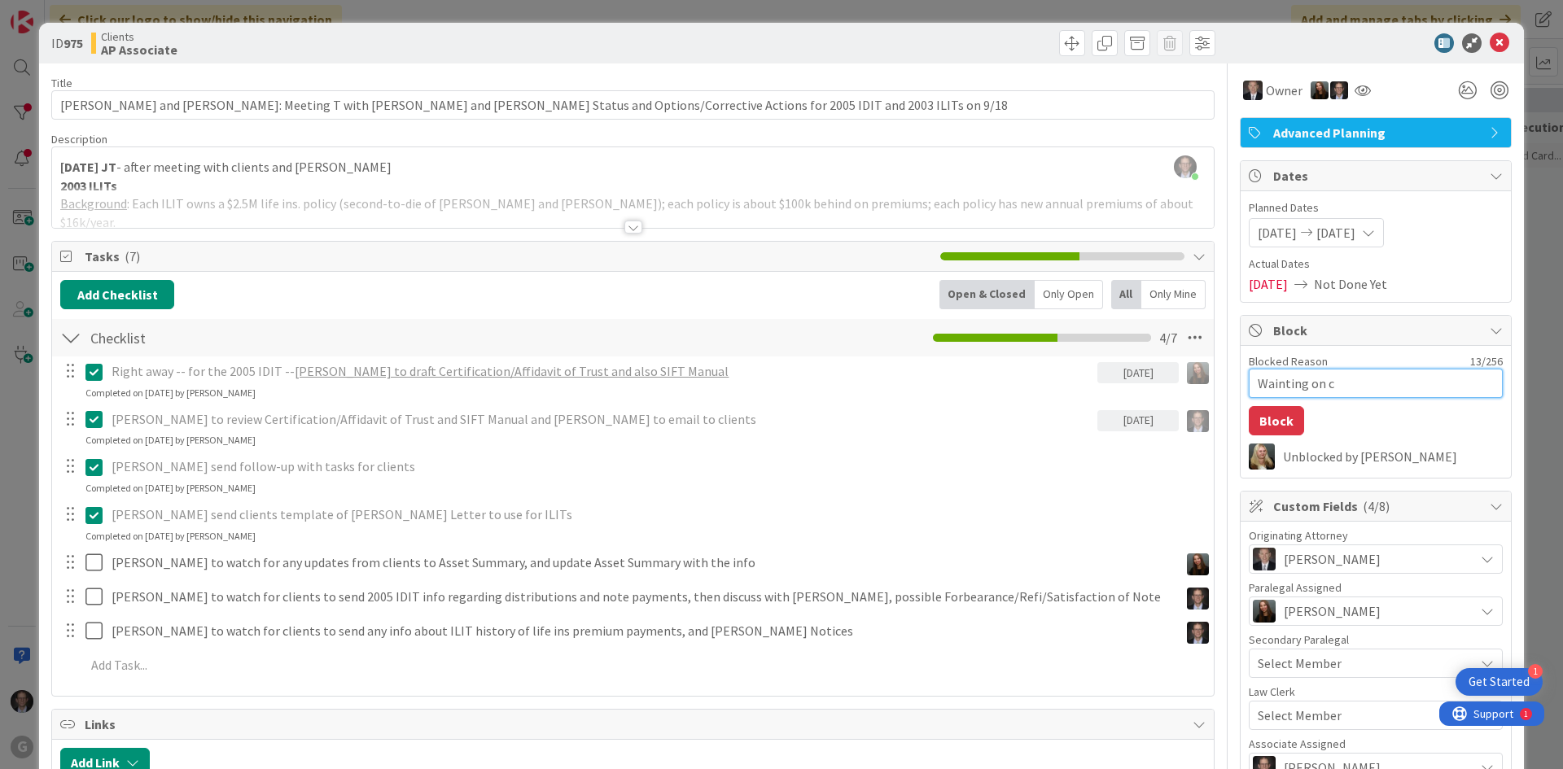
type textarea "Wainting on"
type textarea "x"
type textarea "Wainting on"
type textarea "x"
type textarea "Wainting o"
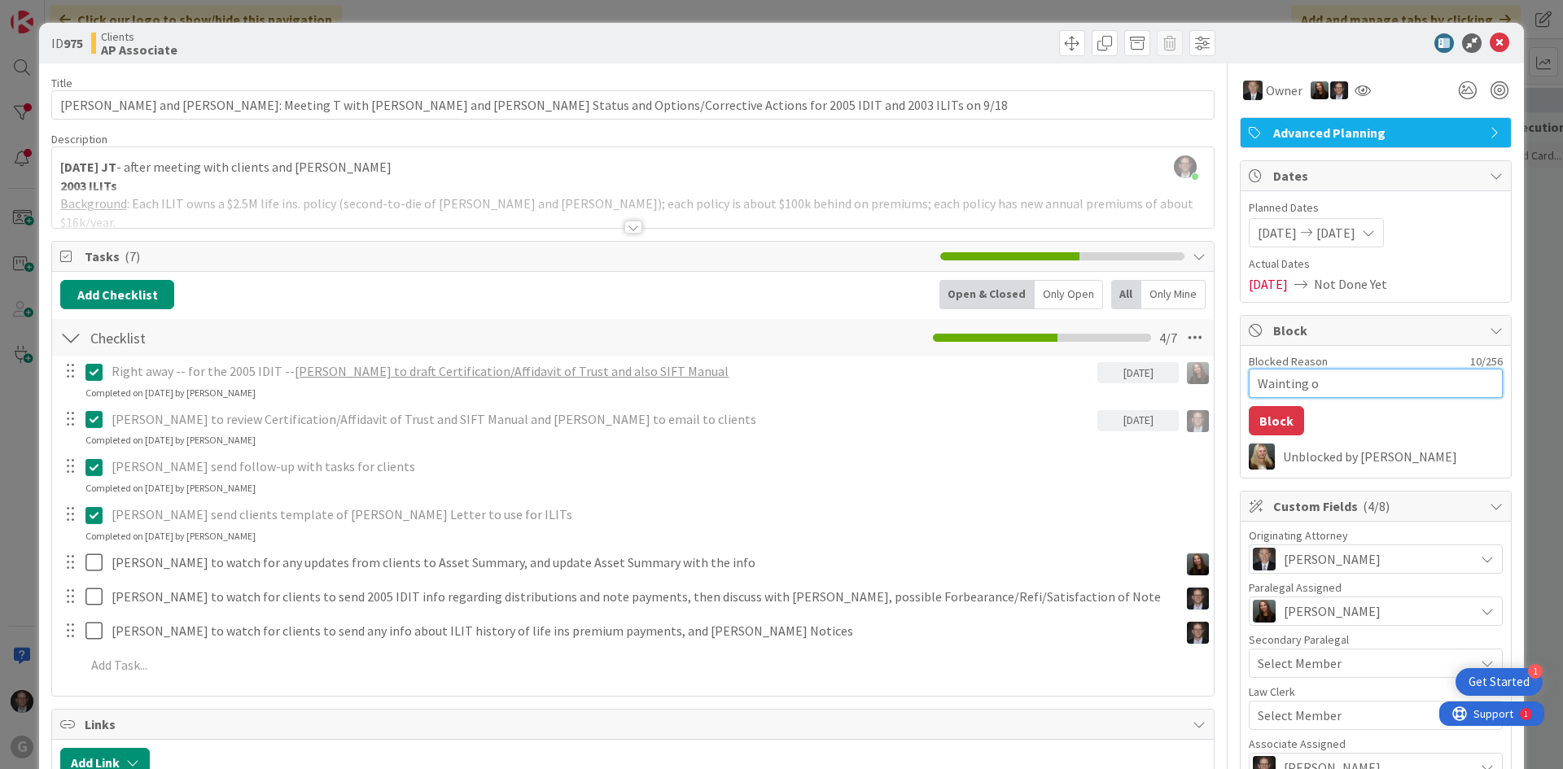
type textarea "x"
type textarea "Wainting"
type textarea "x"
type textarea "Wainting"
type textarea "x"
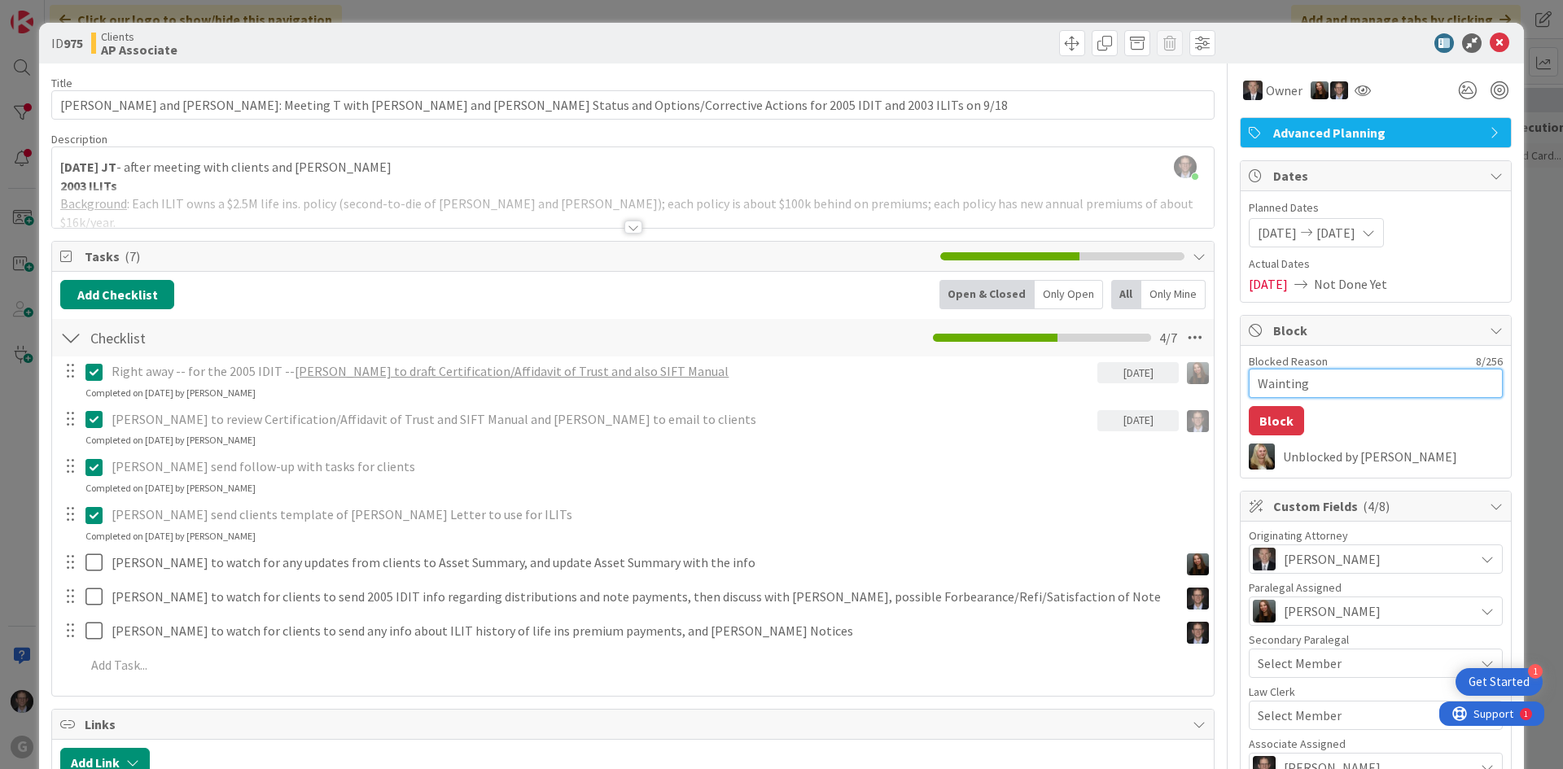
type textarea "Waintin"
type textarea "x"
type textarea "Wainti"
type textarea "x"
type textarea "Waint"
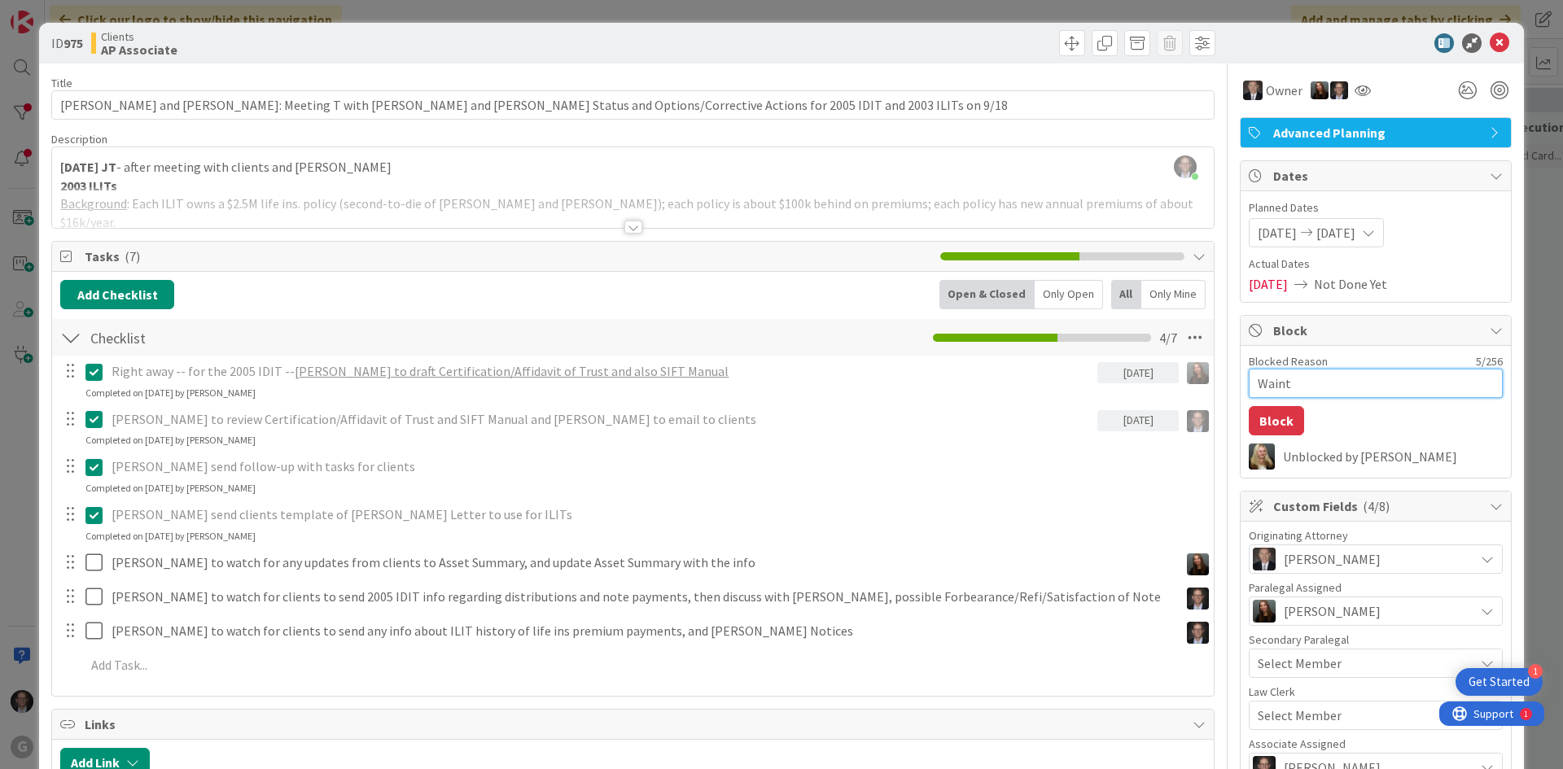
type textarea "x"
type textarea "Wain"
type textarea "x"
type textarea "Wai"
type textarea "x"
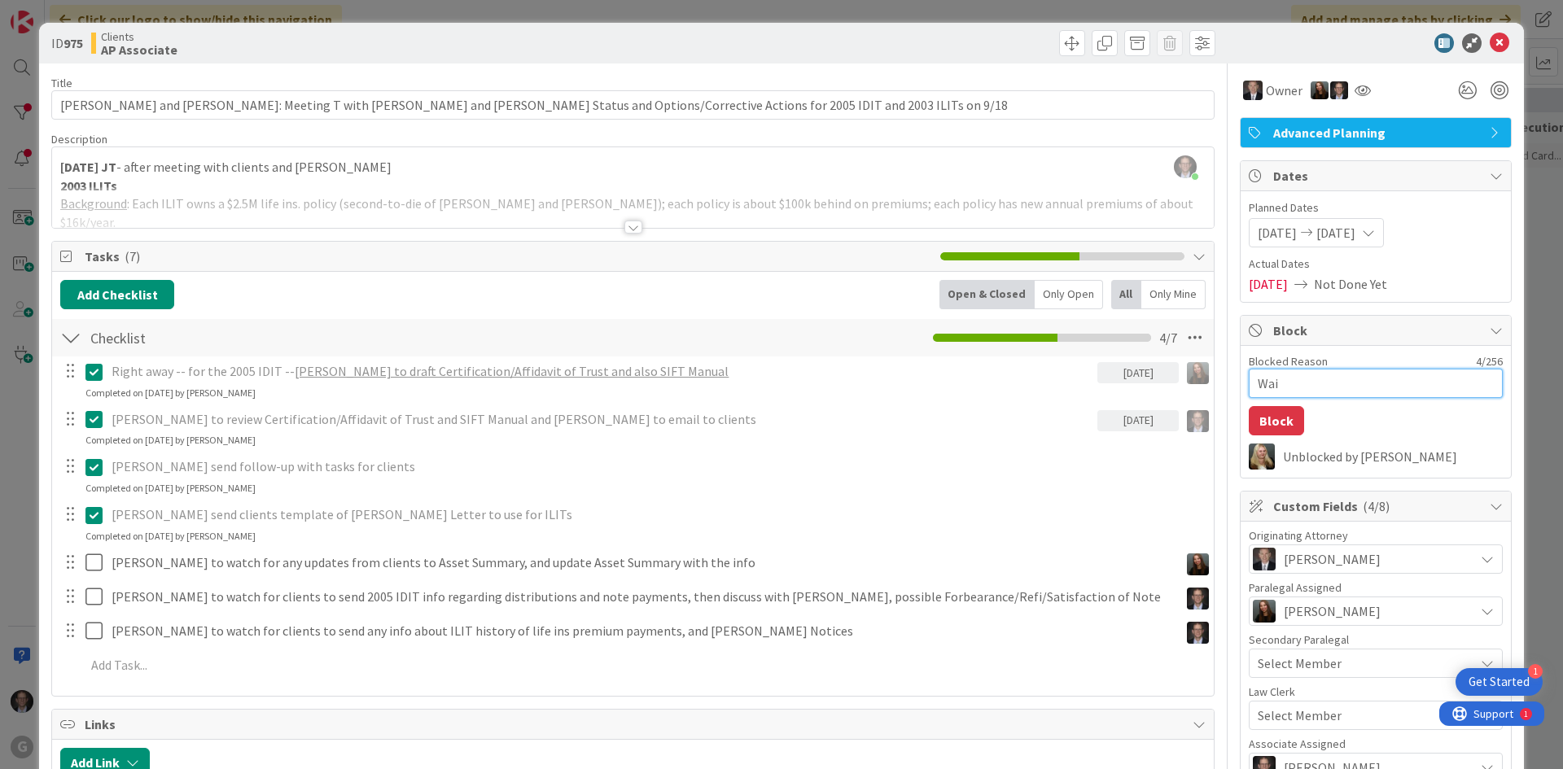
type textarea "Wait"
type textarea "x"
type textarea "Waiti"
type textarea "x"
type textarea "Waitin"
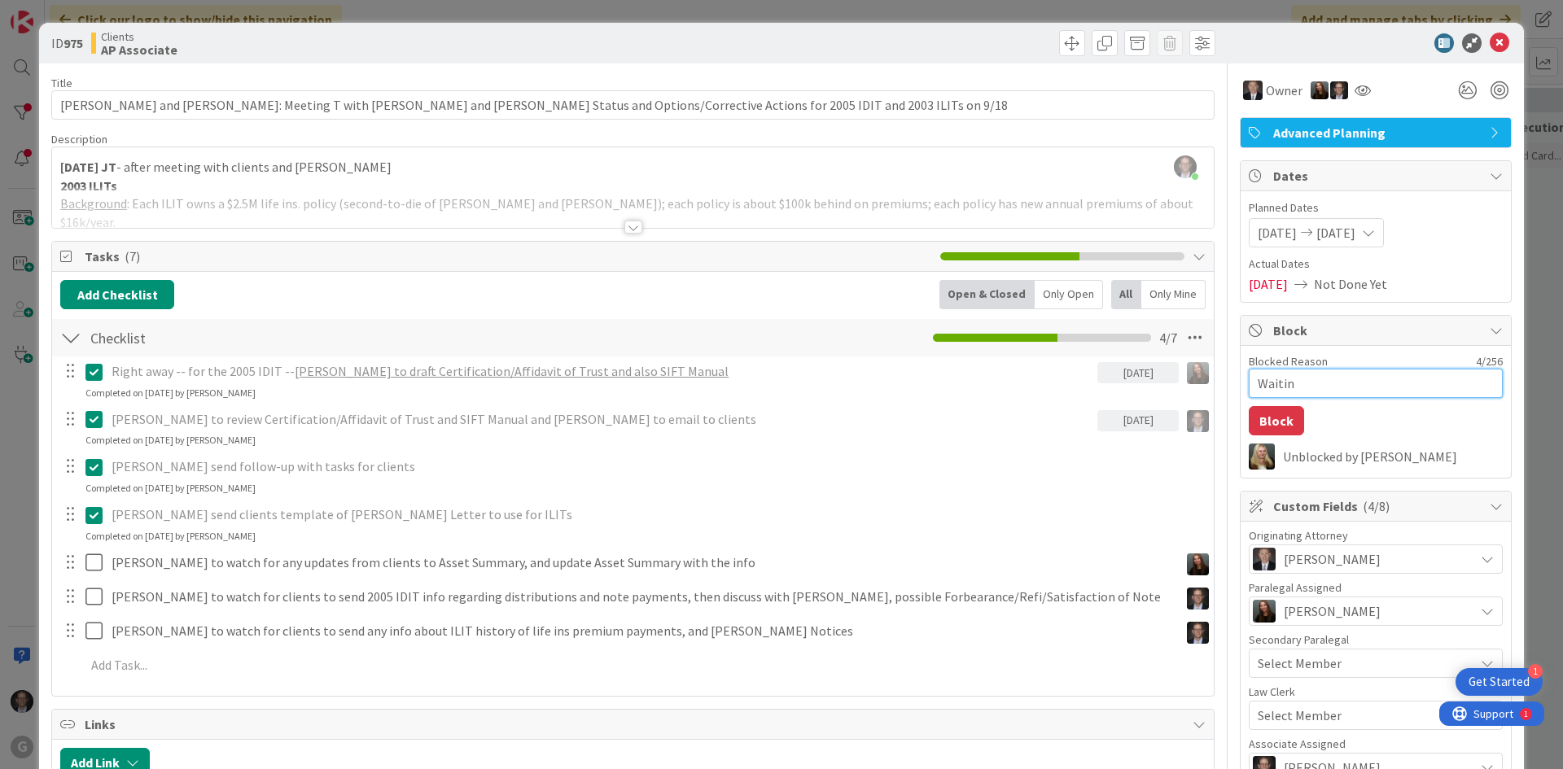
type textarea "x"
type textarea "Waiting"
type textarea "x"
type textarea "Waiting"
type textarea "x"
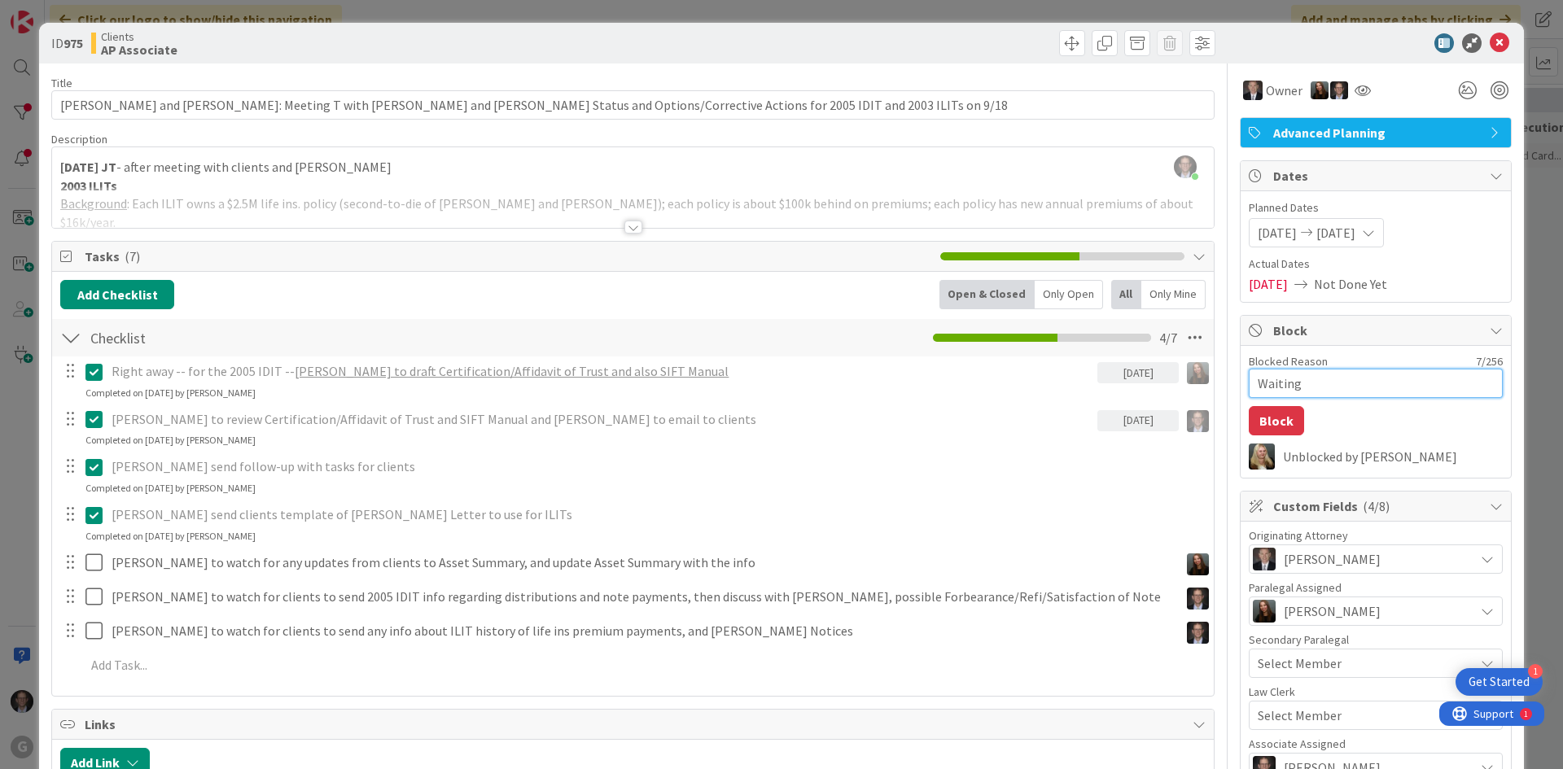
type textarea "Waiting o"
type textarea "x"
type textarea "Waiting on"
type textarea "x"
type textarea "Waiting on"
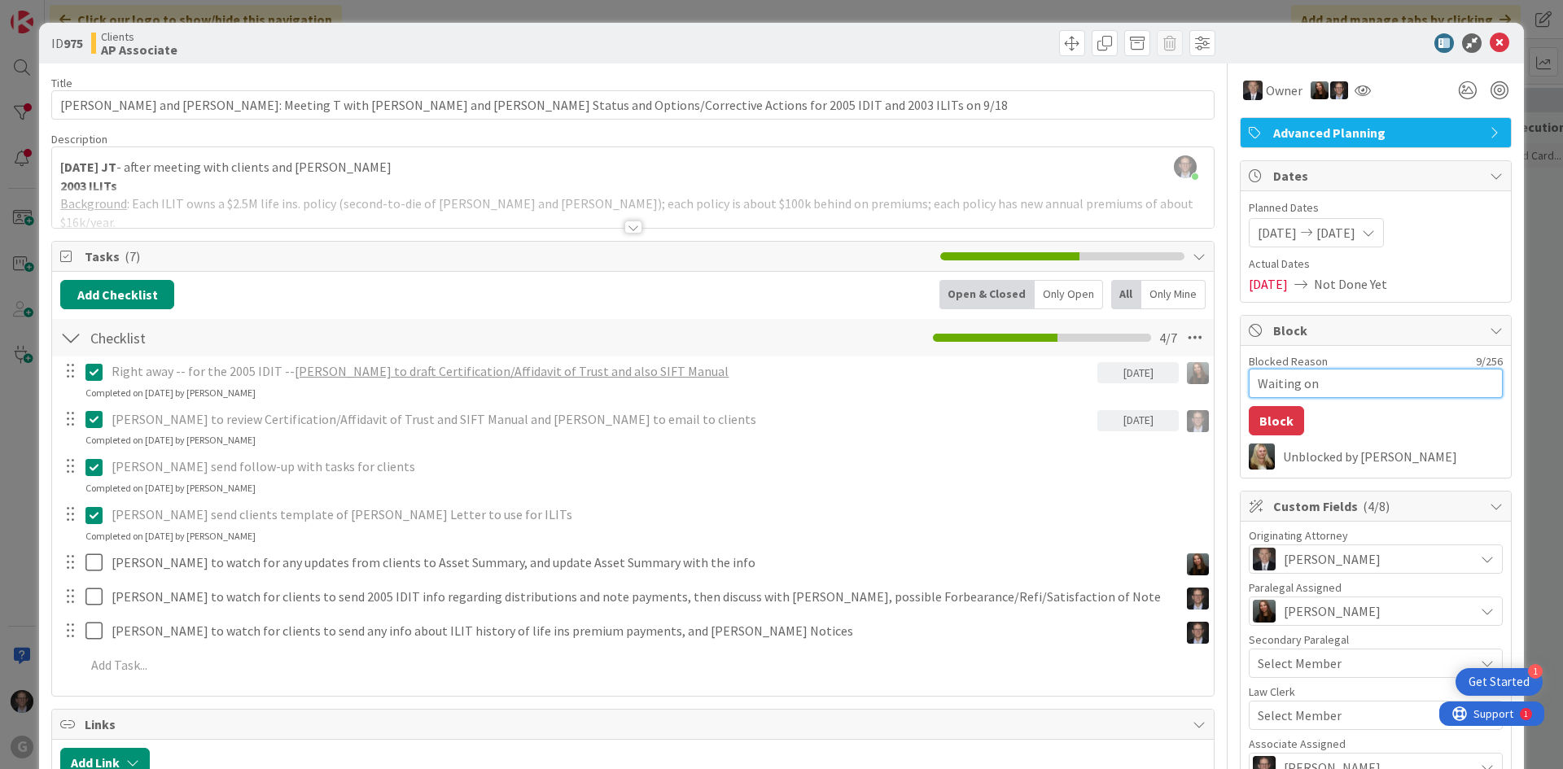
type textarea "x"
type textarea "Waiting on c"
type textarea "x"
type textarea "Waiting on cl"
type textarea "x"
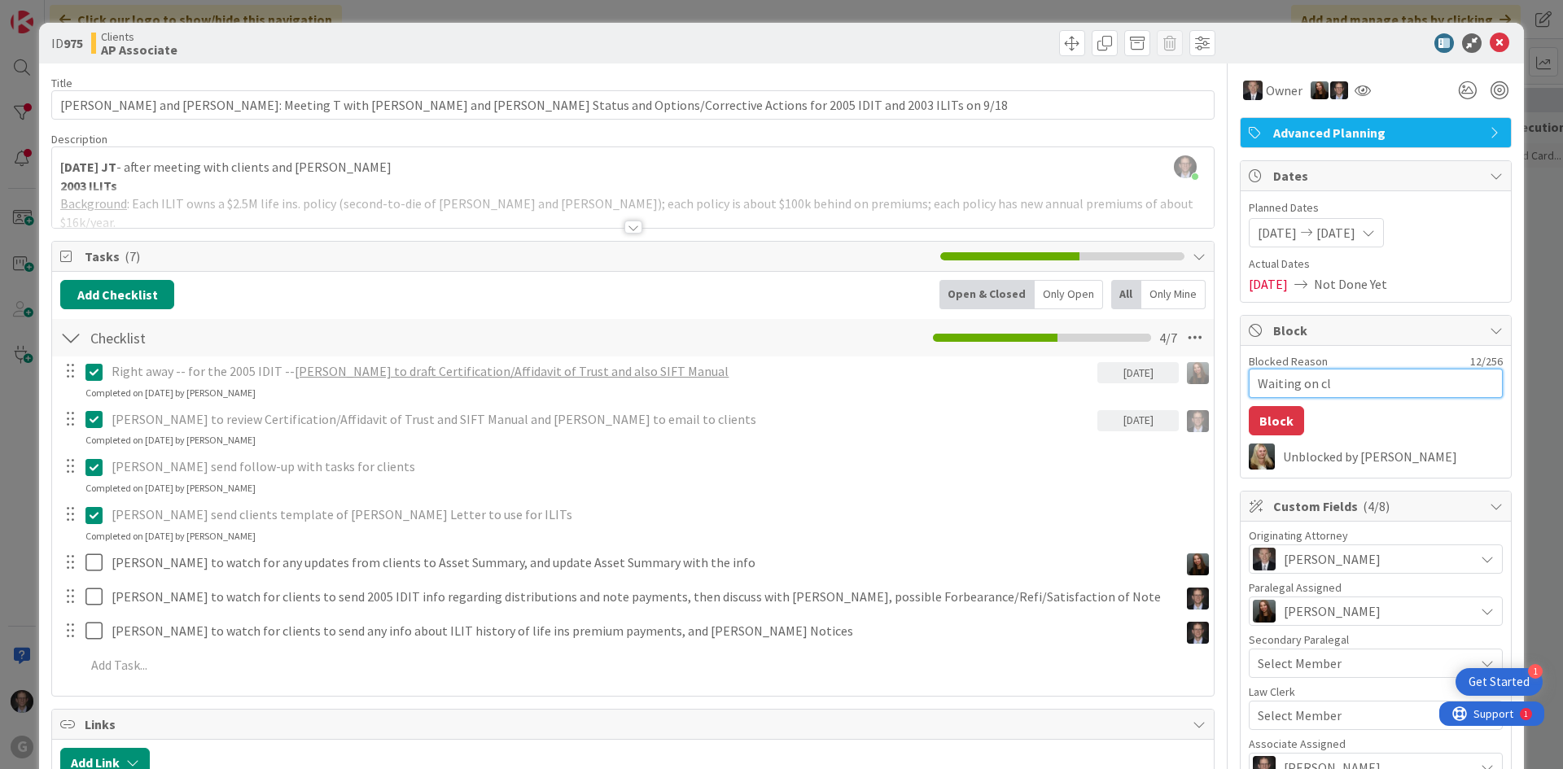
type textarea "Waiting on cli"
type textarea "x"
type textarea "Waiting on clie"
type textarea "x"
type textarea "Waiting on clien"
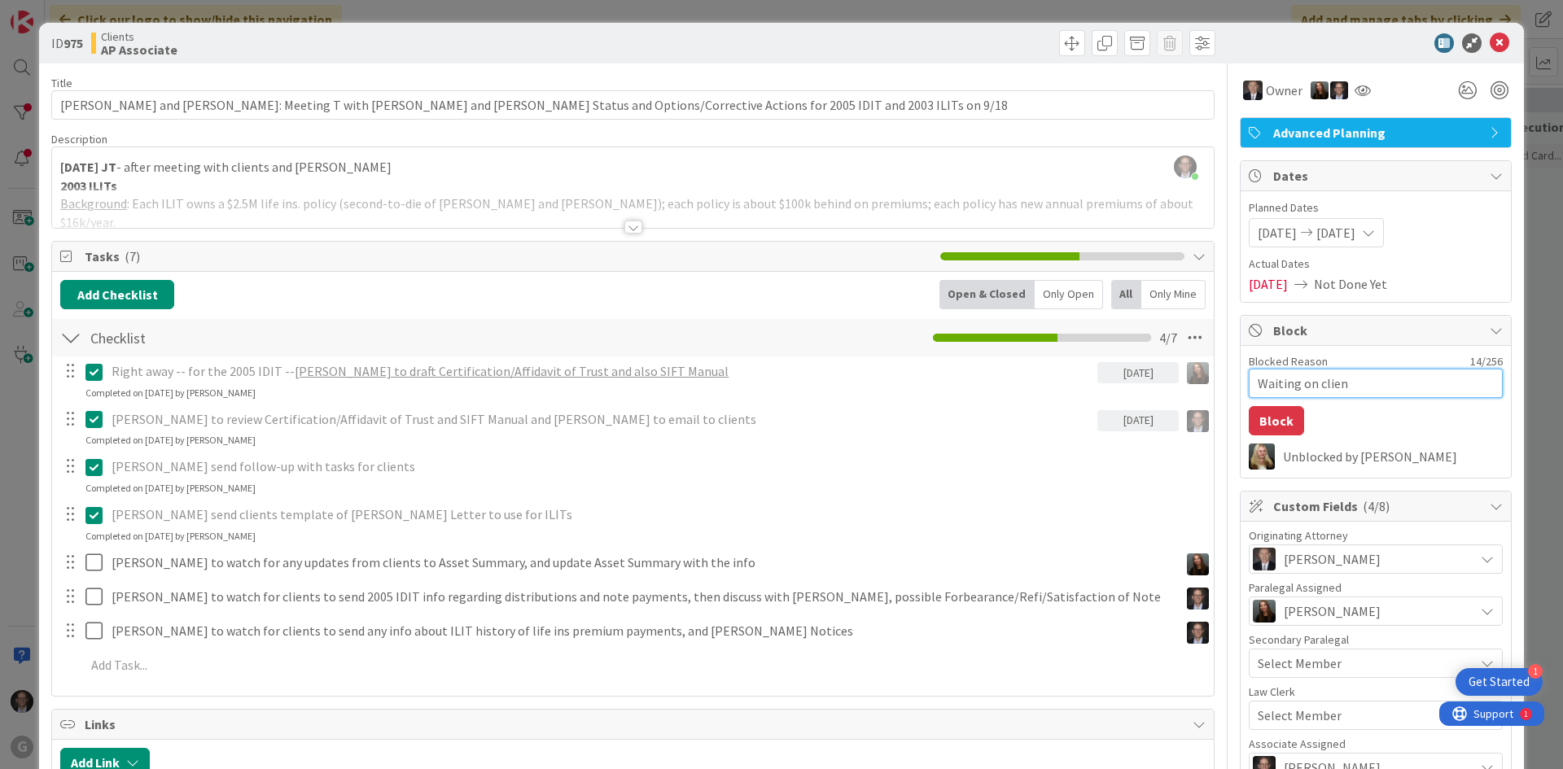
type textarea "x"
type textarea "Waiting on client"
type textarea "x"
type textarea "Waiting on client"
type textarea "x"
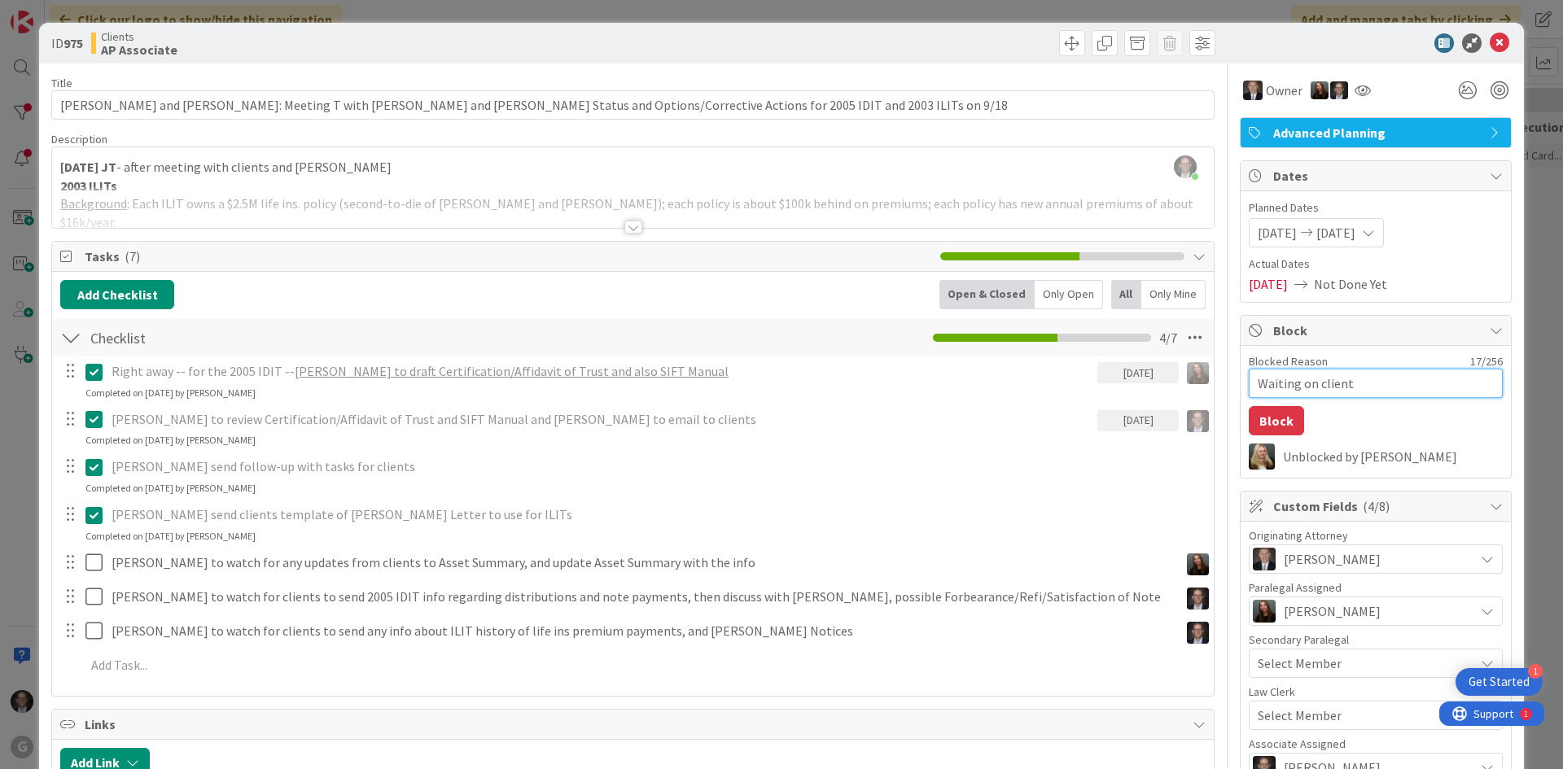
type textarea "Waiting on client t"
type textarea "x"
type textarea "Waiting on client to"
type textarea "x"
type textarea "Waiting on client to"
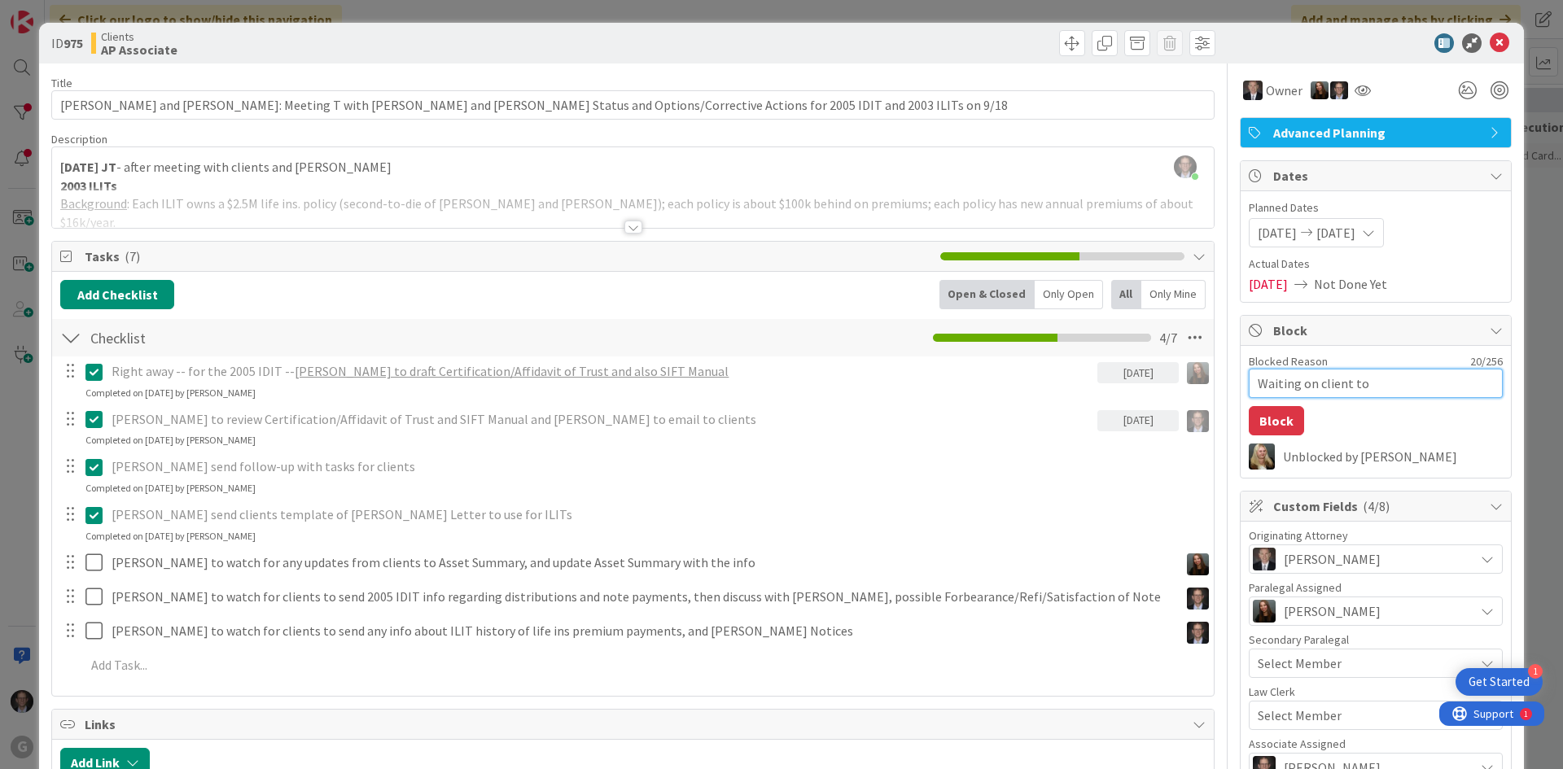
type textarea "x"
type textarea "Waiting on client to p"
type textarea "x"
type textarea "Waiting on client to pr"
type textarea "x"
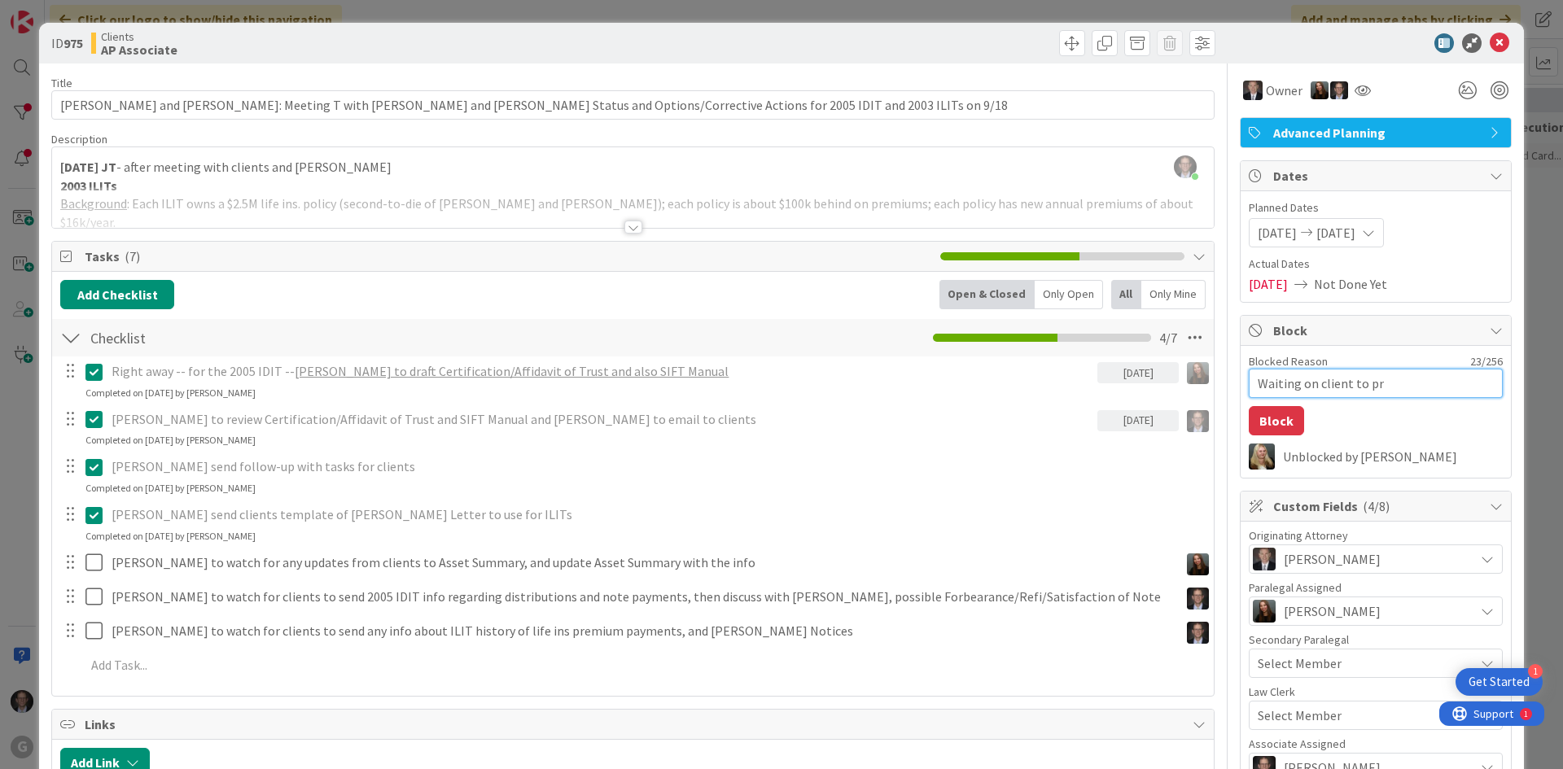
type textarea "Waiting on client to pro"
type textarea "x"
type textarea "Waiting on client to prov"
type textarea "x"
type textarea "Waiting on client to provi"
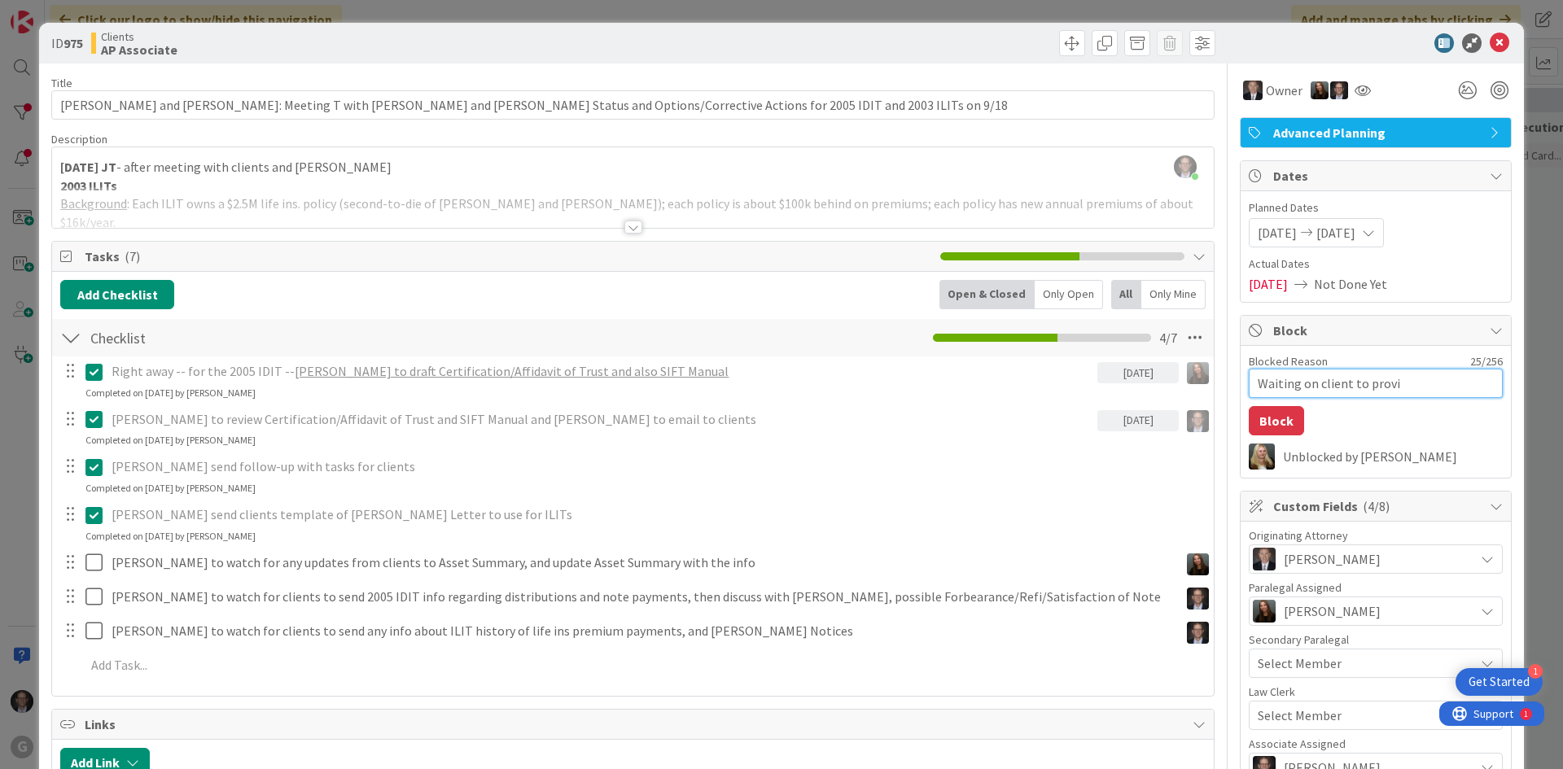
type textarea "x"
type textarea "Waiting on client to provid"
type textarea "x"
type textarea "Waiting on client to provide"
type textarea "x"
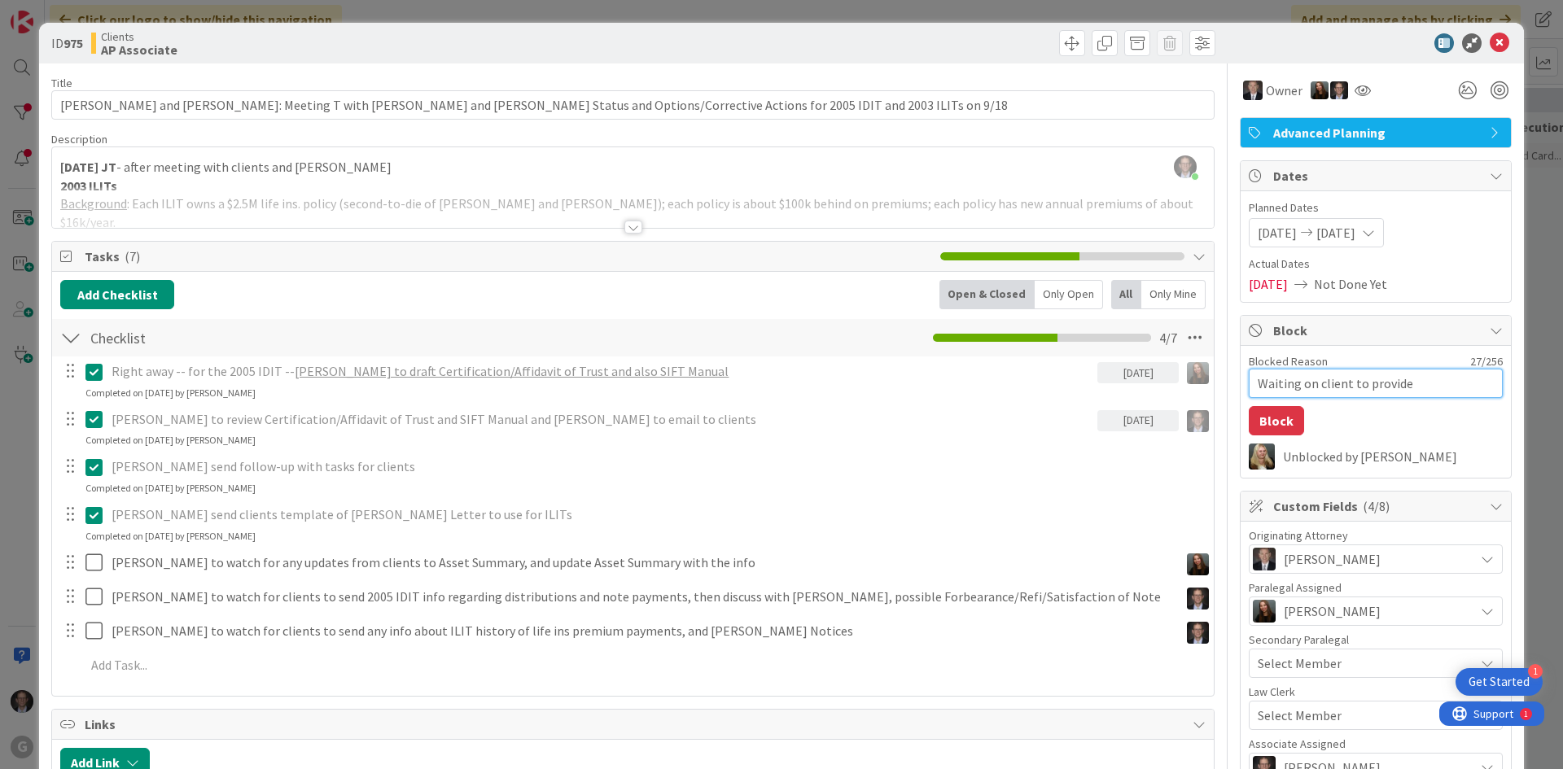
type textarea "Waiting on client to provide"
type textarea "x"
type textarea "Waiting on client to provide n"
type textarea "x"
type textarea "Waiting on client to provide no"
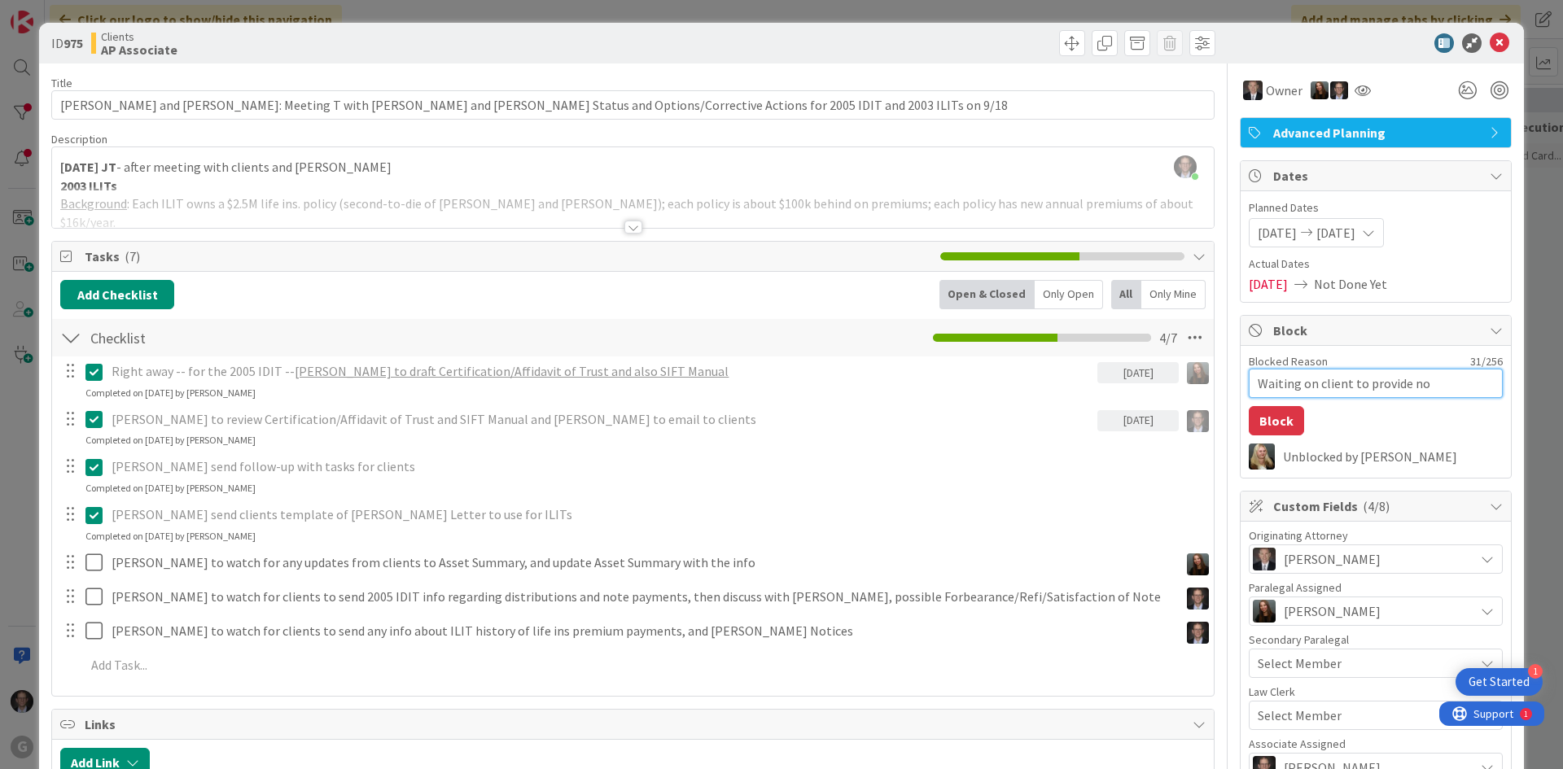
type textarea "x"
type textarea "Waiting on client to provide n"
type textarea "x"
type textarea "Waiting on client to provide ne"
type textarea "x"
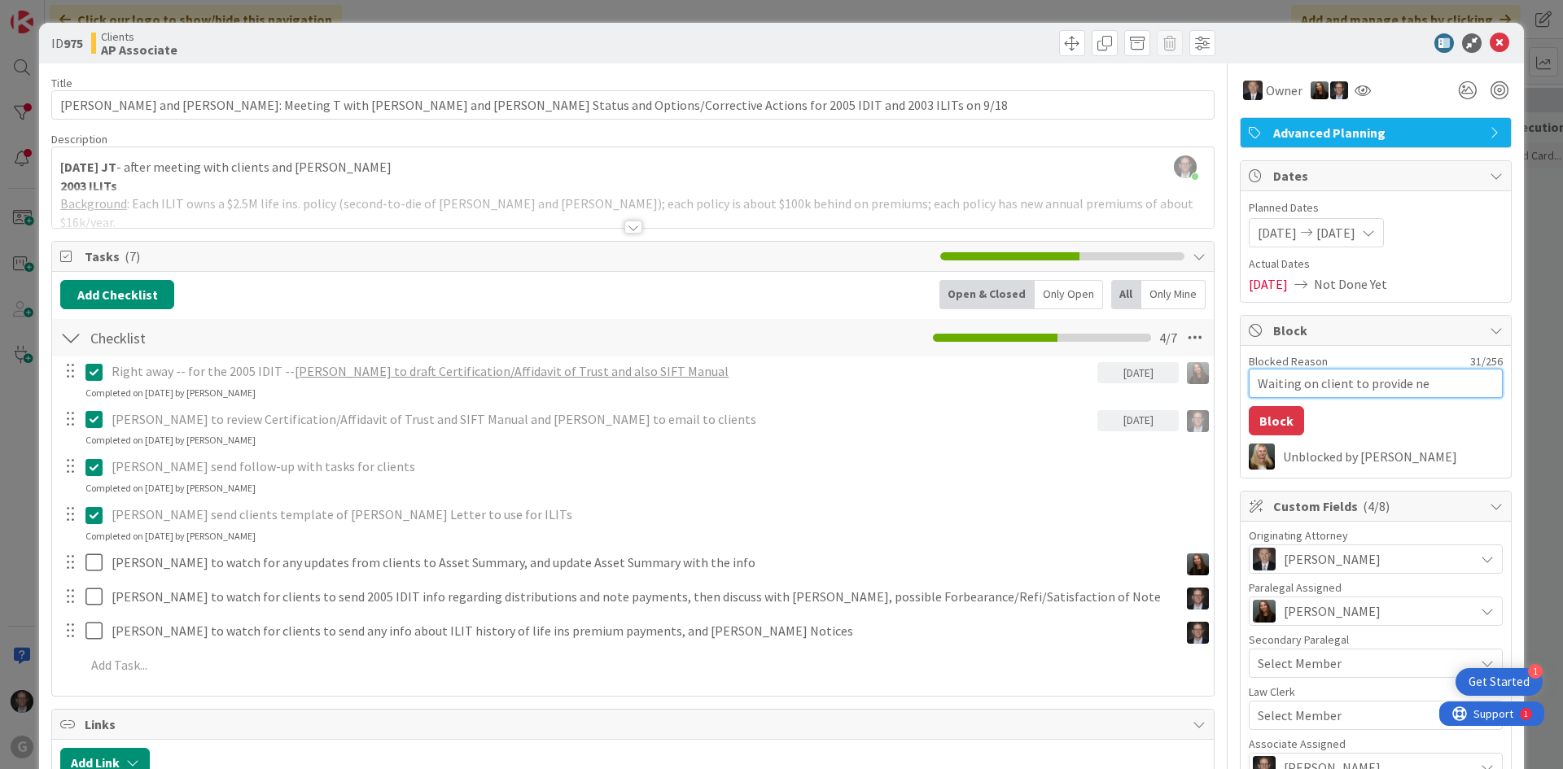
type textarea "Waiting on client to provide nec"
type textarea "x"
type textarea "Waiting on client to provide nece"
type textarea "x"
type textarea "Waiting on client to provide neces"
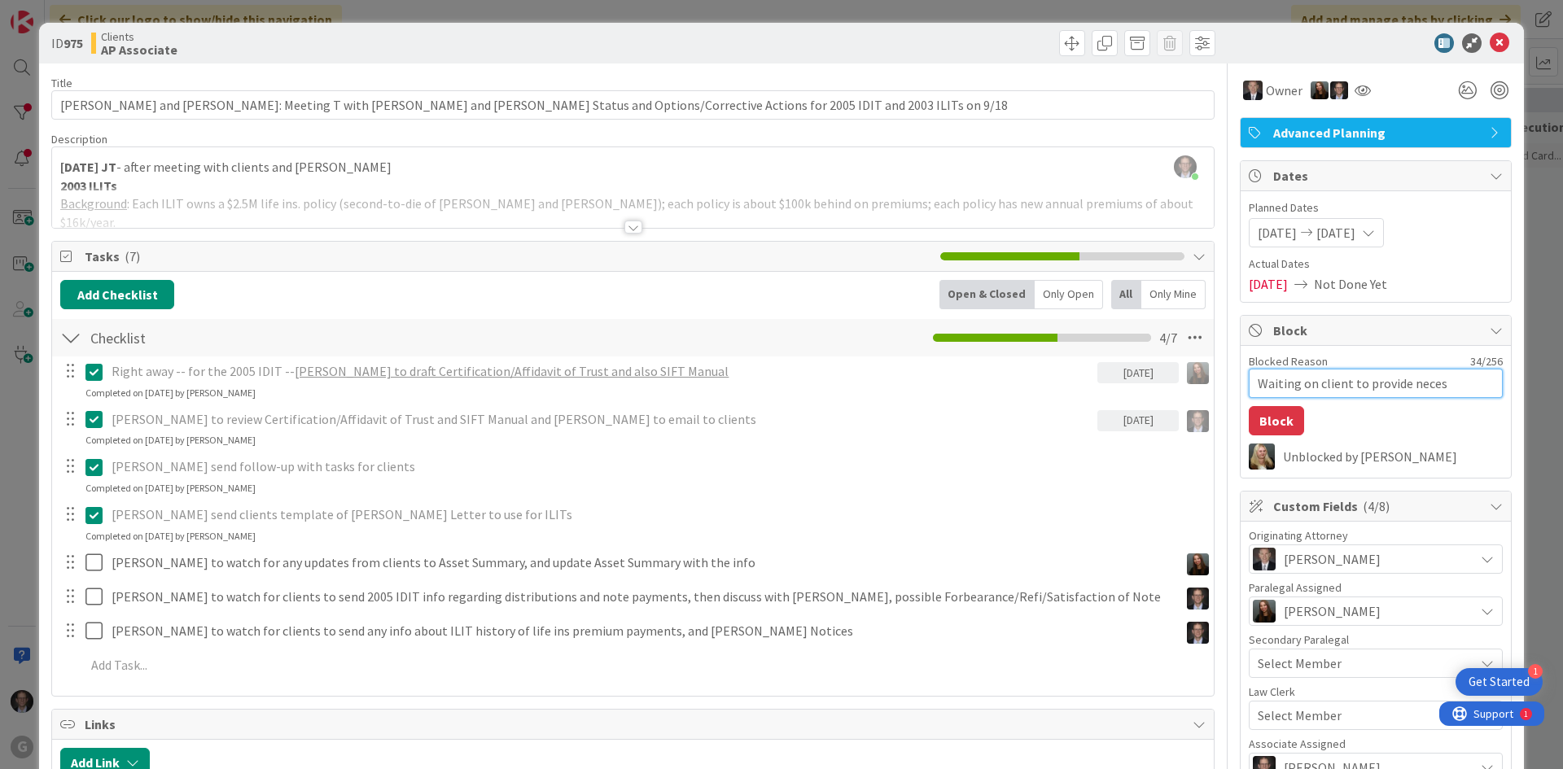
type textarea "x"
type textarea "Waiting on client to provide necess"
type textarea "x"
type textarea "Waiting on client to provide necessa"
type textarea "x"
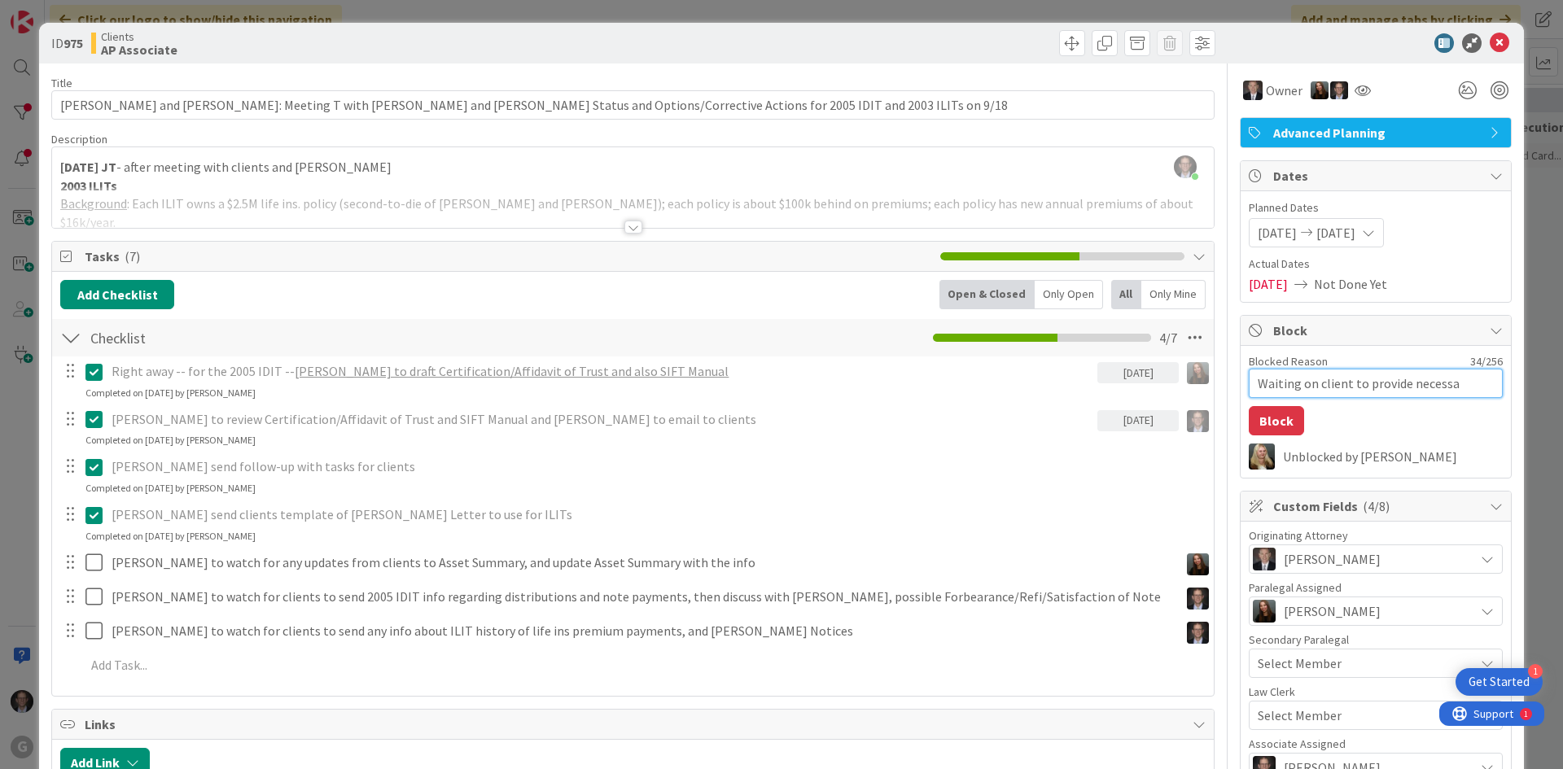
type textarea "Waiting on client to provide necessar"
type textarea "x"
type textarea "Waiting on client to provide necessary"
type textarea "x"
type textarea "Waiting on client to provide necessary"
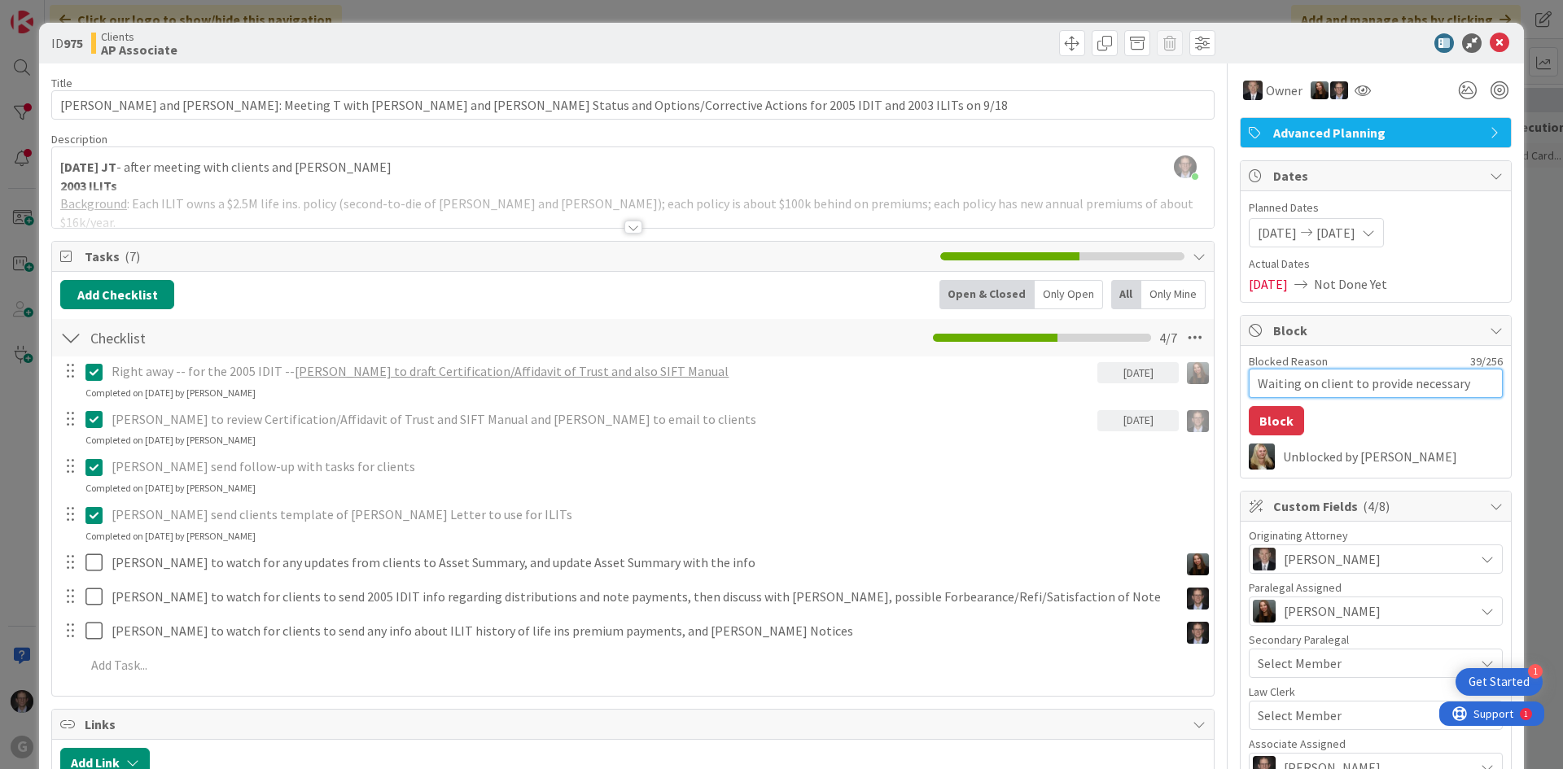
type textarea "x"
type textarea "Waiting on client to provide necessary i"
type textarea "x"
type textarea "Waiting on client to provide necessary in"
type textarea "x"
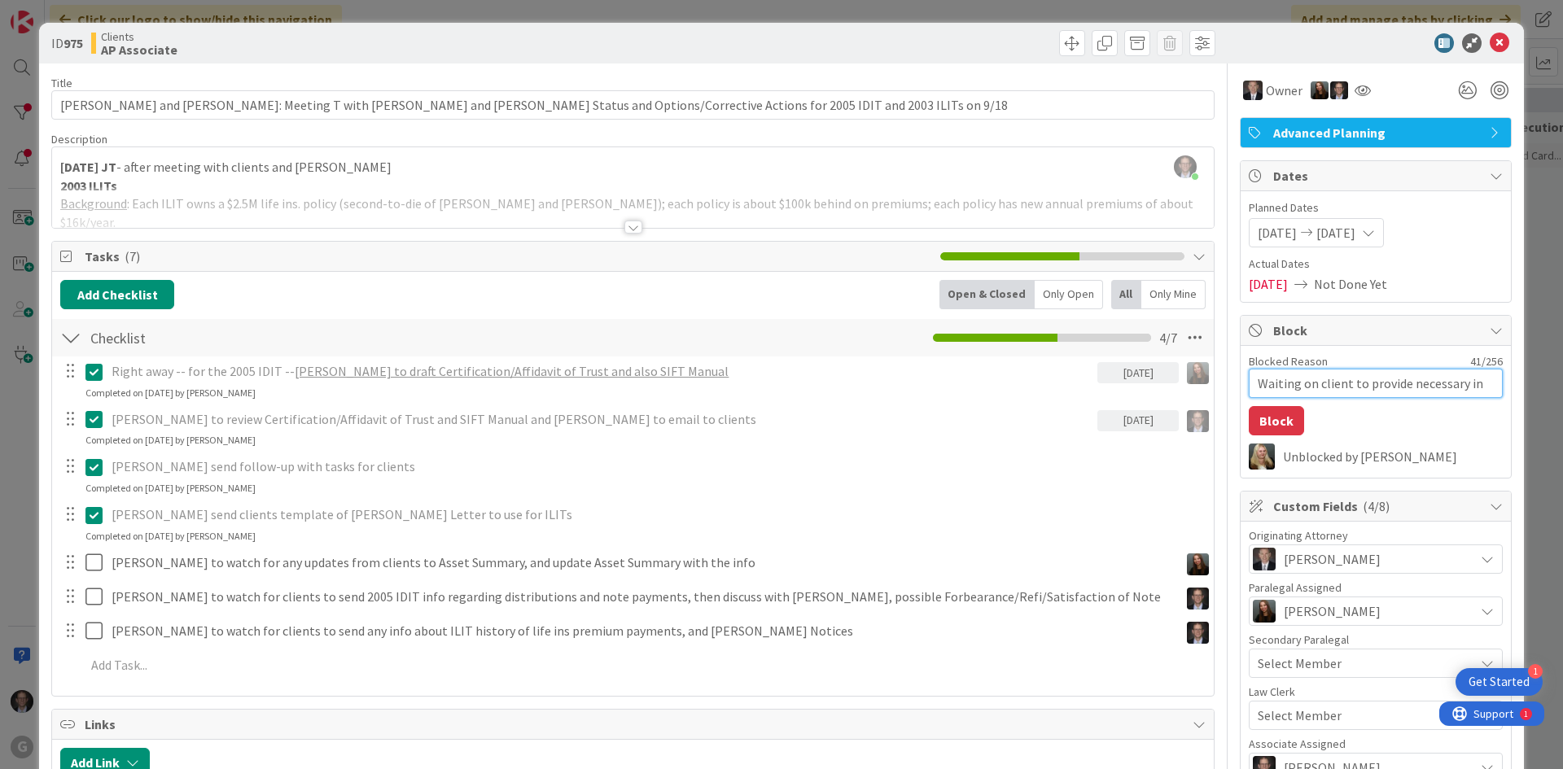
type textarea "Waiting on client to provide necessary inf"
type textarea "x"
type textarea "Waiting on client to provide necessary info"
type textarea "x"
type textarea "Waiting on client to provide necessary info"
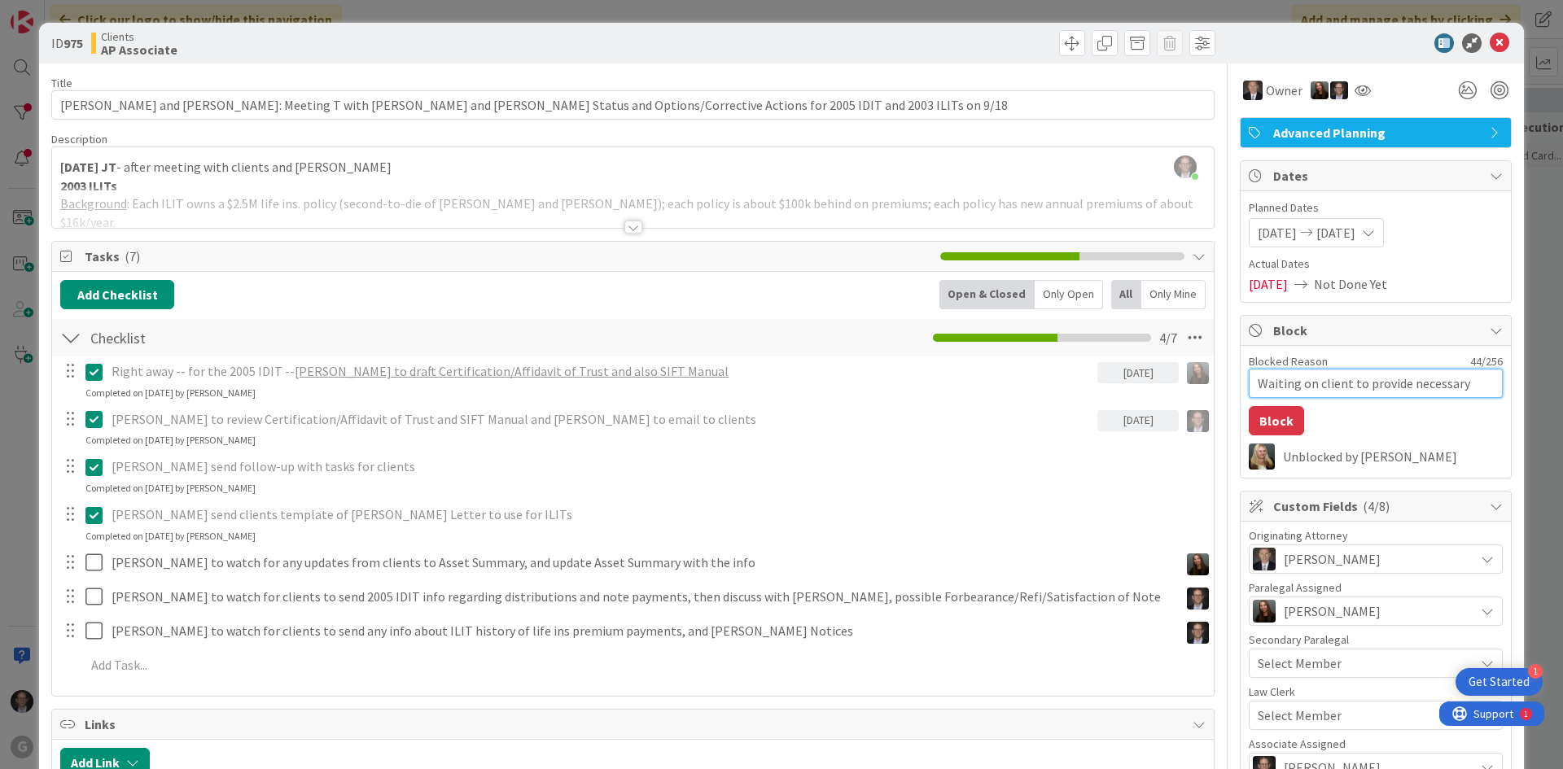
type textarea "x"
type textarea "Waiting on client to provide necessary info t"
type textarea "x"
type textarea "Waiting on client to provide necessary info to"
type textarea "x"
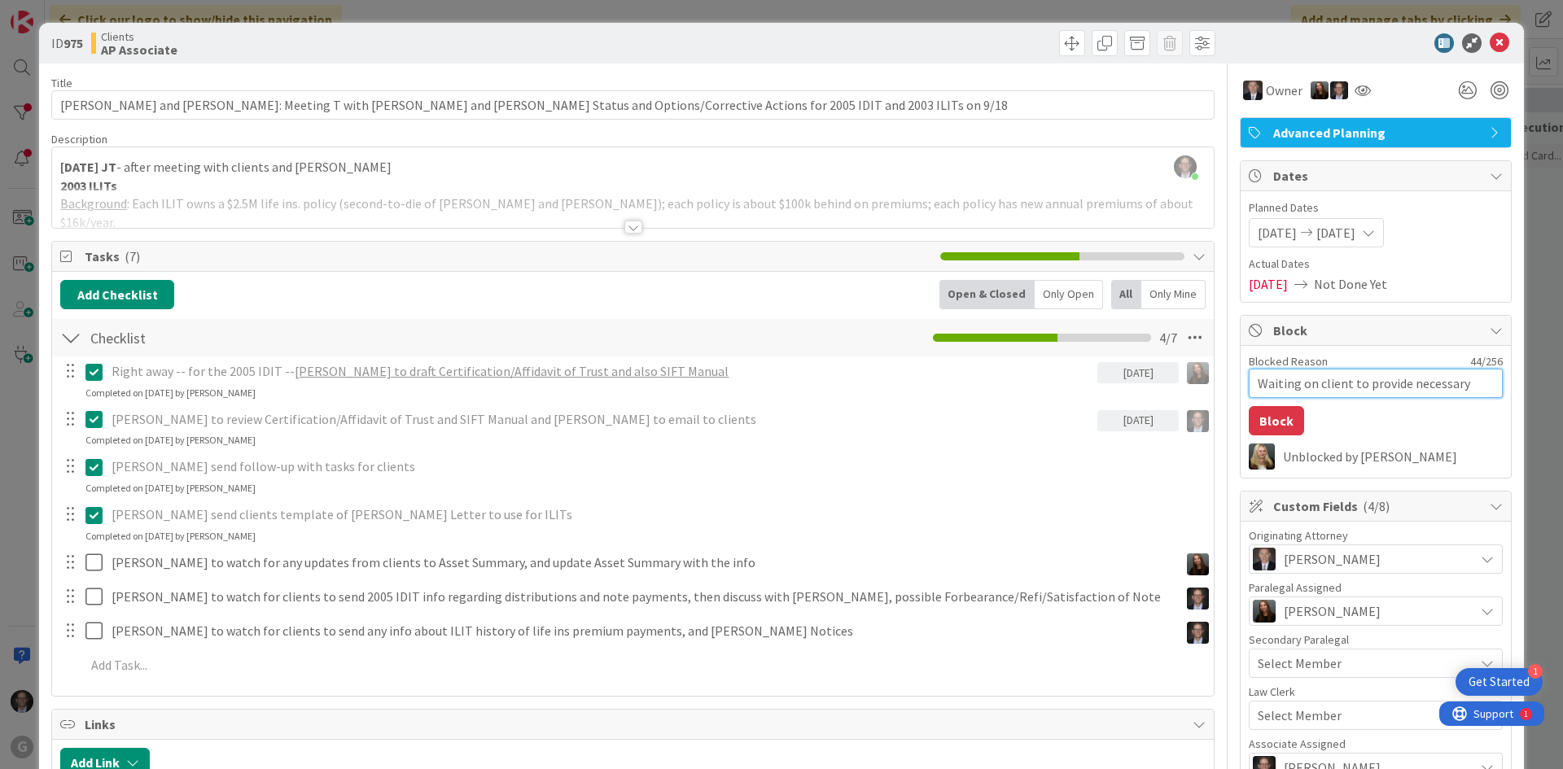
type textarea "Waiting on client to provide necessary info to"
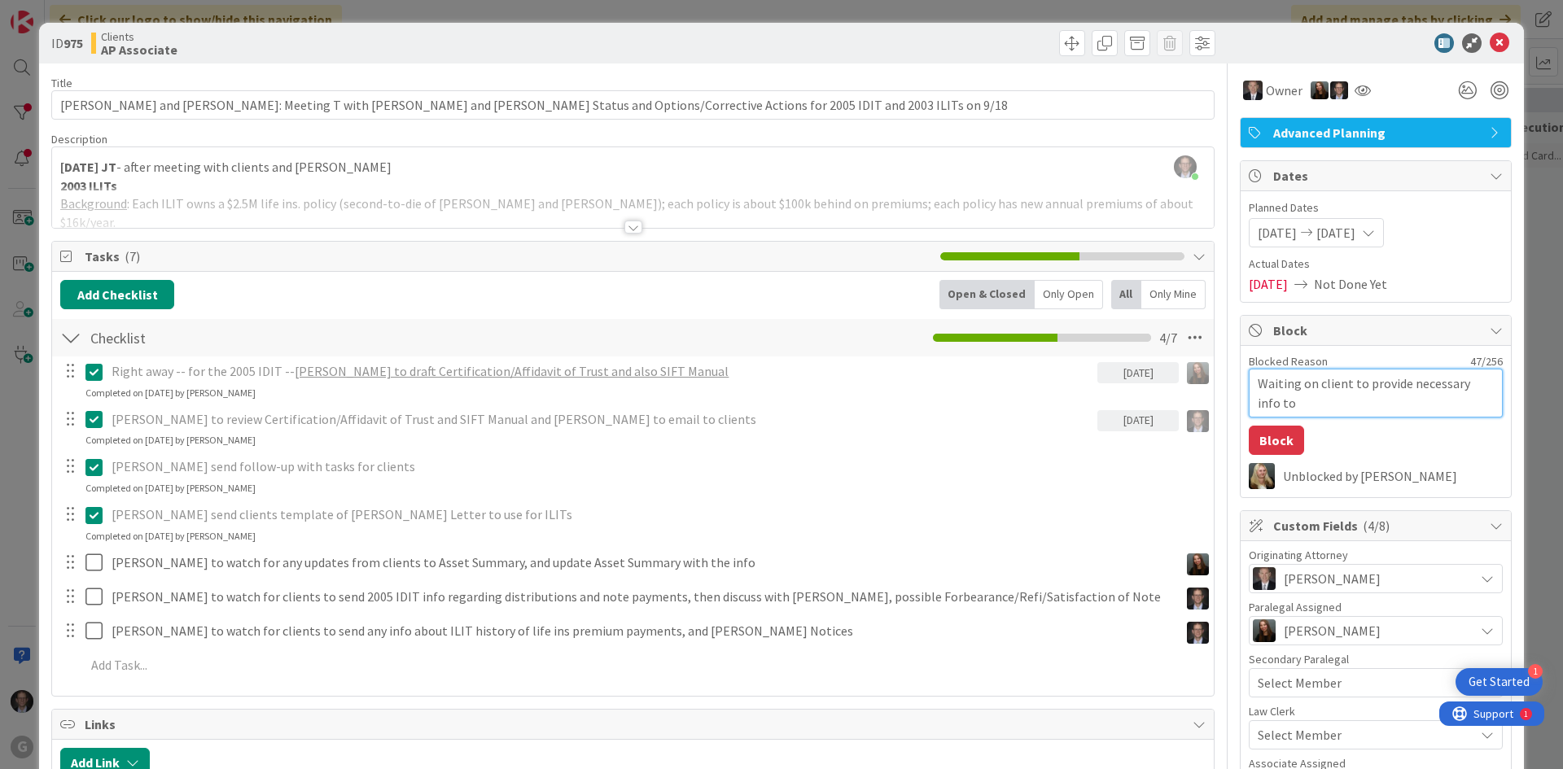
type textarea "x"
type textarea "Waiting on client to provide necessary info to e"
type textarea "x"
type textarea "Waiting on client to provide necessary info to ev"
type textarea "x"
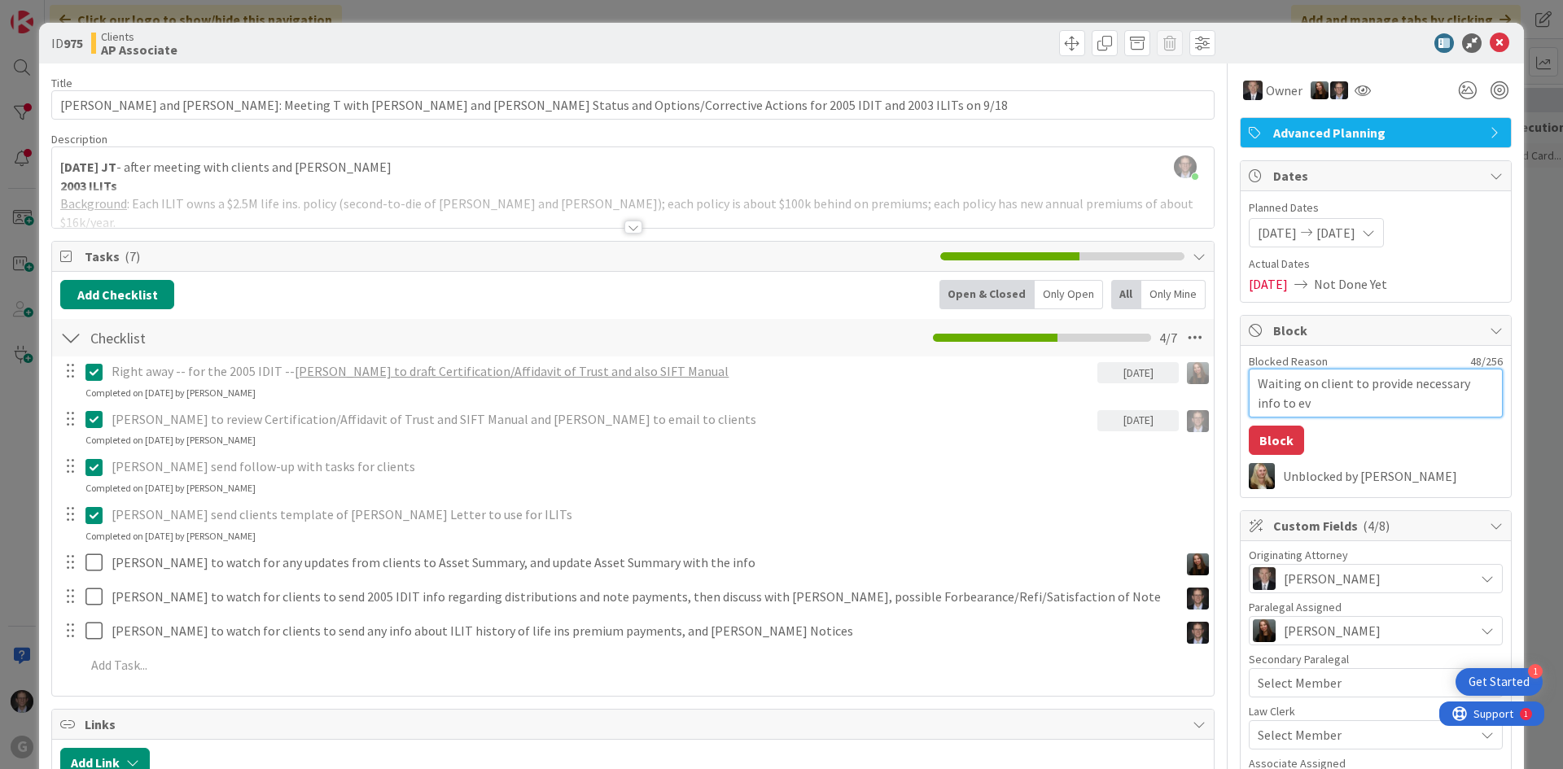
type textarea "Waiting on client to provide necessary info to [PERSON_NAME]"
type textarea "x"
type textarea "Waiting on client to provide necessary info to eval"
type textarea "x"
type textarea "Waiting on client to provide necessary info to evalu"
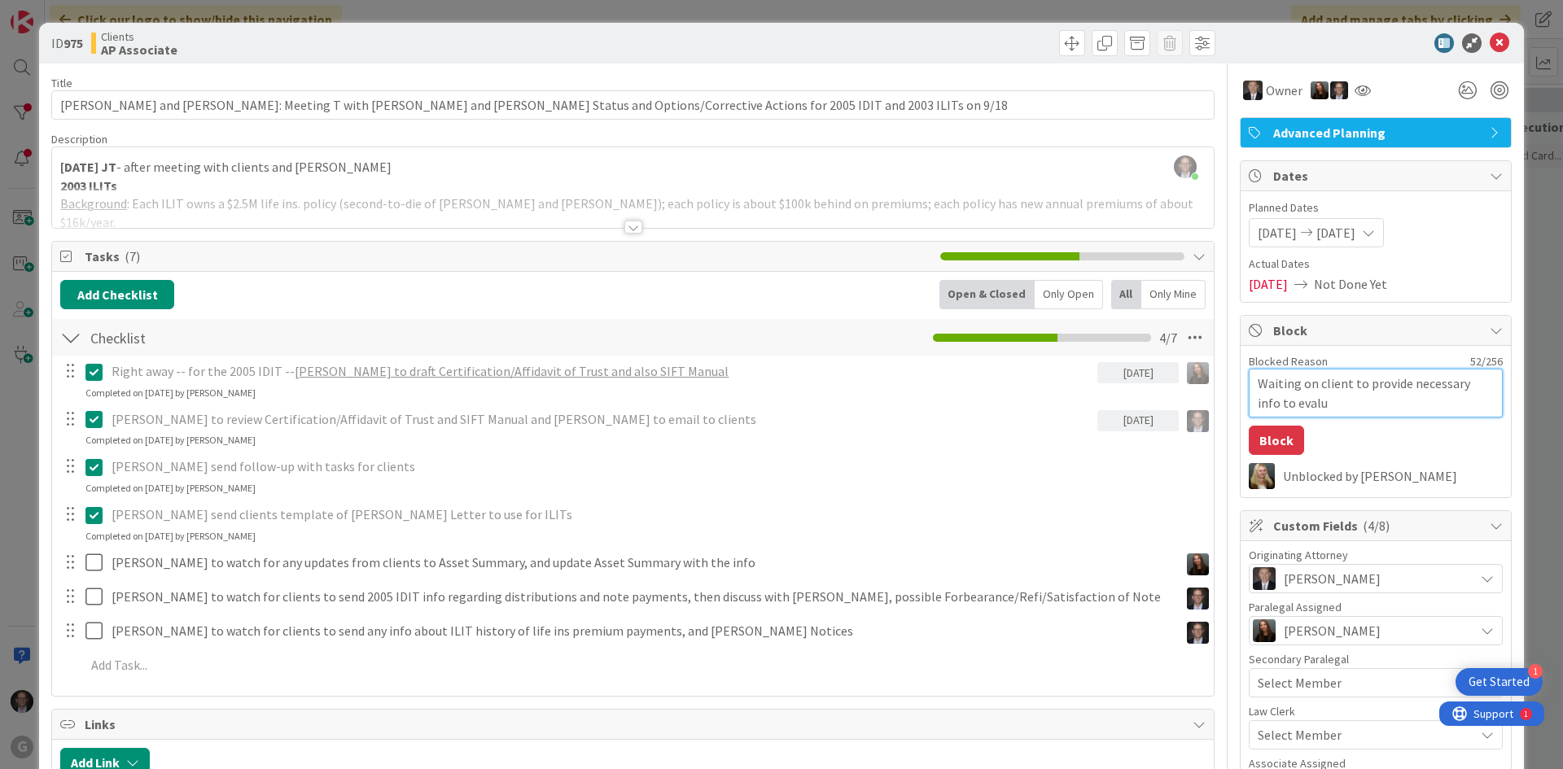
type textarea "x"
type textarea "Waiting on client to provide necessary info to evalua"
click at [1271, 441] on button "Block" at bounding box center [1276, 440] width 55 height 29
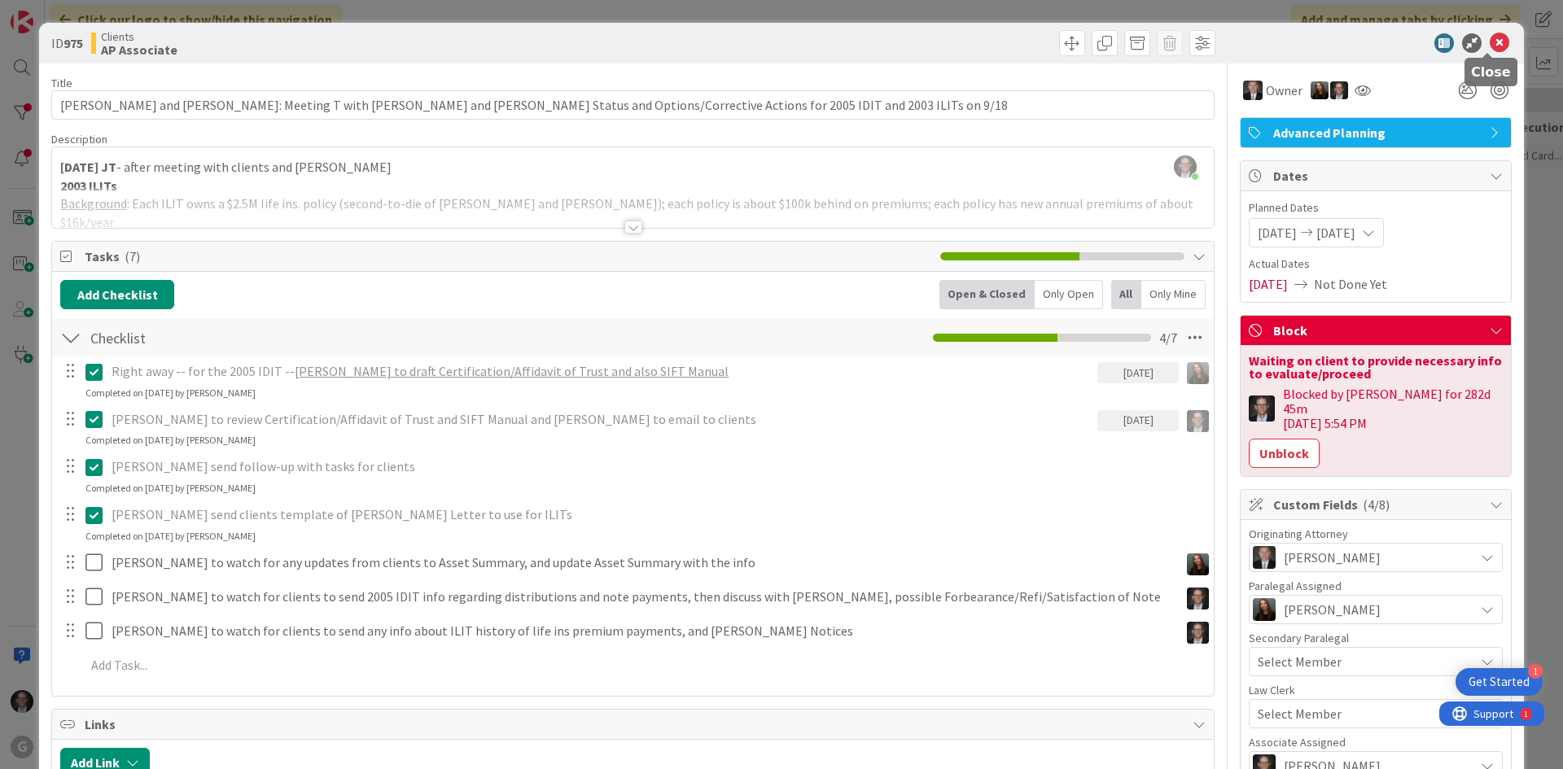
click at [1490, 44] on icon at bounding box center [1500, 43] width 20 height 20
